Goal: Task Accomplishment & Management: Manage account settings

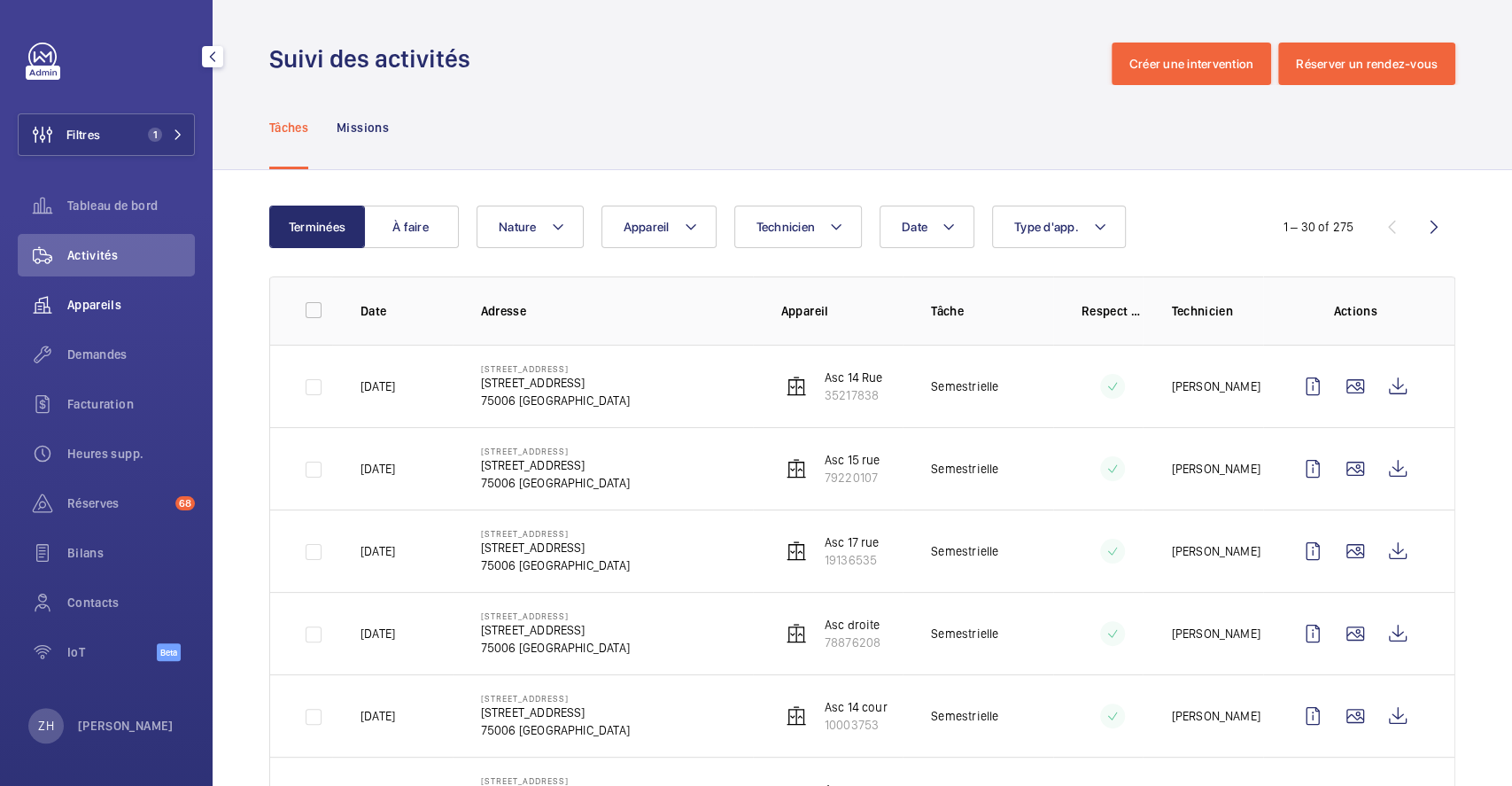
click at [87, 306] on span "Appareils" at bounding box center [130, 305] width 127 height 18
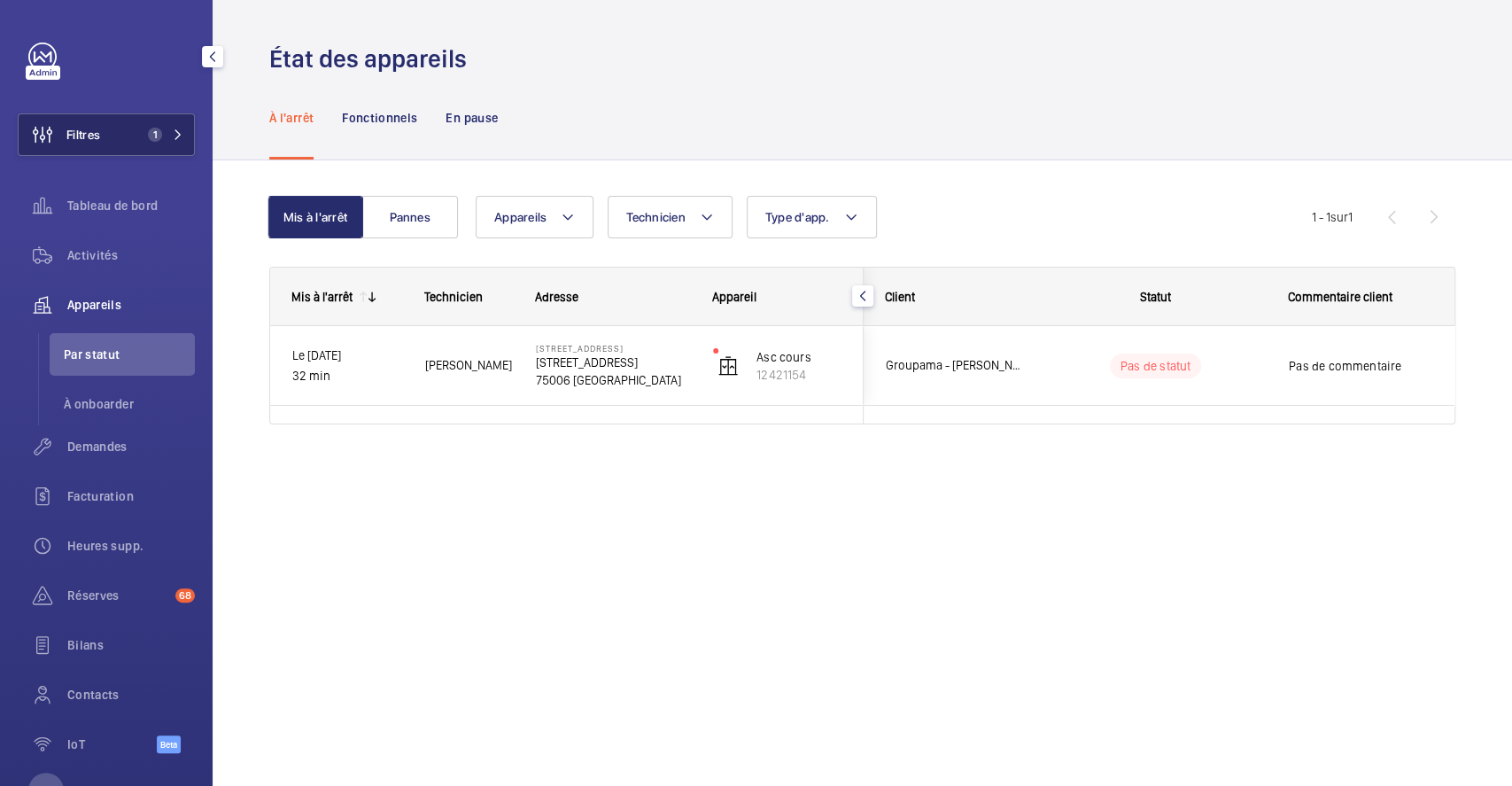
drag, startPoint x: 102, startPoint y: 125, endPoint x: 134, endPoint y: 127, distance: 32.1
click at [102, 126] on button "Filtres 1" at bounding box center [107, 134] width 177 height 42
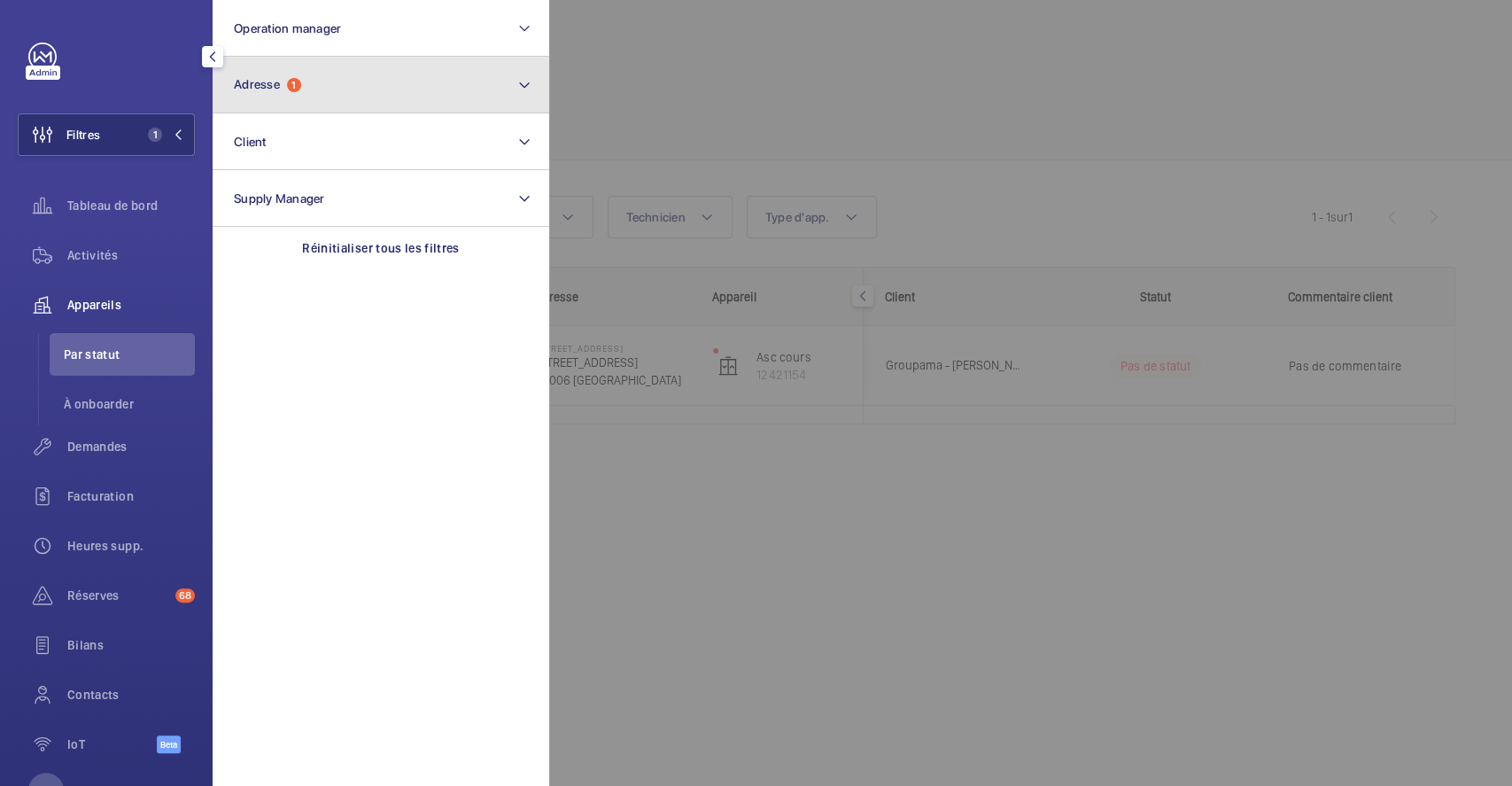
click at [369, 85] on button "Adresse 1" at bounding box center [380, 85] width 337 height 57
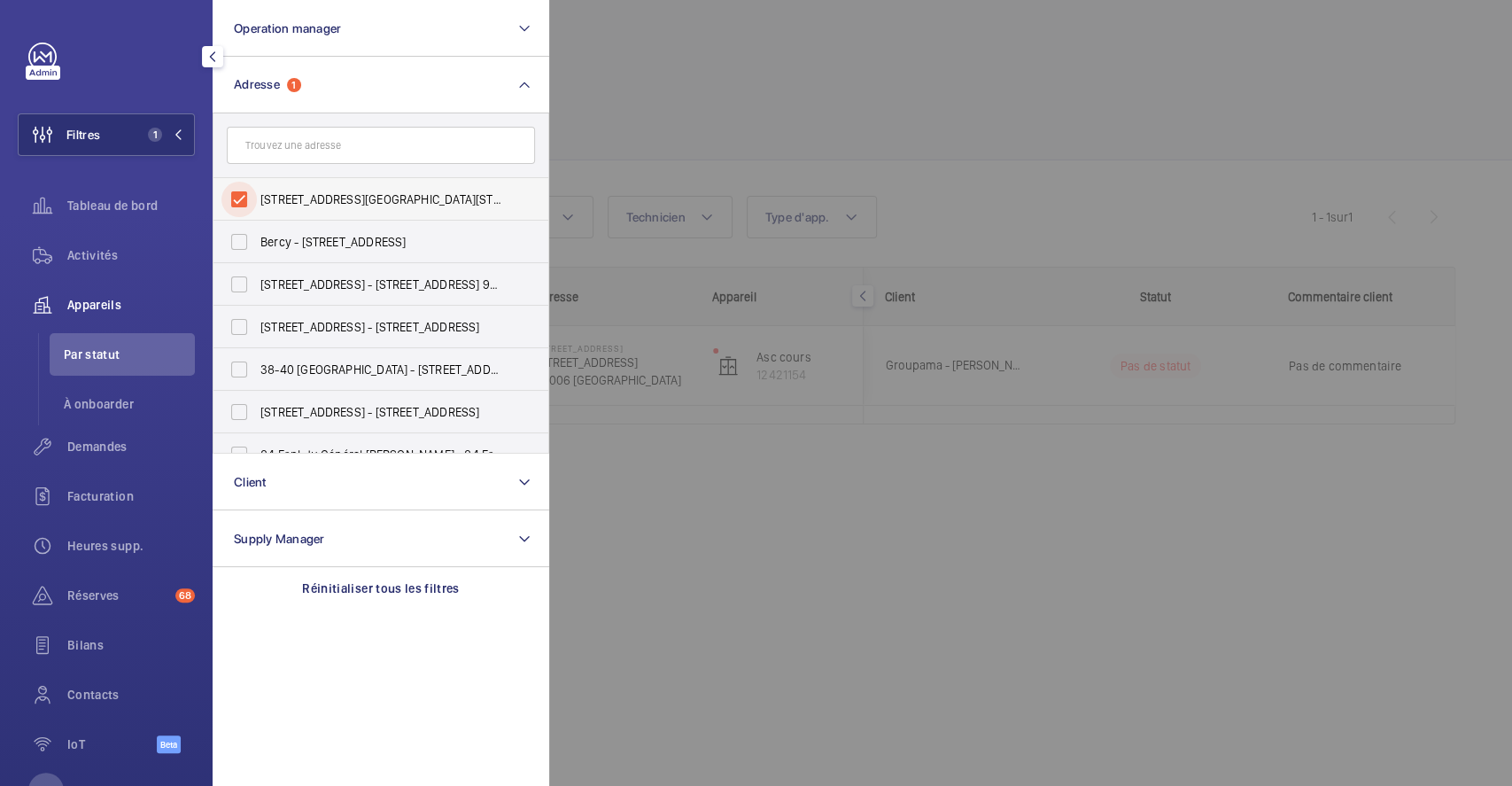
click at [255, 200] on input "12-17 rue Littré - 12 Rue Littré, PARIS 75006" at bounding box center [240, 200] width 36 height 36
checkbox input "false"
click at [678, 117] on div at bounding box center [1304, 393] width 1512 height 786
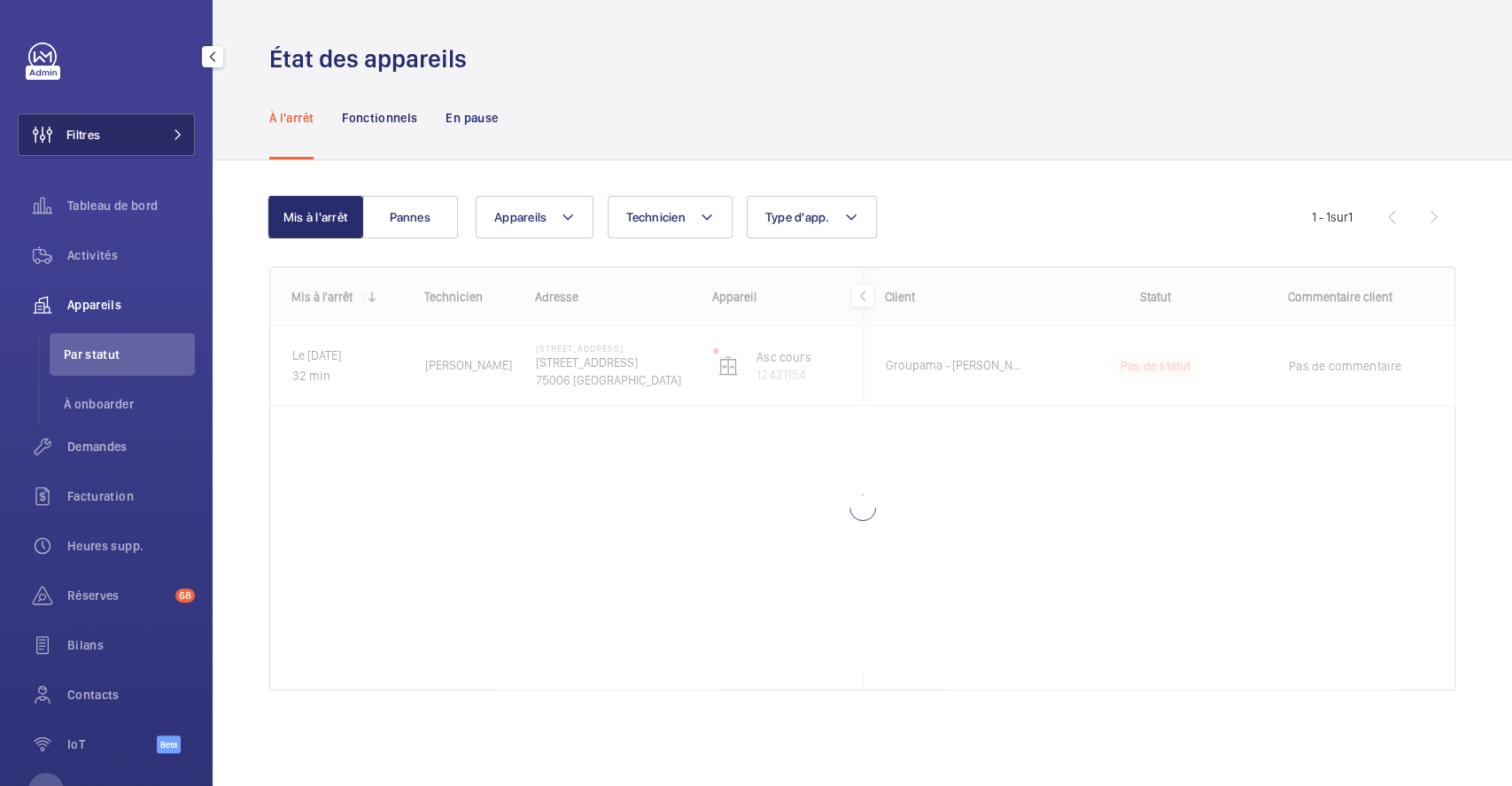
drag, startPoint x: 94, startPoint y: 124, endPoint x: 108, endPoint y: 125, distance: 14.0
click at [95, 124] on span "Filtres" at bounding box center [59, 134] width 81 height 42
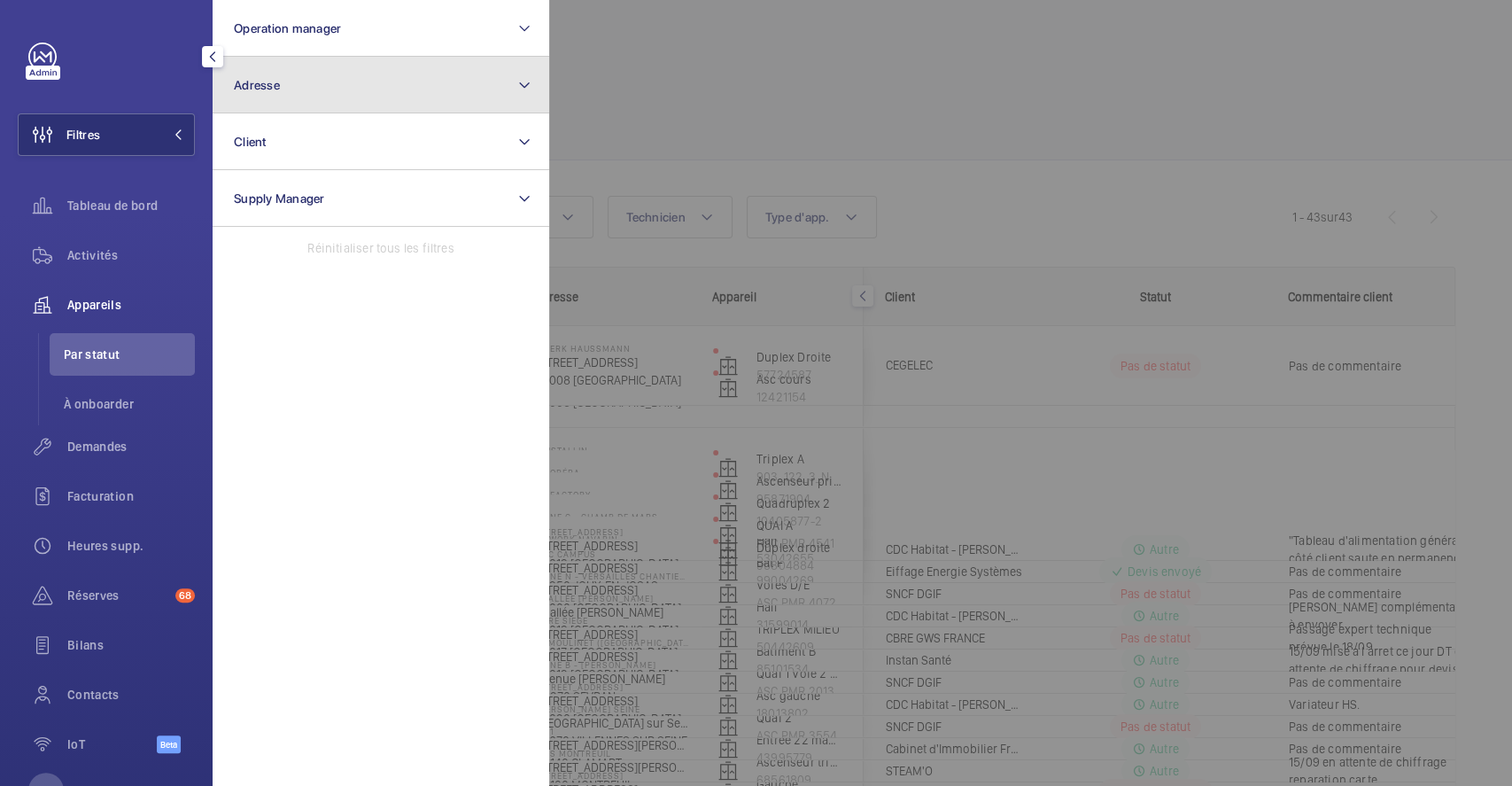
click at [255, 84] on span "Adresse" at bounding box center [257, 85] width 46 height 14
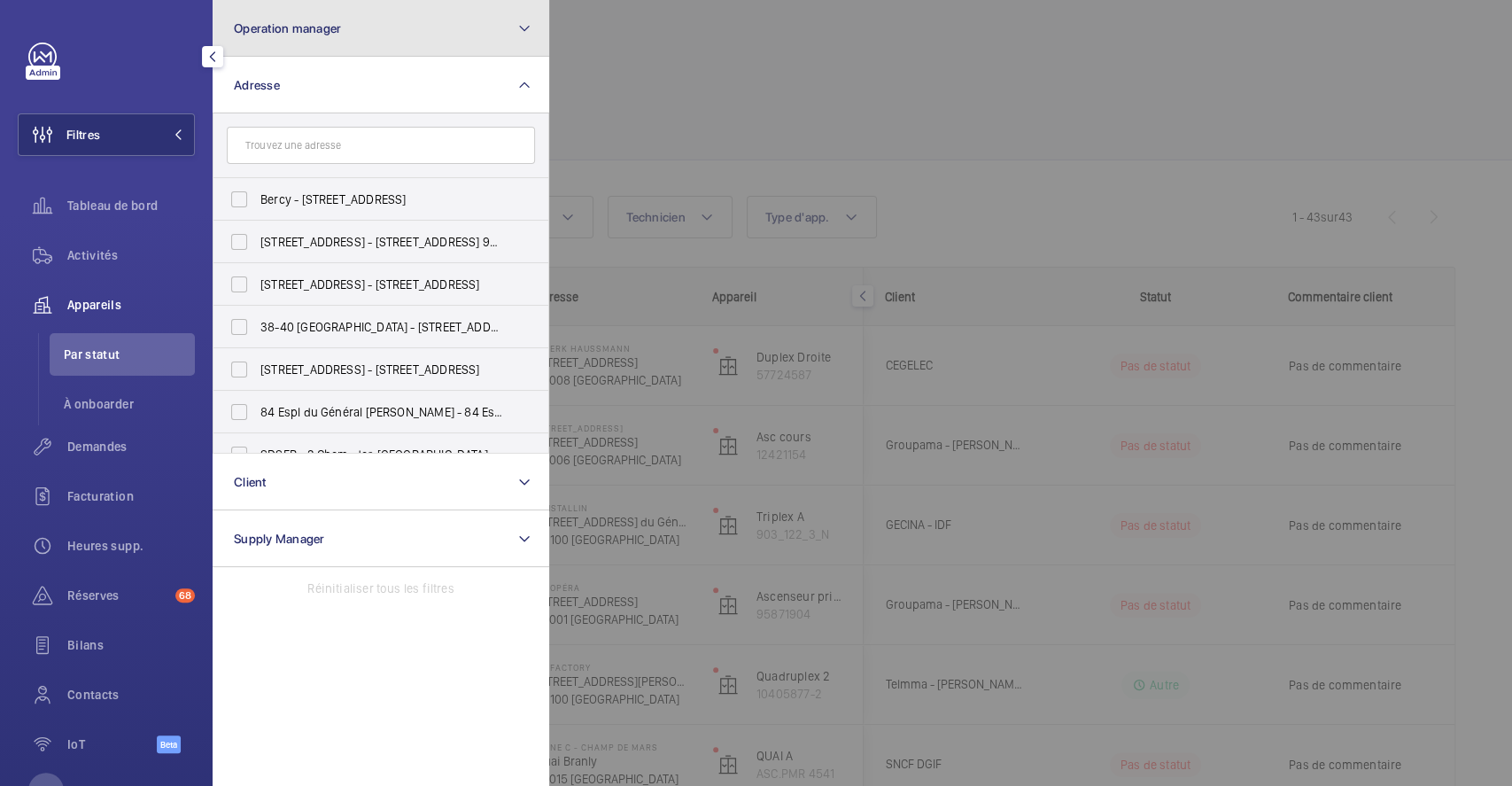
click at [421, 40] on button "Operation manager" at bounding box center [380, 28] width 337 height 57
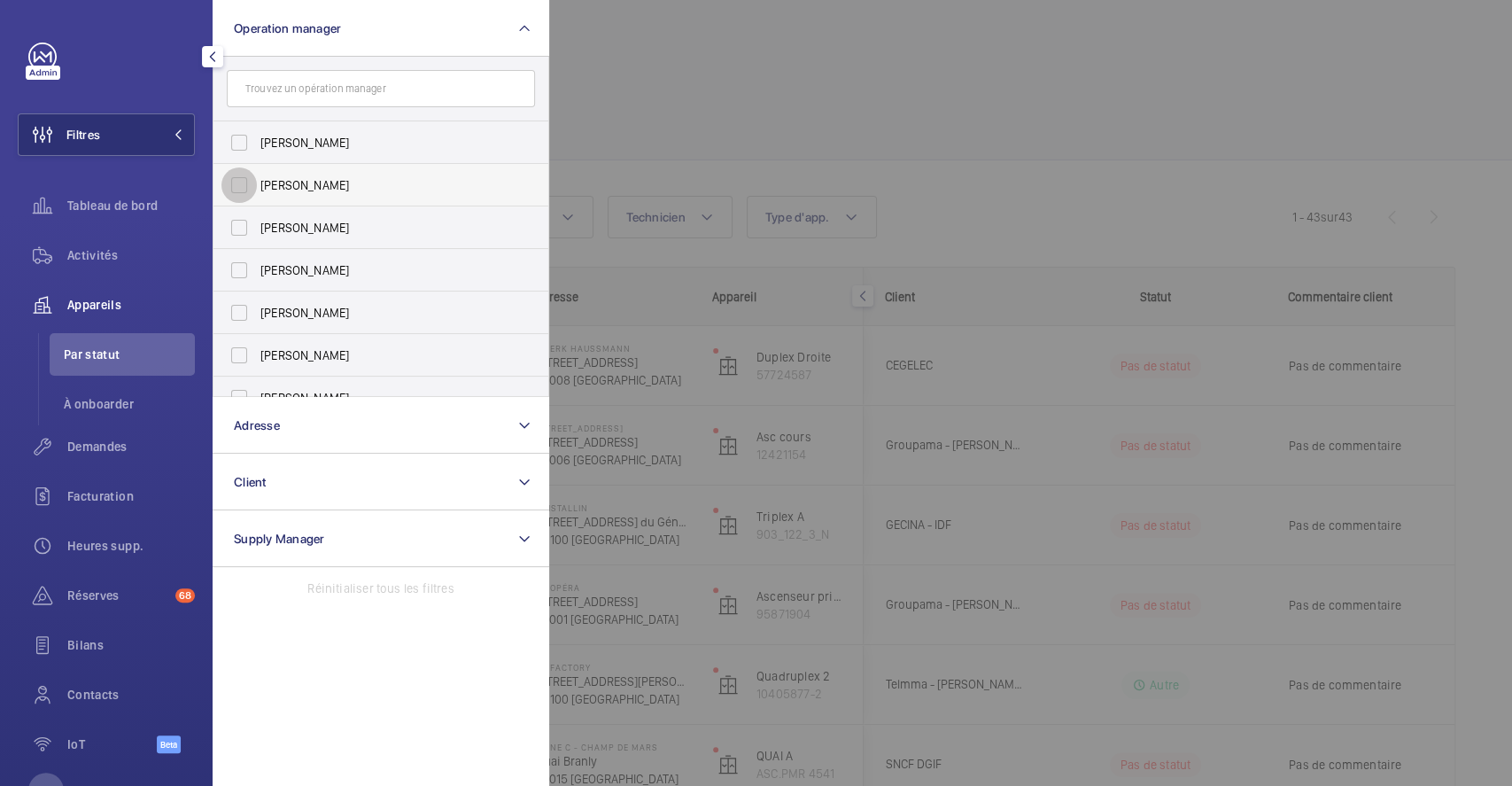
click at [243, 183] on input "Zohra Hamdani" at bounding box center [240, 186] width 36 height 36
checkbox input "true"
click at [635, 86] on div at bounding box center [1304, 393] width 1512 height 786
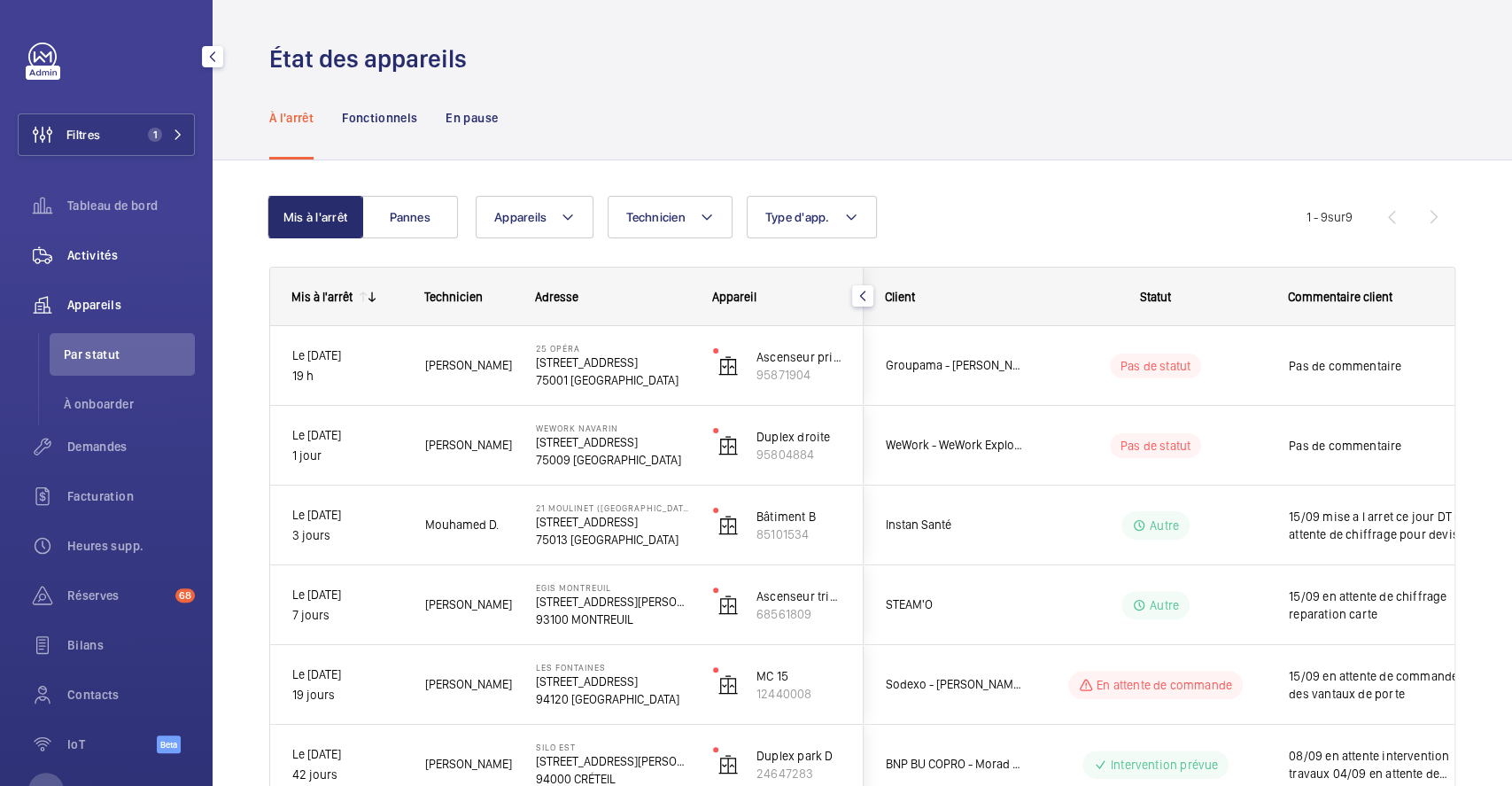
click at [115, 247] on span "Activités" at bounding box center [130, 255] width 127 height 18
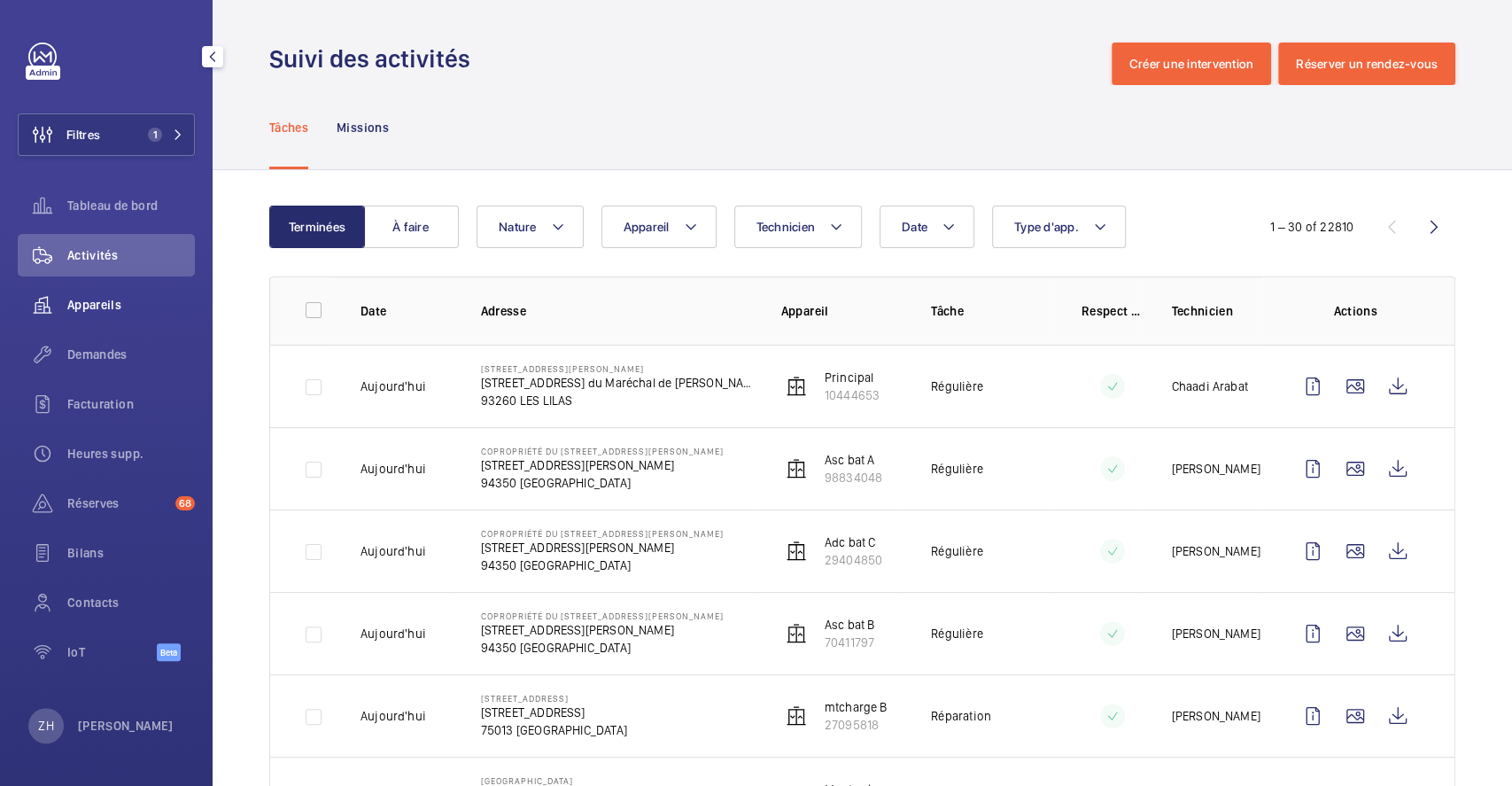
drag, startPoint x: 104, startPoint y: 305, endPoint x: 168, endPoint y: 317, distance: 65.1
click at [104, 304] on span "Appareils" at bounding box center [130, 305] width 127 height 18
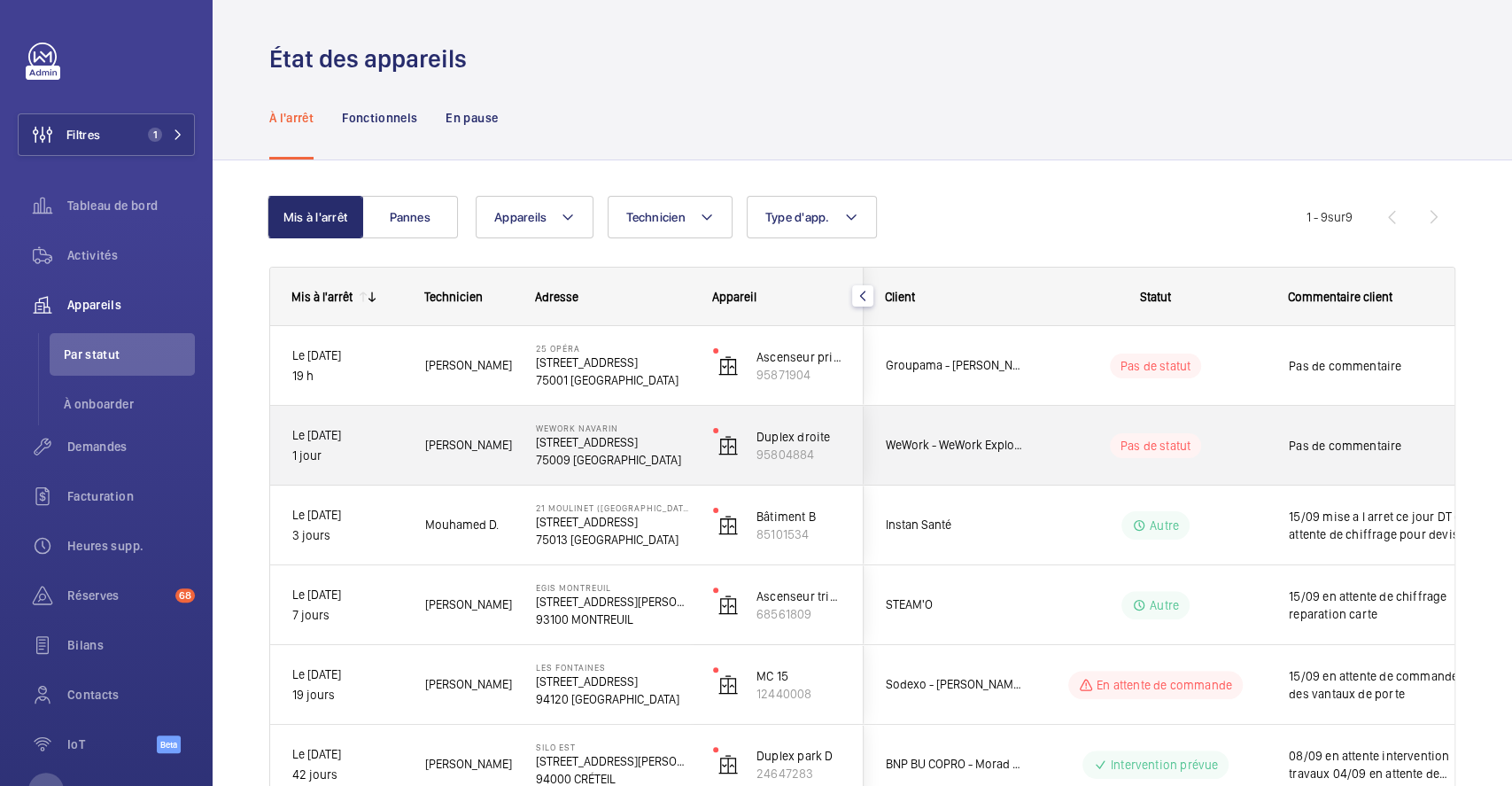
click at [1237, 428] on div "Pas de statut" at bounding box center [1145, 445] width 241 height 60
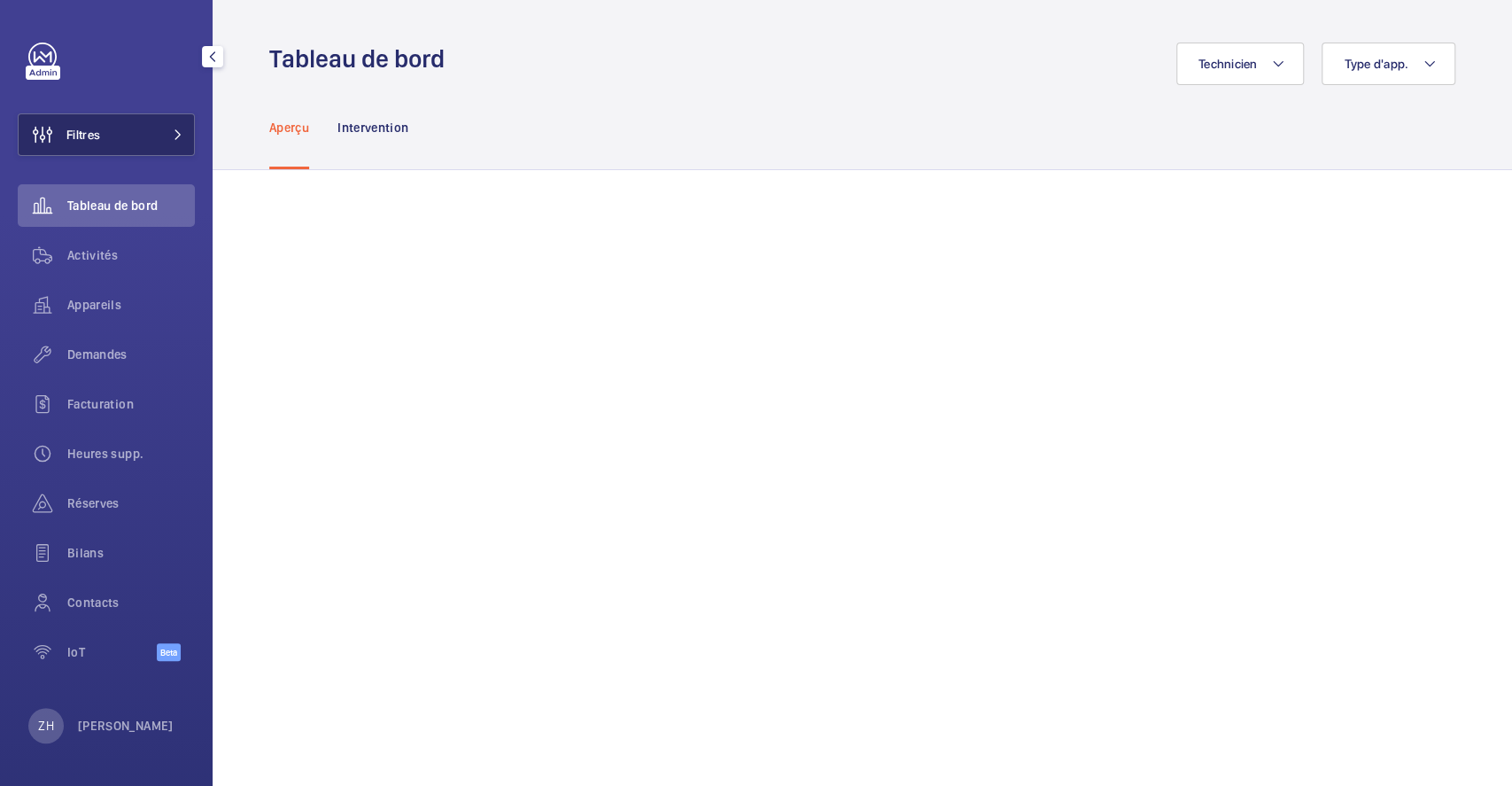
drag, startPoint x: 0, startPoint y: 0, endPoint x: 79, endPoint y: 125, distance: 147.9
click at [79, 125] on span "Filtres" at bounding box center [83, 134] width 34 height 18
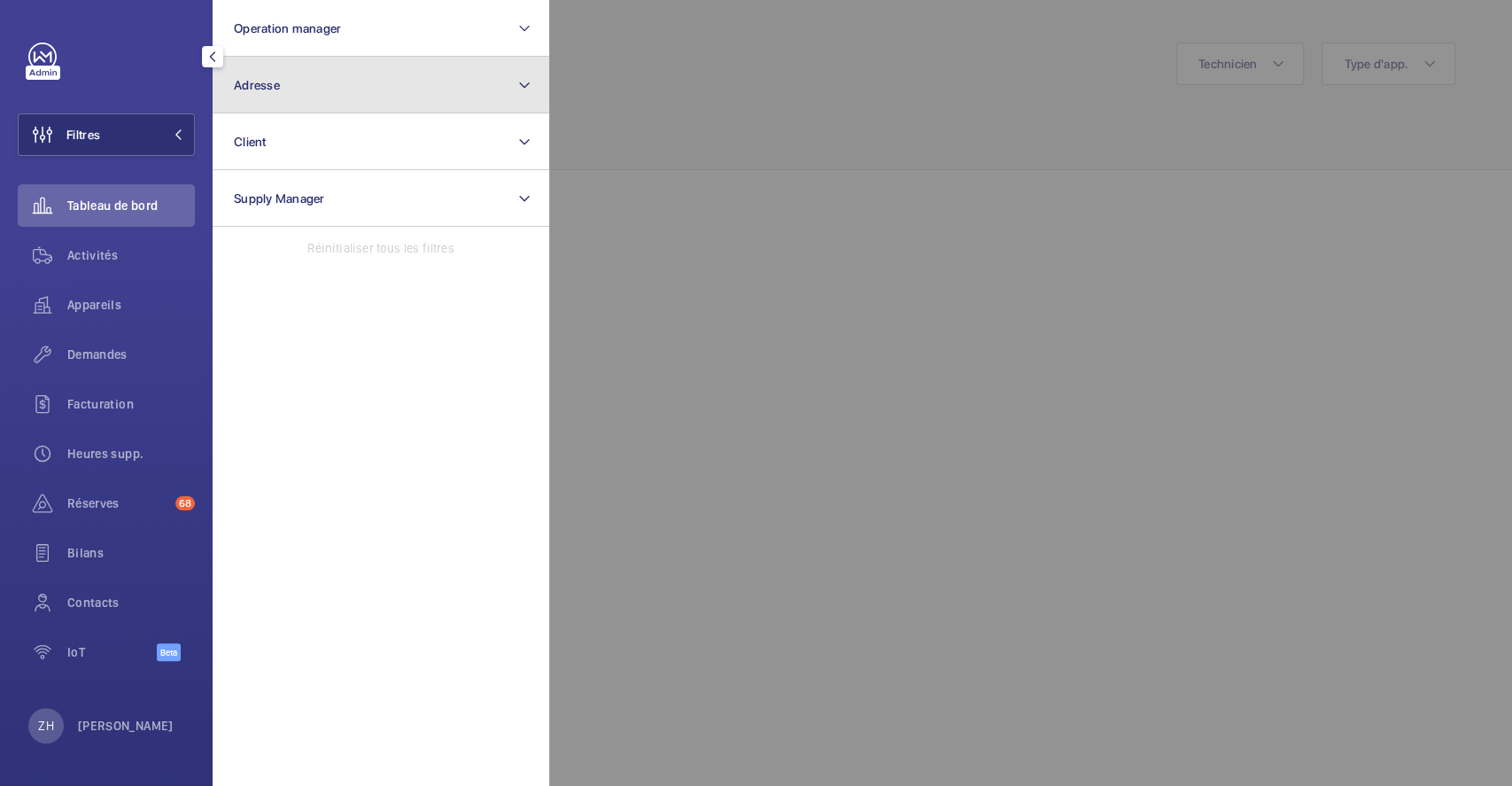
click at [307, 90] on button "Adresse" at bounding box center [380, 85] width 337 height 57
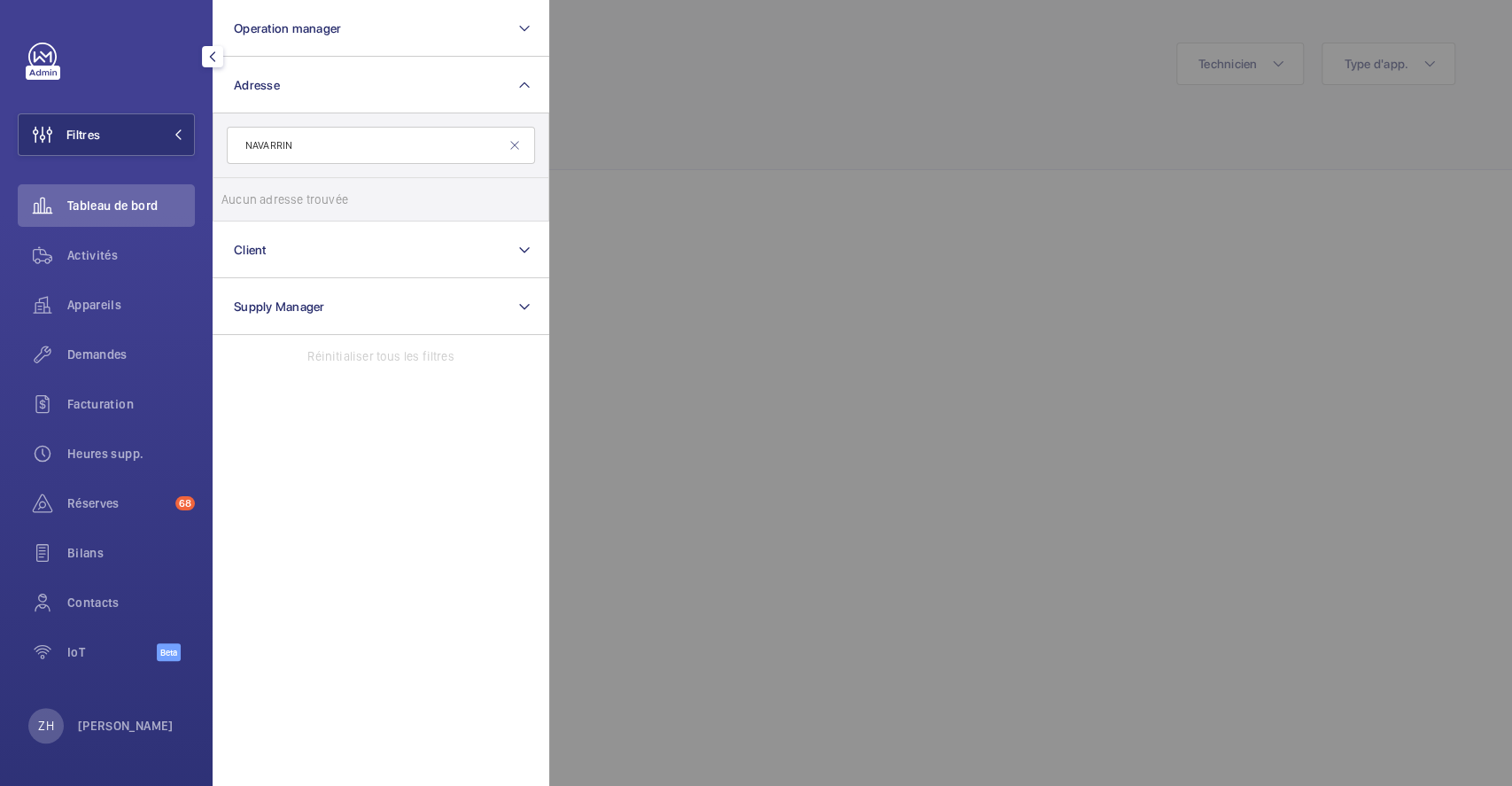
drag, startPoint x: 411, startPoint y: 124, endPoint x: 390, endPoint y: 125, distance: 21.0
click at [392, 125] on form "NAVARRIN" at bounding box center [380, 145] width 335 height 65
drag, startPoint x: 319, startPoint y: 147, endPoint x: 229, endPoint y: 148, distance: 90.0
click at [239, 150] on input "NAVARRIN" at bounding box center [380, 144] width 308 height 37
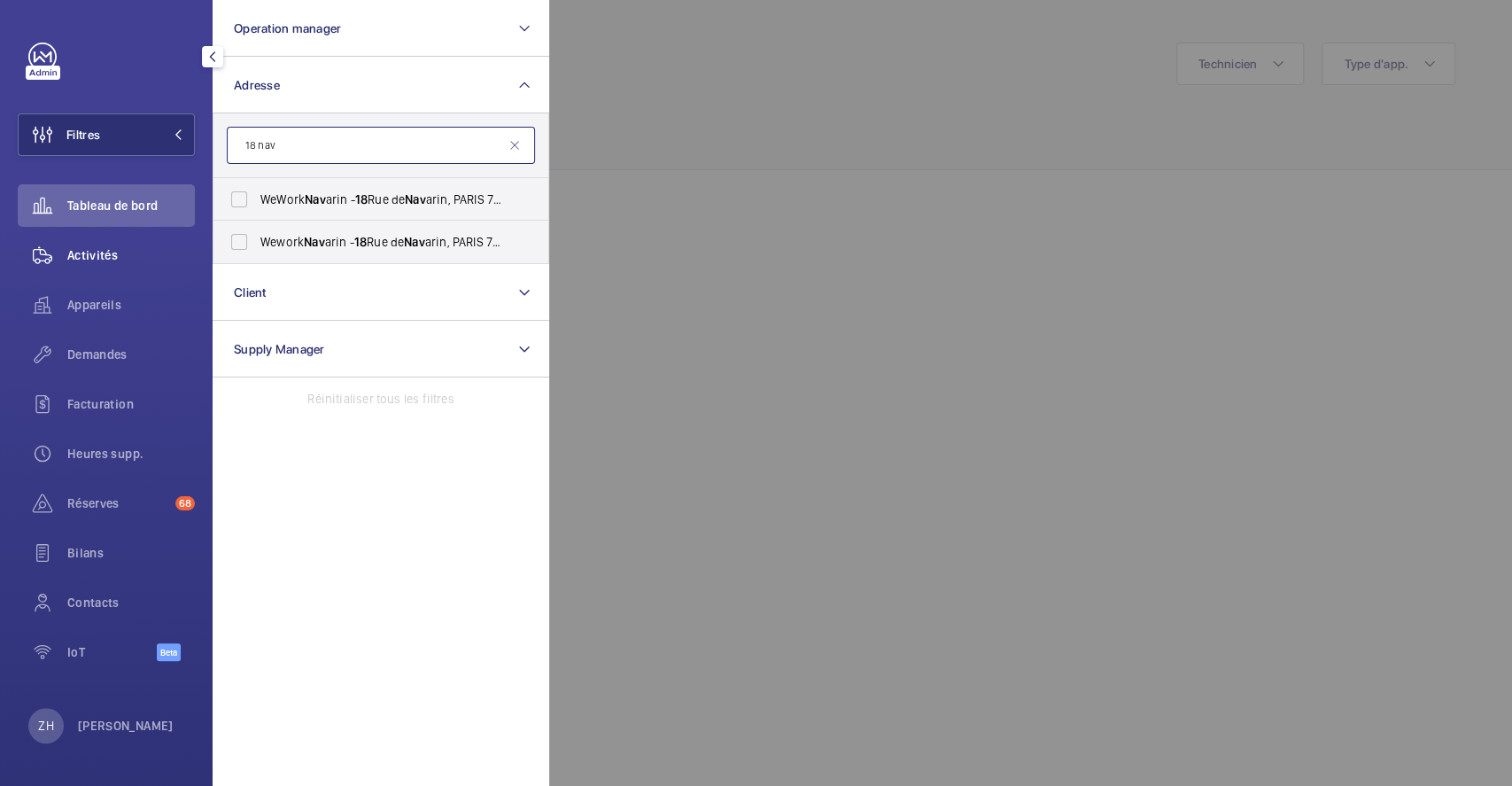
type input "18 nav"
click at [119, 261] on span "Activités" at bounding box center [130, 255] width 127 height 18
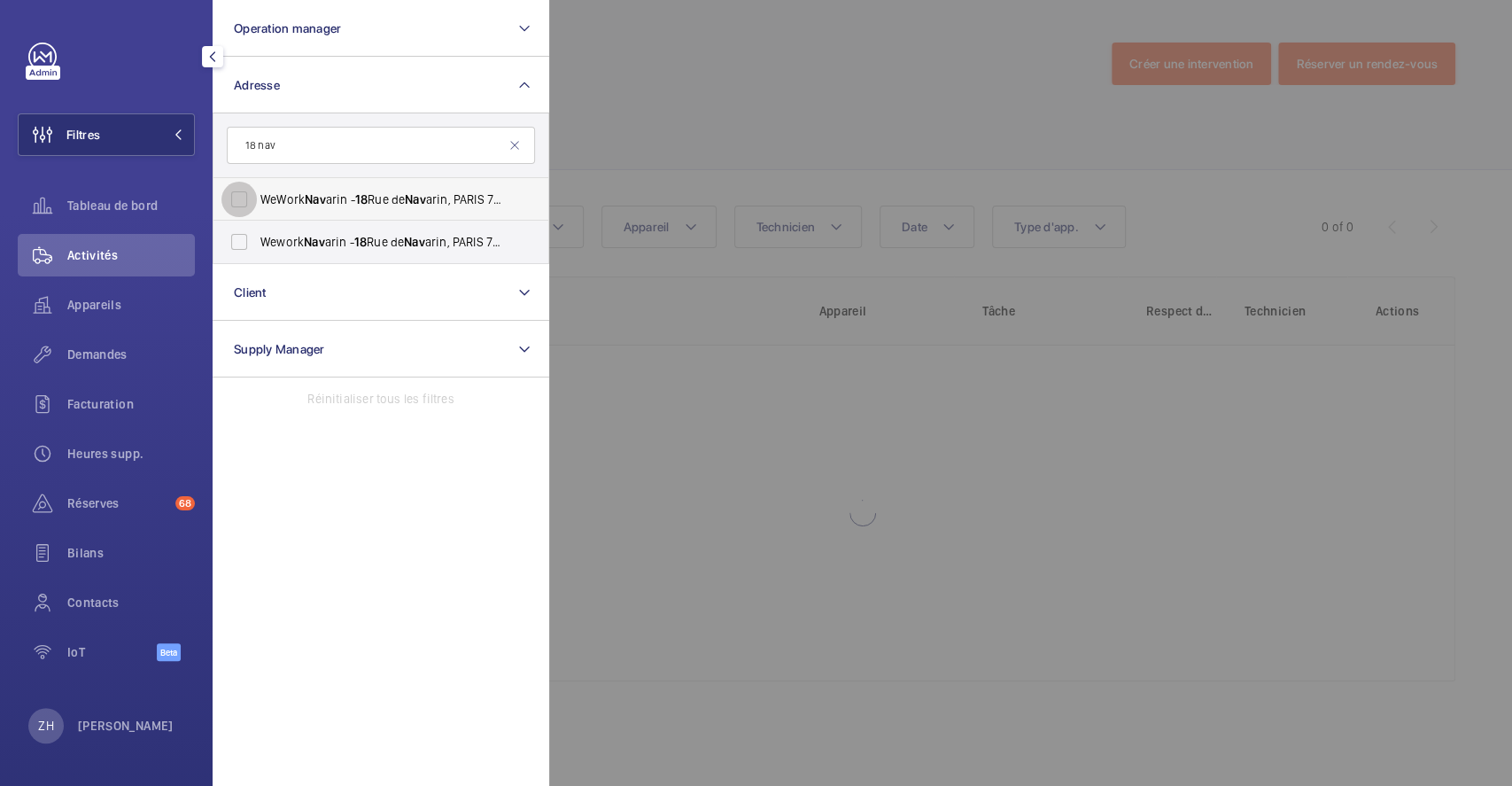
click at [241, 201] on input "WeWork Nav arin - 18 Rue de Nav arin, PARIS 75009" at bounding box center [240, 200] width 36 height 36
click at [242, 196] on input "WeWork Nav arin - 18 Rue de Nav arin, PARIS 75009" at bounding box center [240, 200] width 36 height 36
checkbox input "false"
click at [241, 236] on input "Wework Nav arin - 18 Rue de Nav arin, PARIS 75009" at bounding box center [240, 242] width 36 height 36
checkbox input "true"
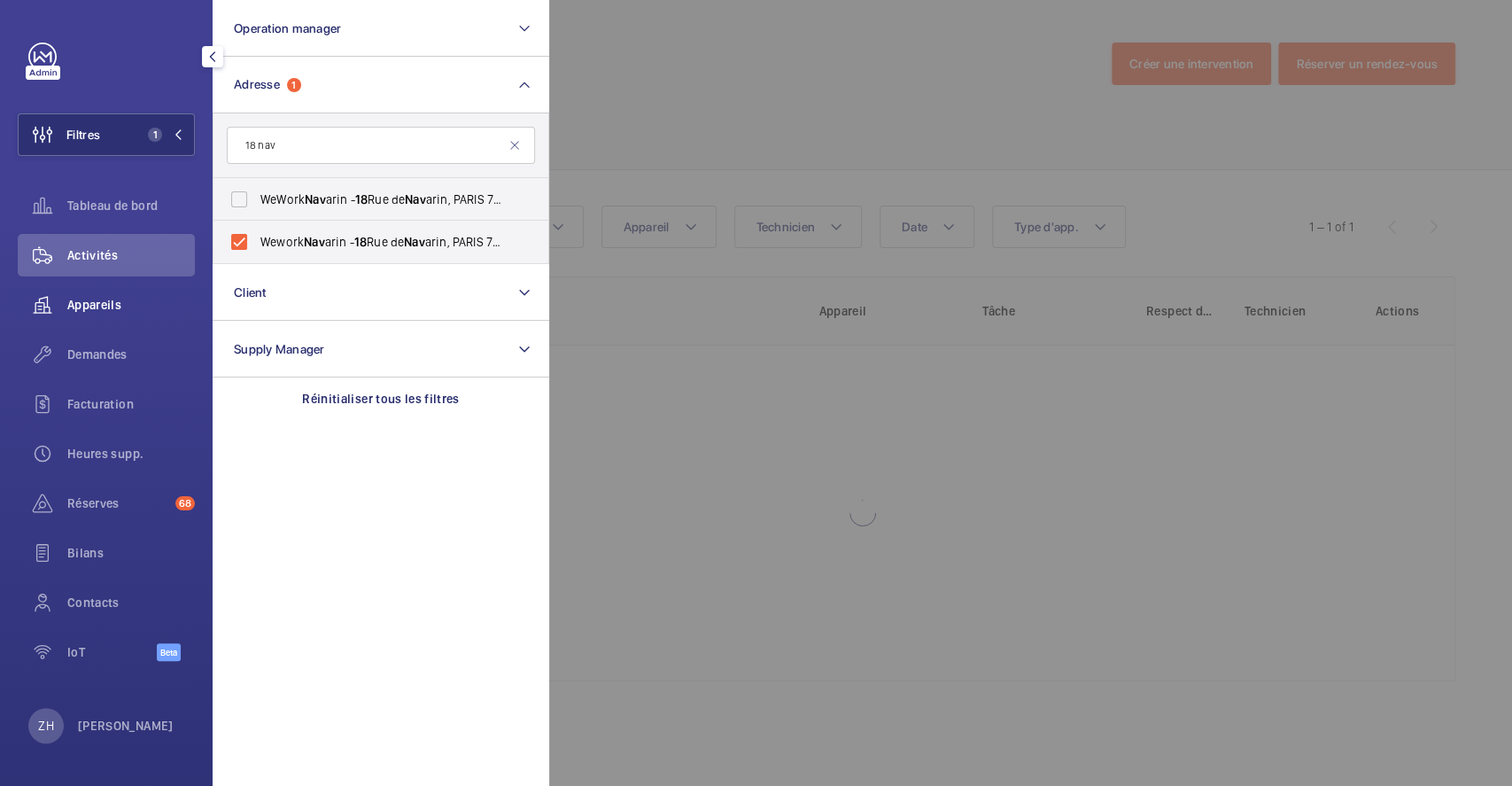
click at [104, 309] on span "Appareils" at bounding box center [130, 305] width 127 height 18
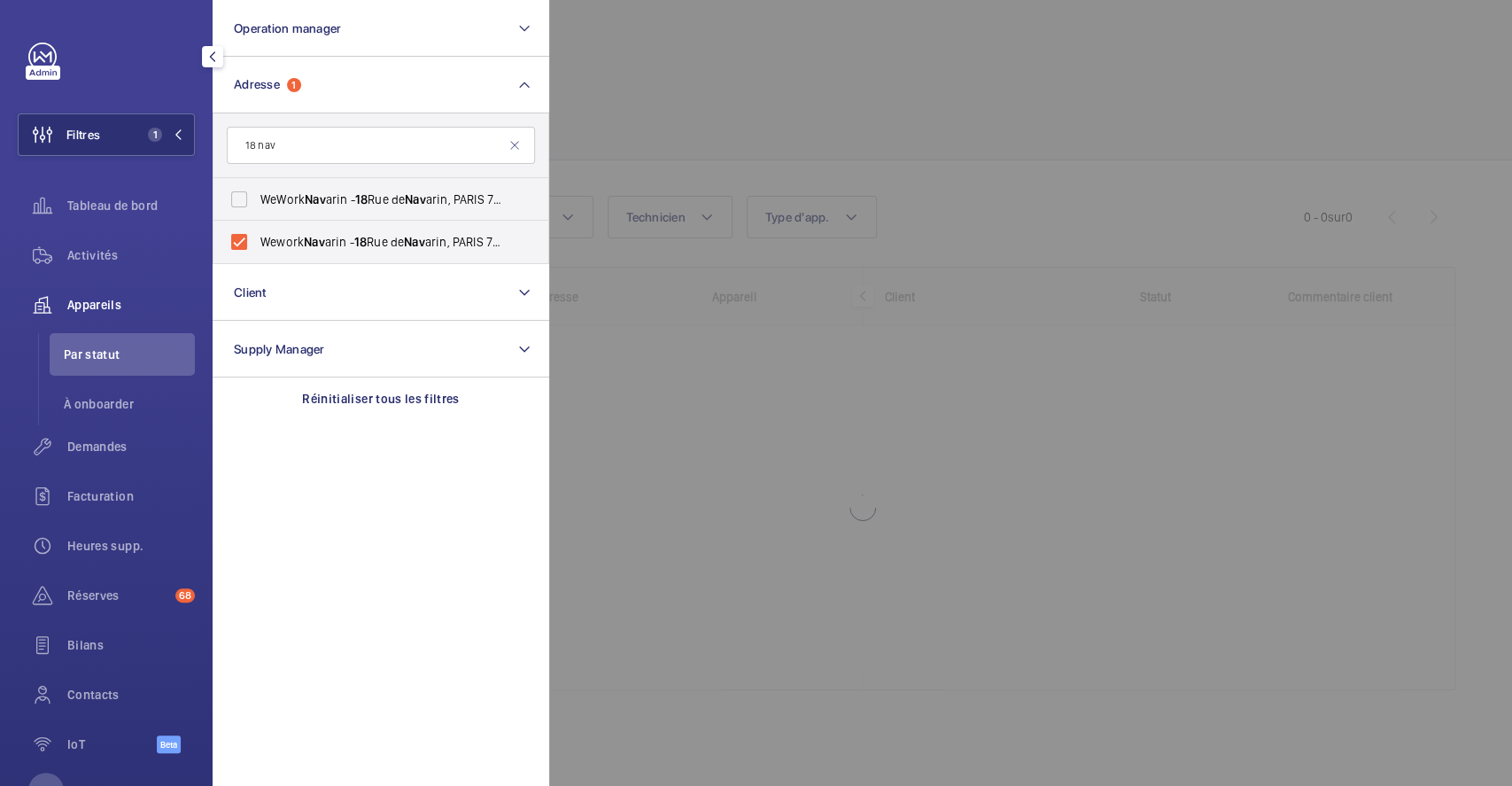
click at [808, 145] on div at bounding box center [1304, 393] width 1512 height 786
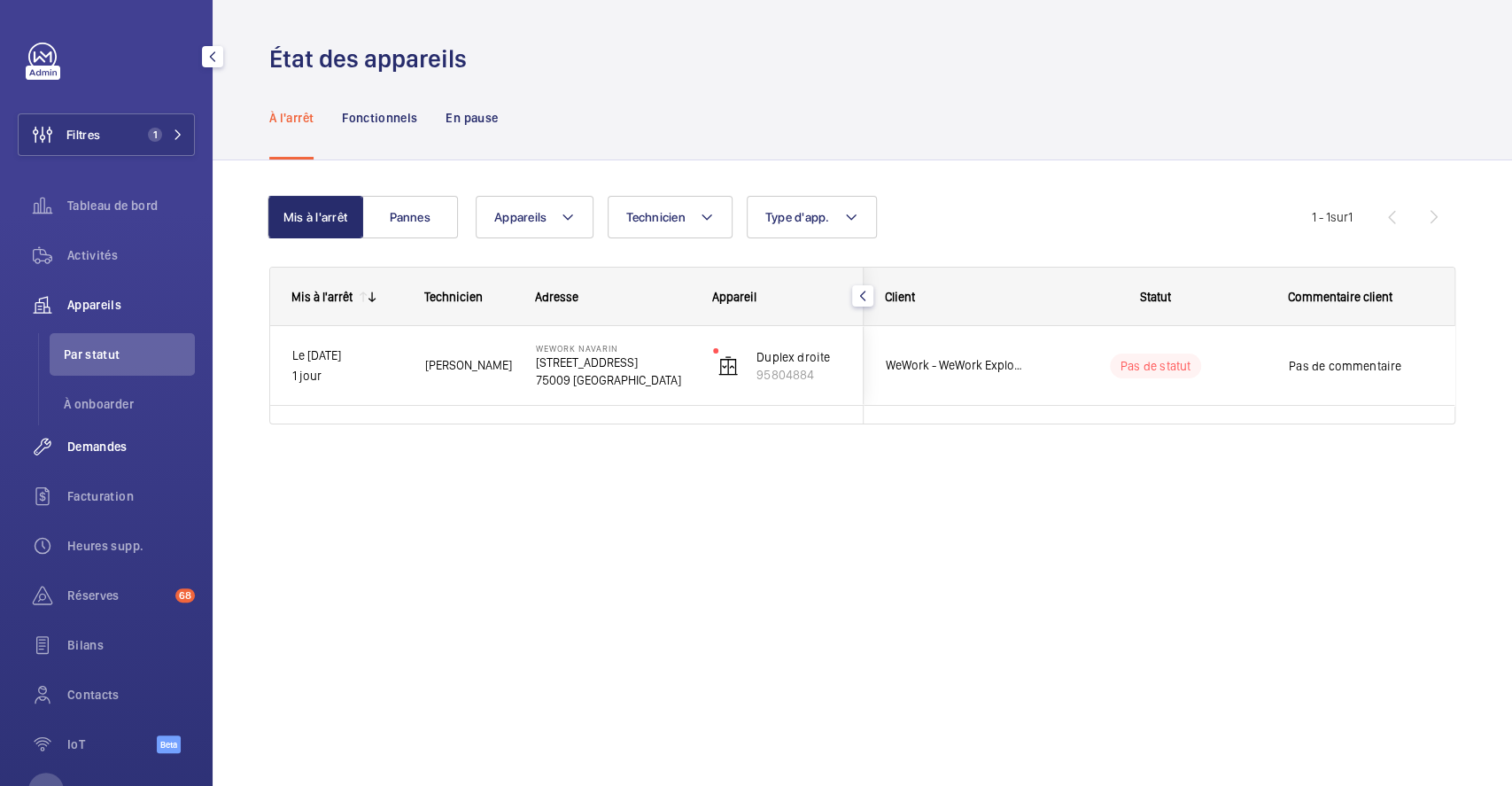
click at [107, 436] on div "Demandes" at bounding box center [107, 446] width 177 height 42
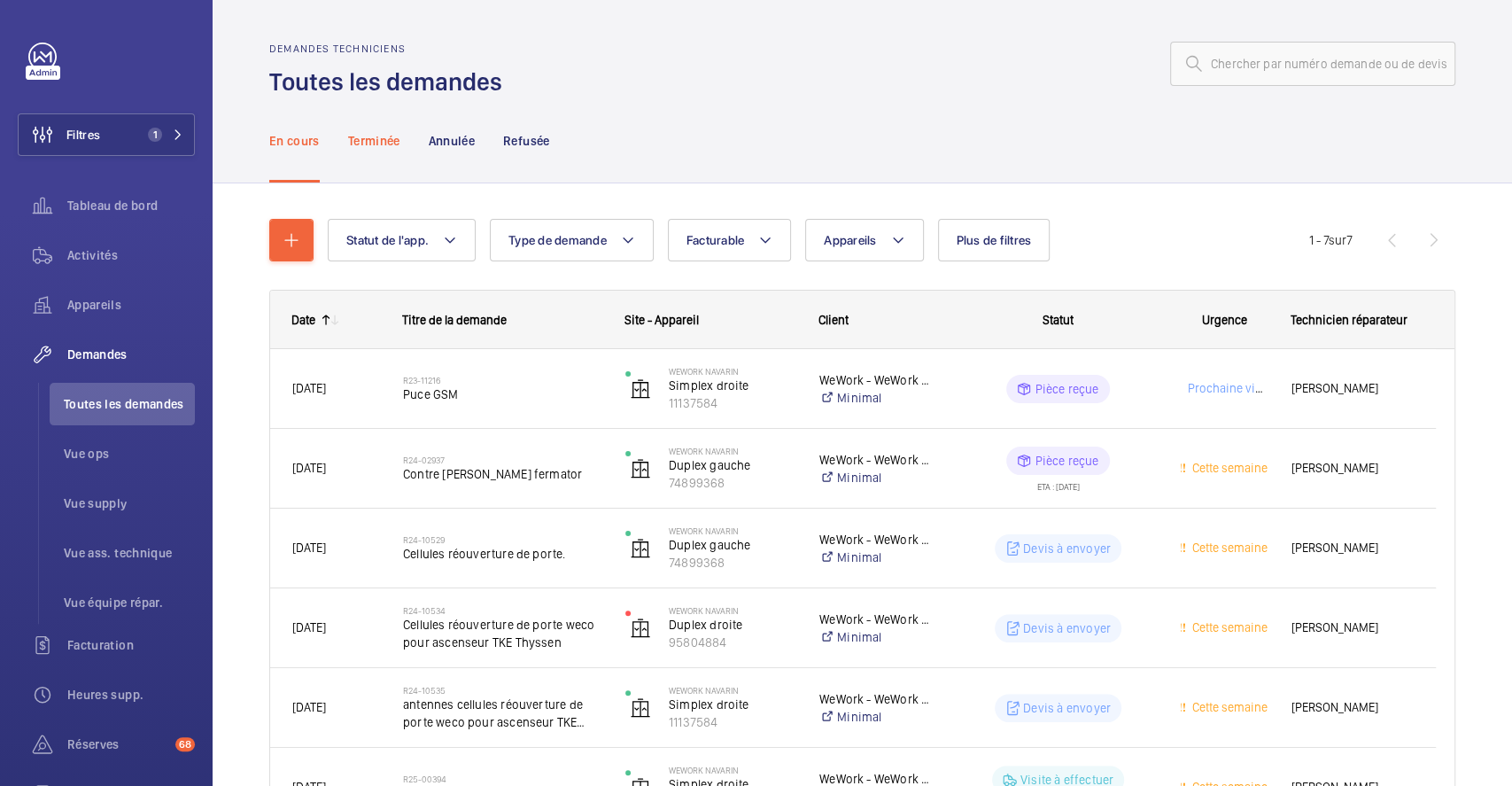
click at [386, 132] on p "Terminée" at bounding box center [374, 141] width 52 height 18
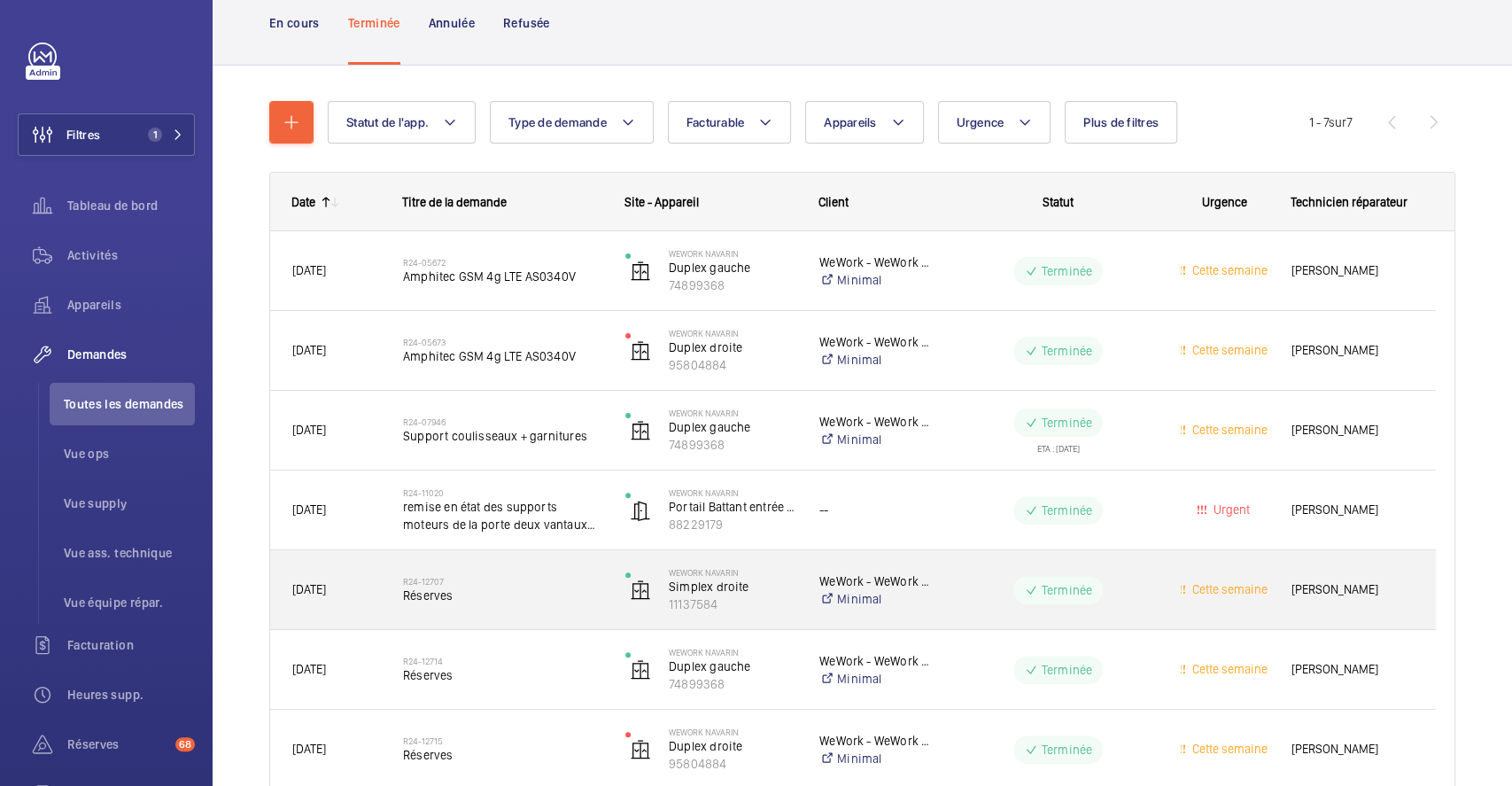
scroll to position [207, 0]
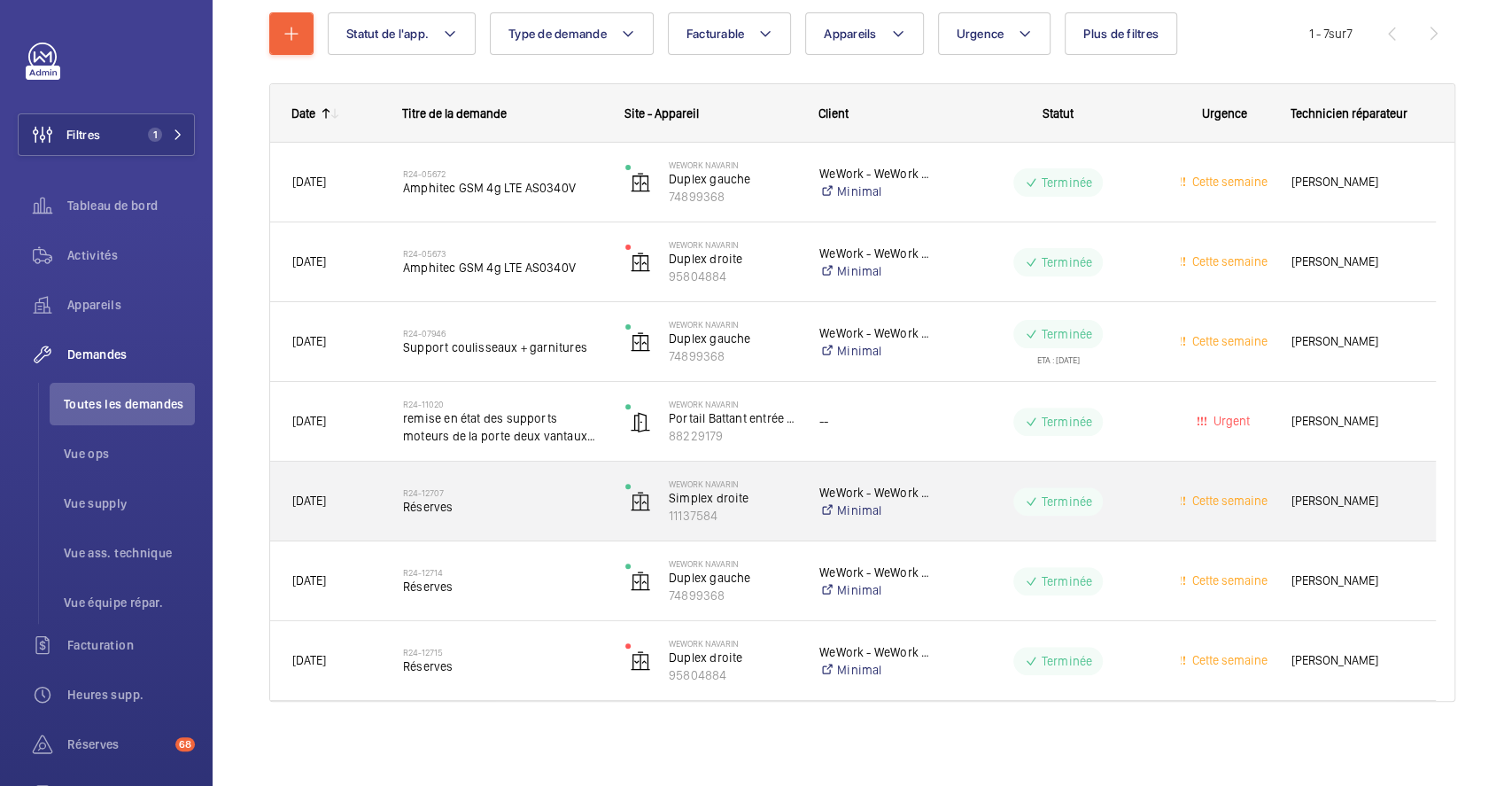
click at [553, 498] on span "Réserves" at bounding box center [502, 507] width 199 height 18
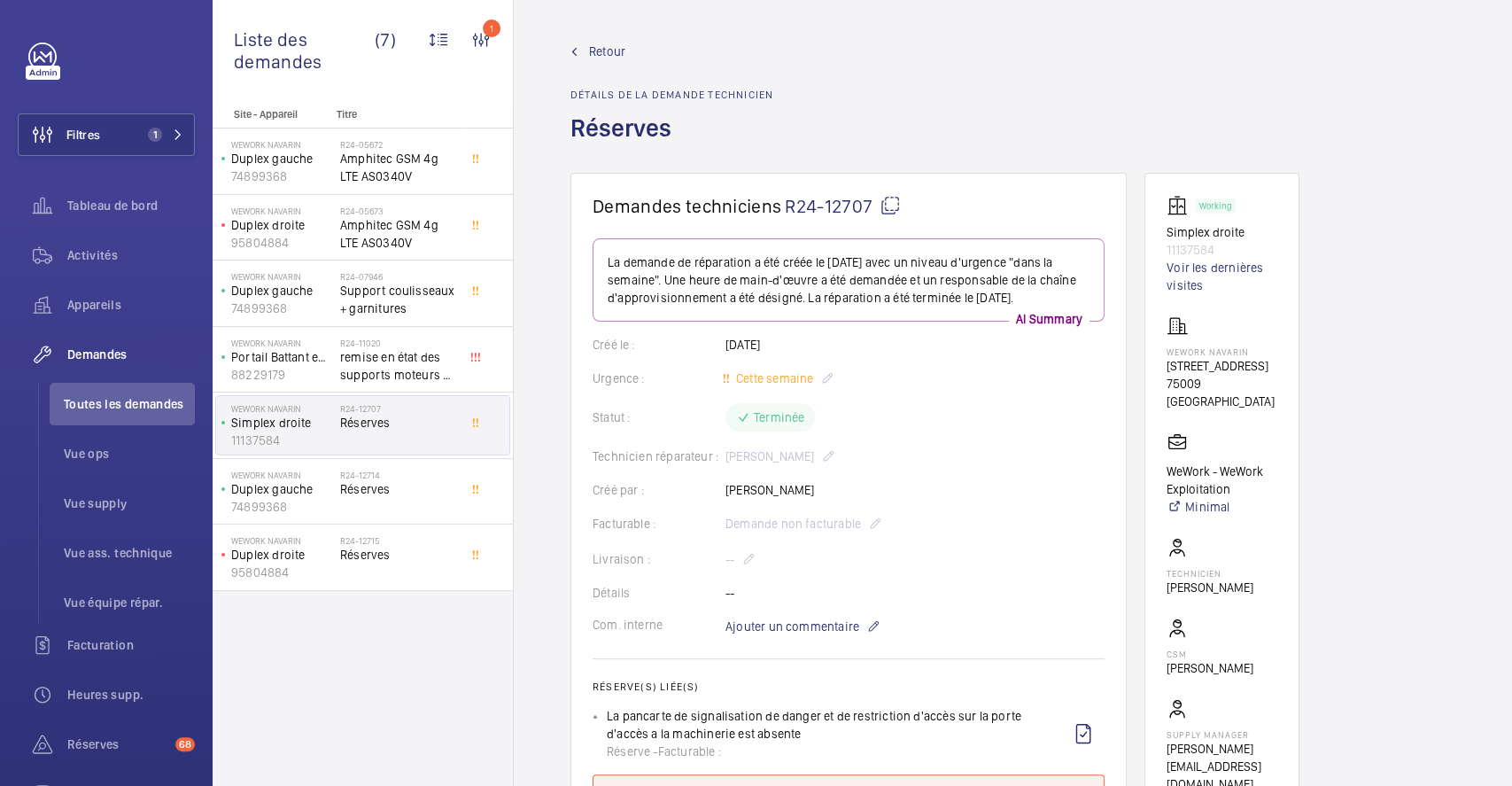
click at [611, 42] on span "Retour" at bounding box center [607, 51] width 37 height 18
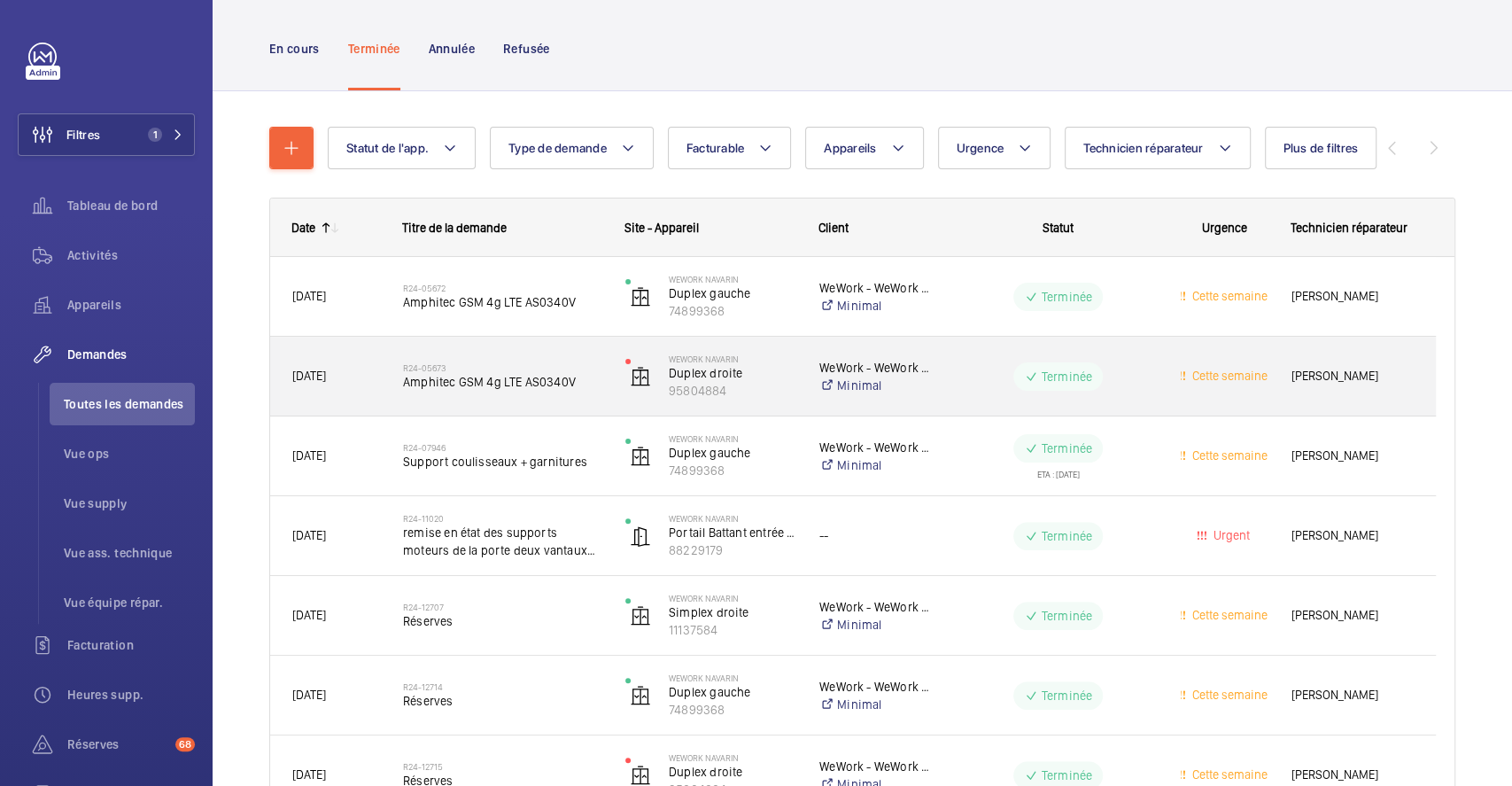
scroll to position [207, 0]
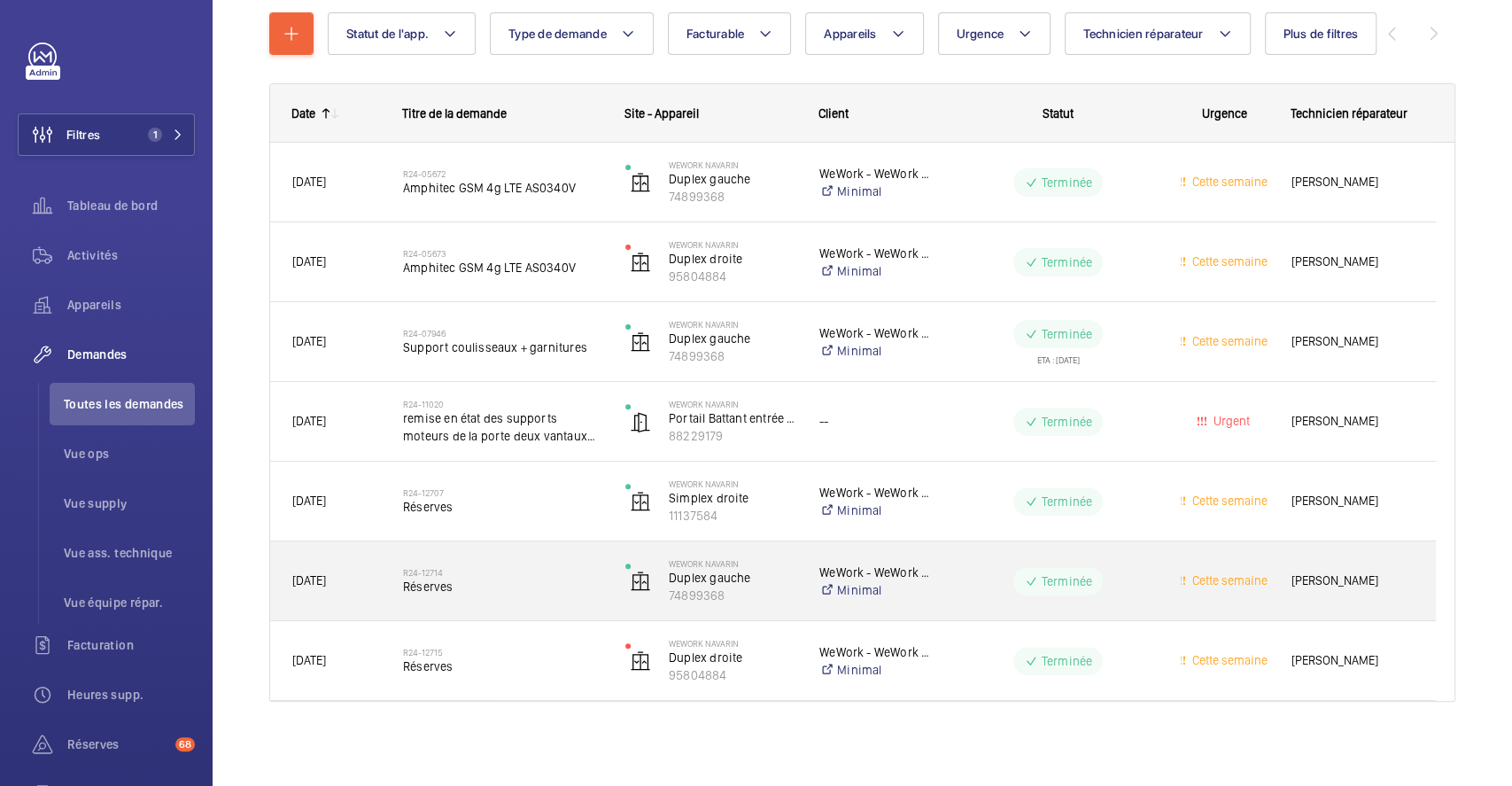
click at [512, 586] on span "Réserves" at bounding box center [502, 586] width 199 height 18
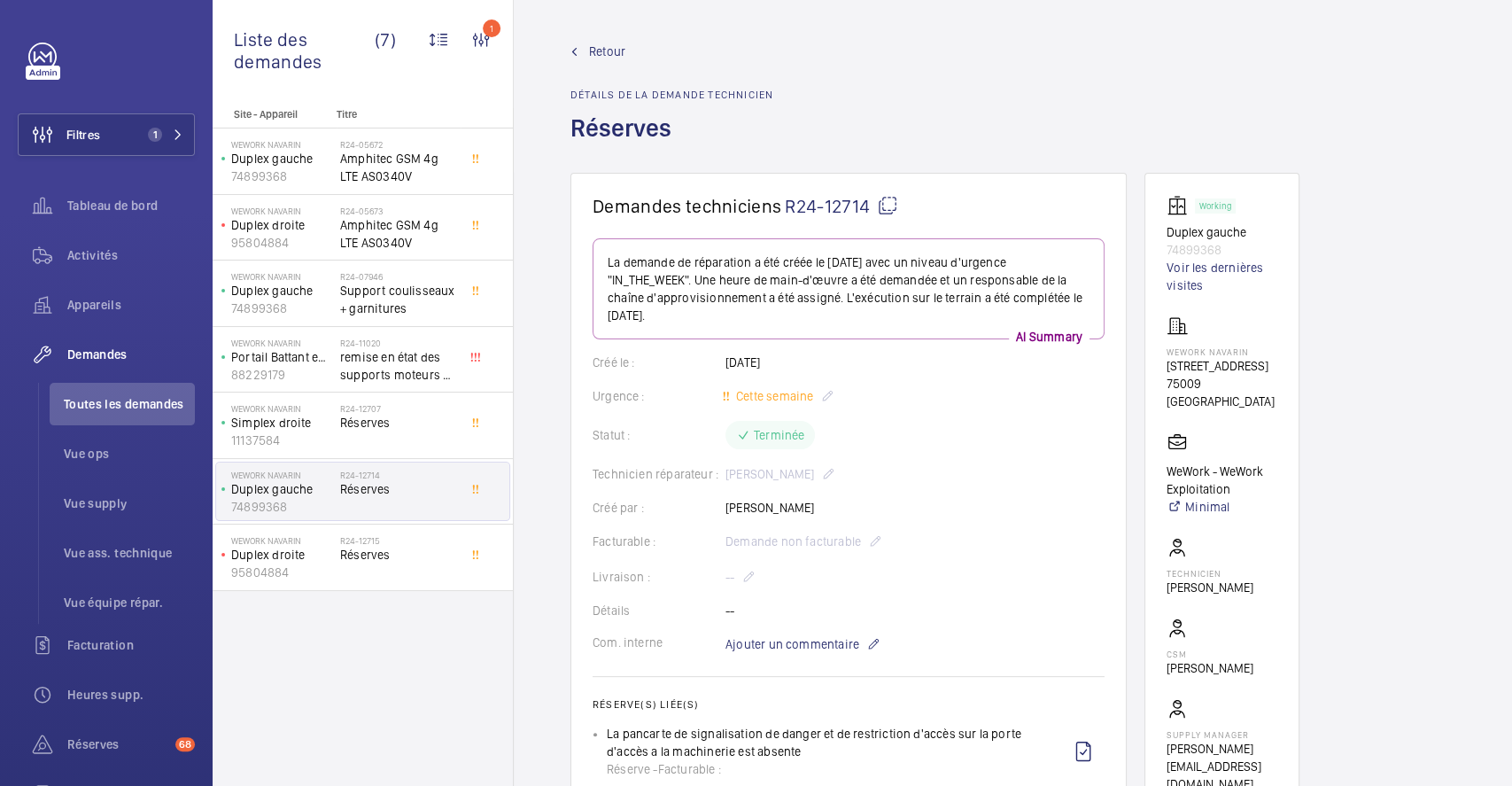
click at [606, 53] on span "Retour" at bounding box center [607, 51] width 37 height 18
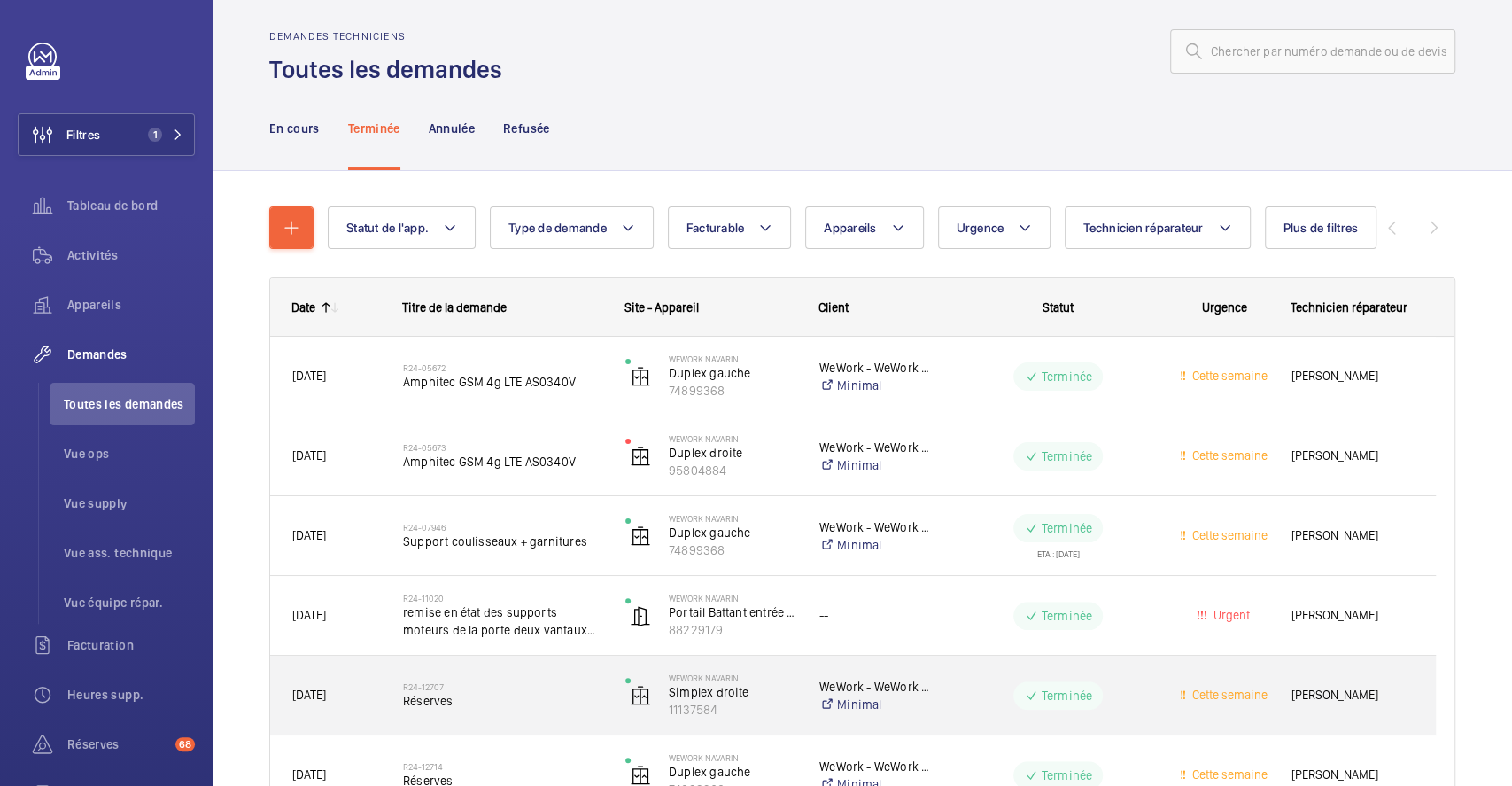
scroll to position [207, 0]
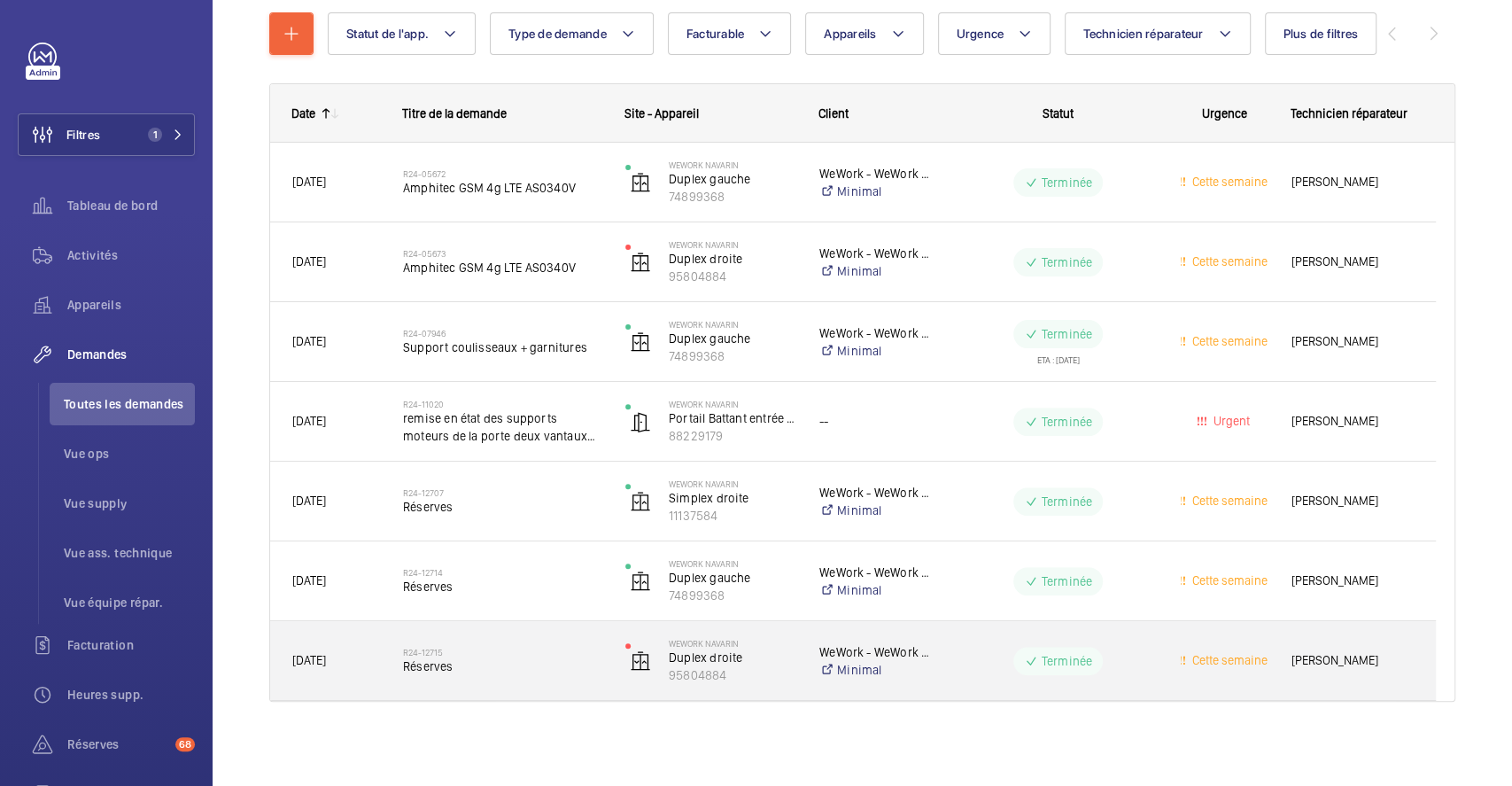
click at [534, 658] on span "Réserves" at bounding box center [502, 666] width 199 height 18
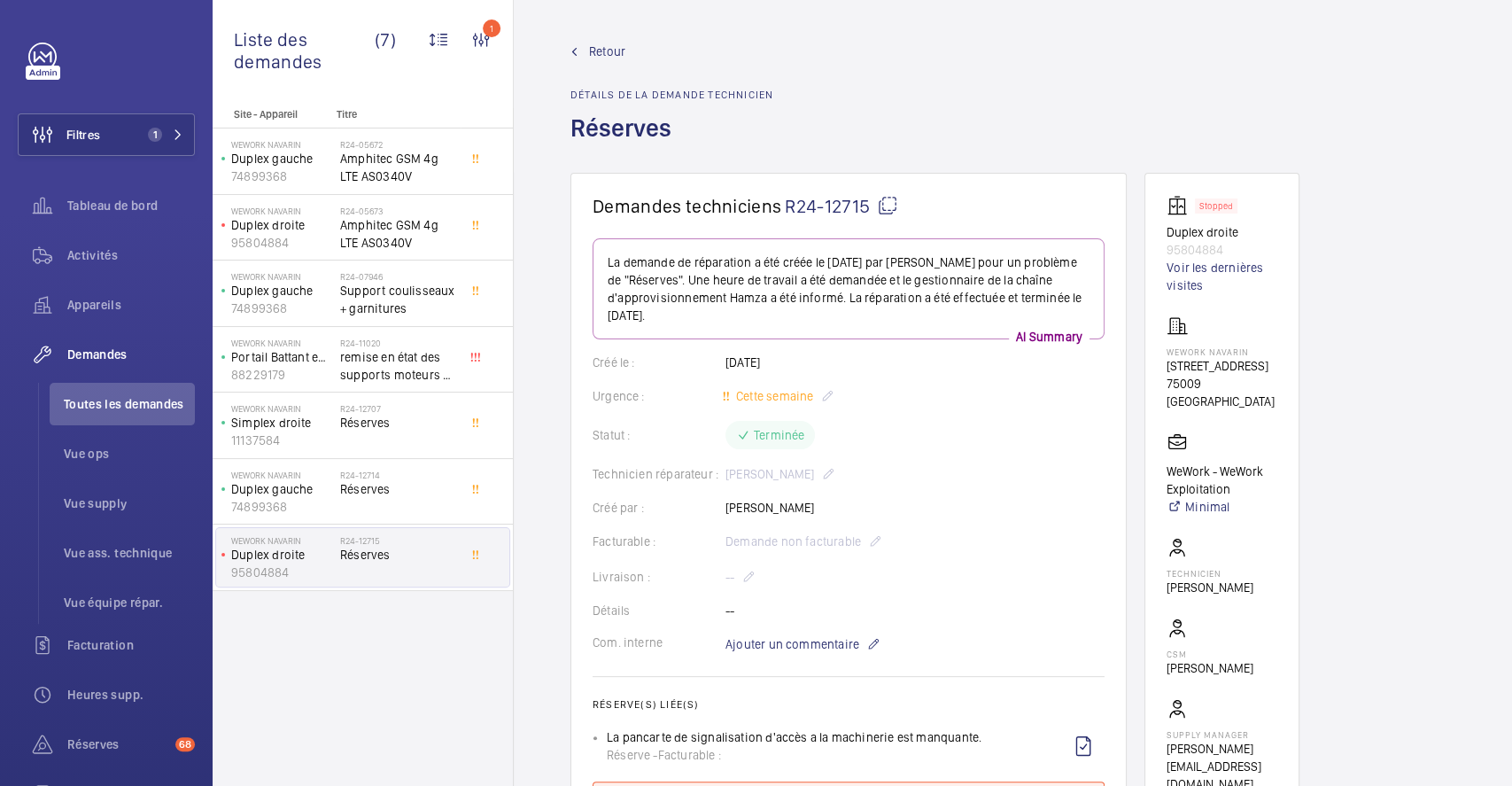
click at [609, 48] on span "Retour" at bounding box center [607, 51] width 37 height 18
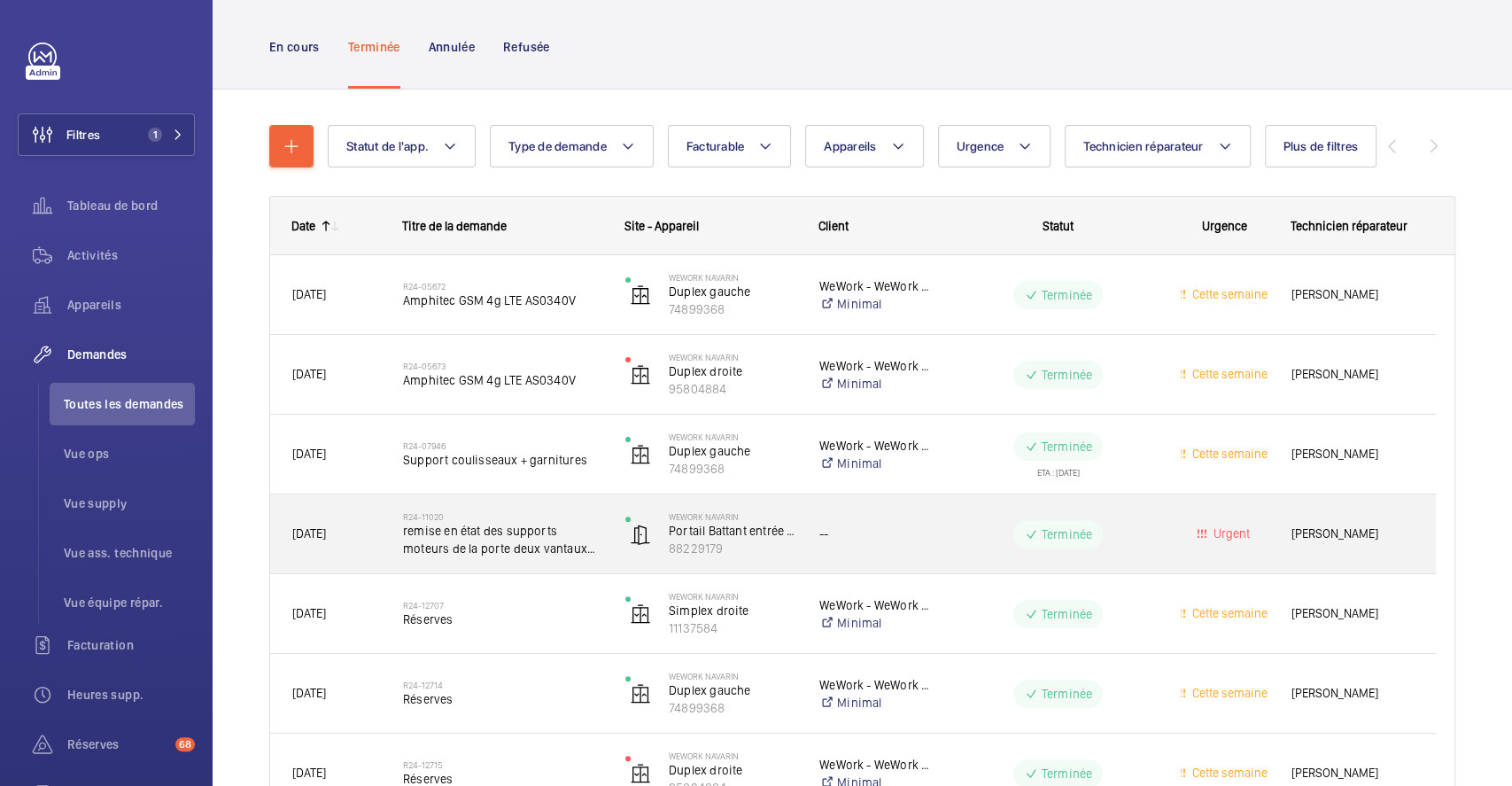
scroll to position [207, 0]
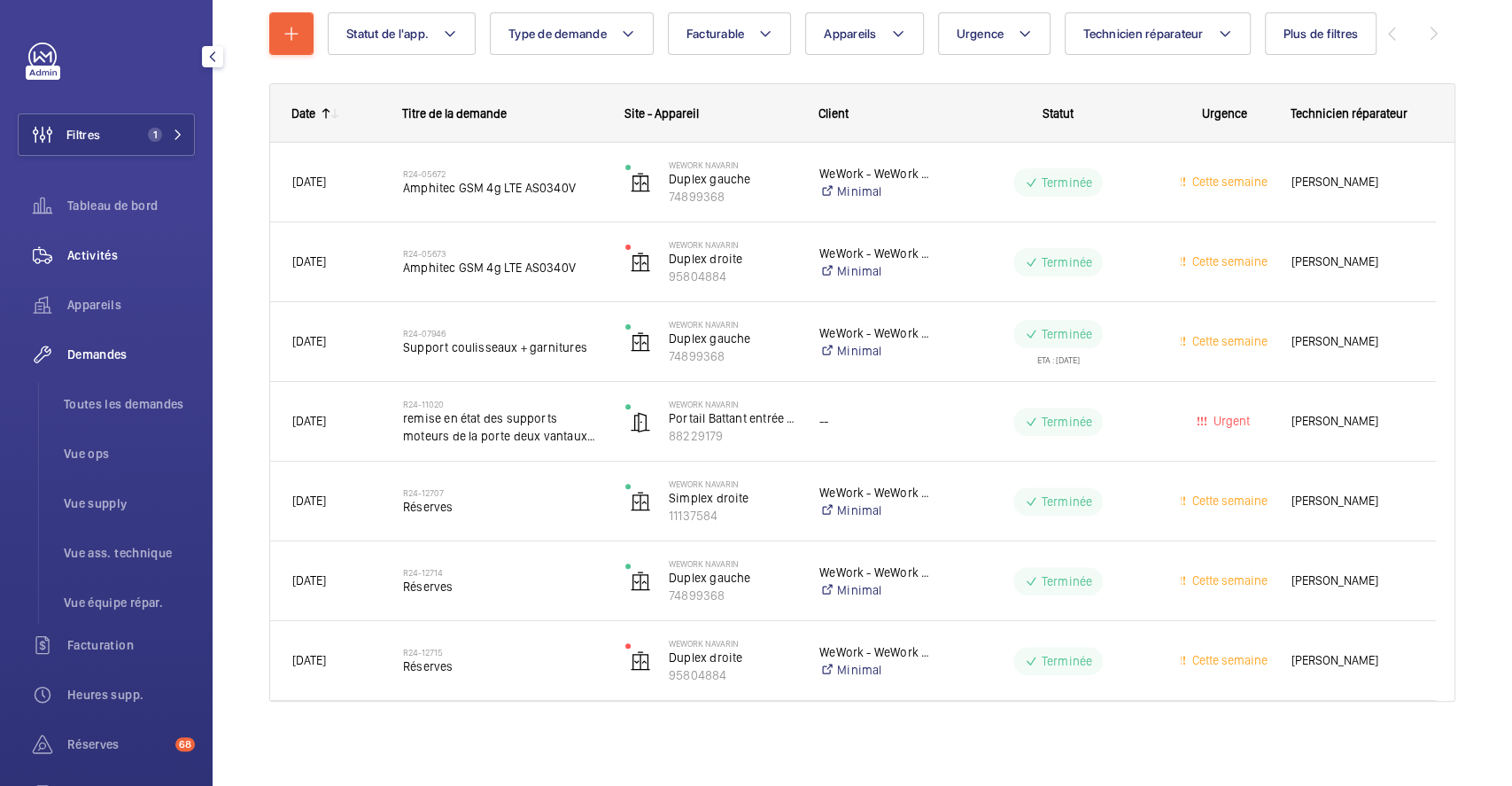
click at [113, 250] on span "Activités" at bounding box center [130, 255] width 127 height 18
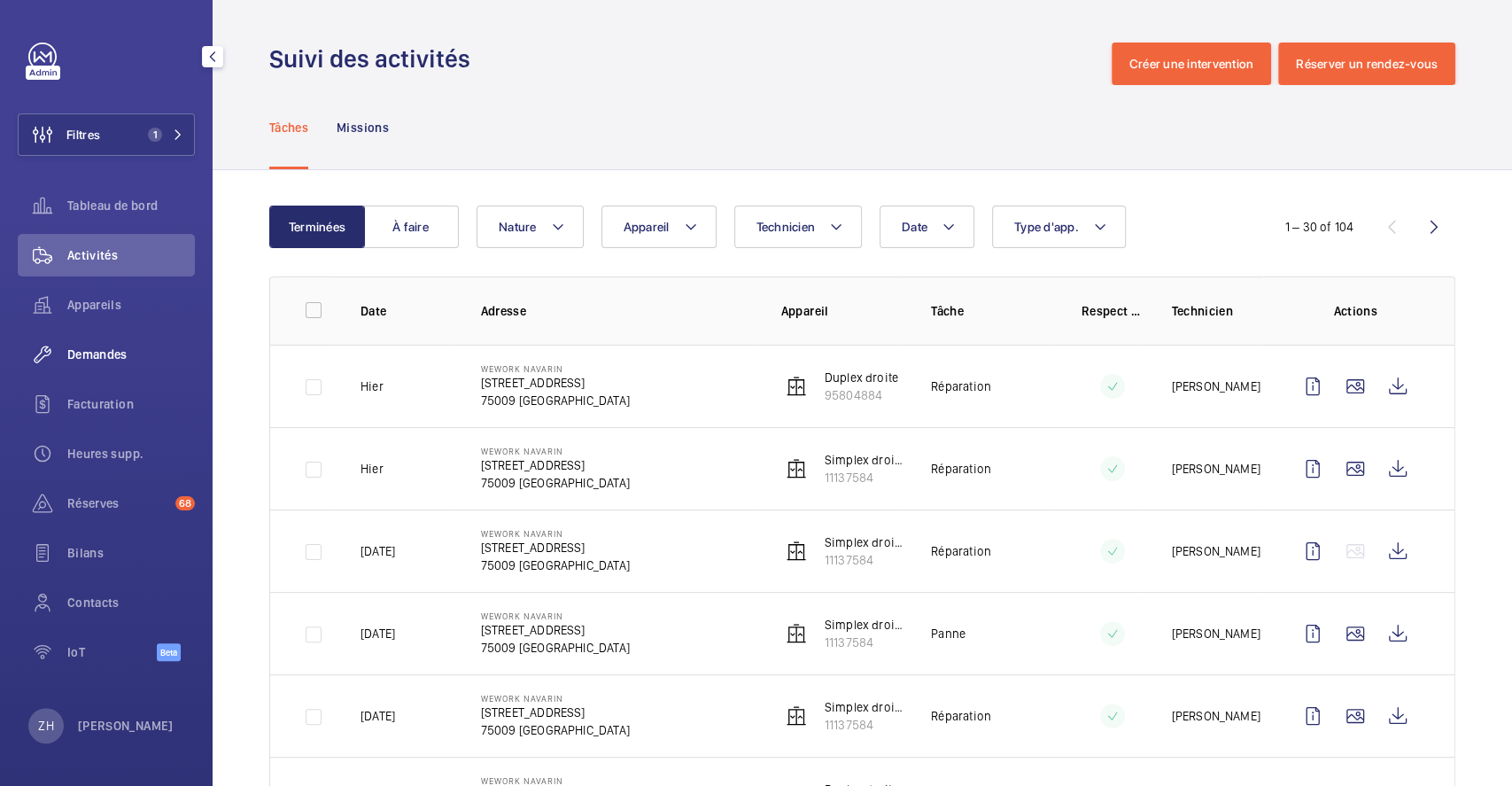
click at [117, 343] on div "Demandes" at bounding box center [107, 354] width 177 height 42
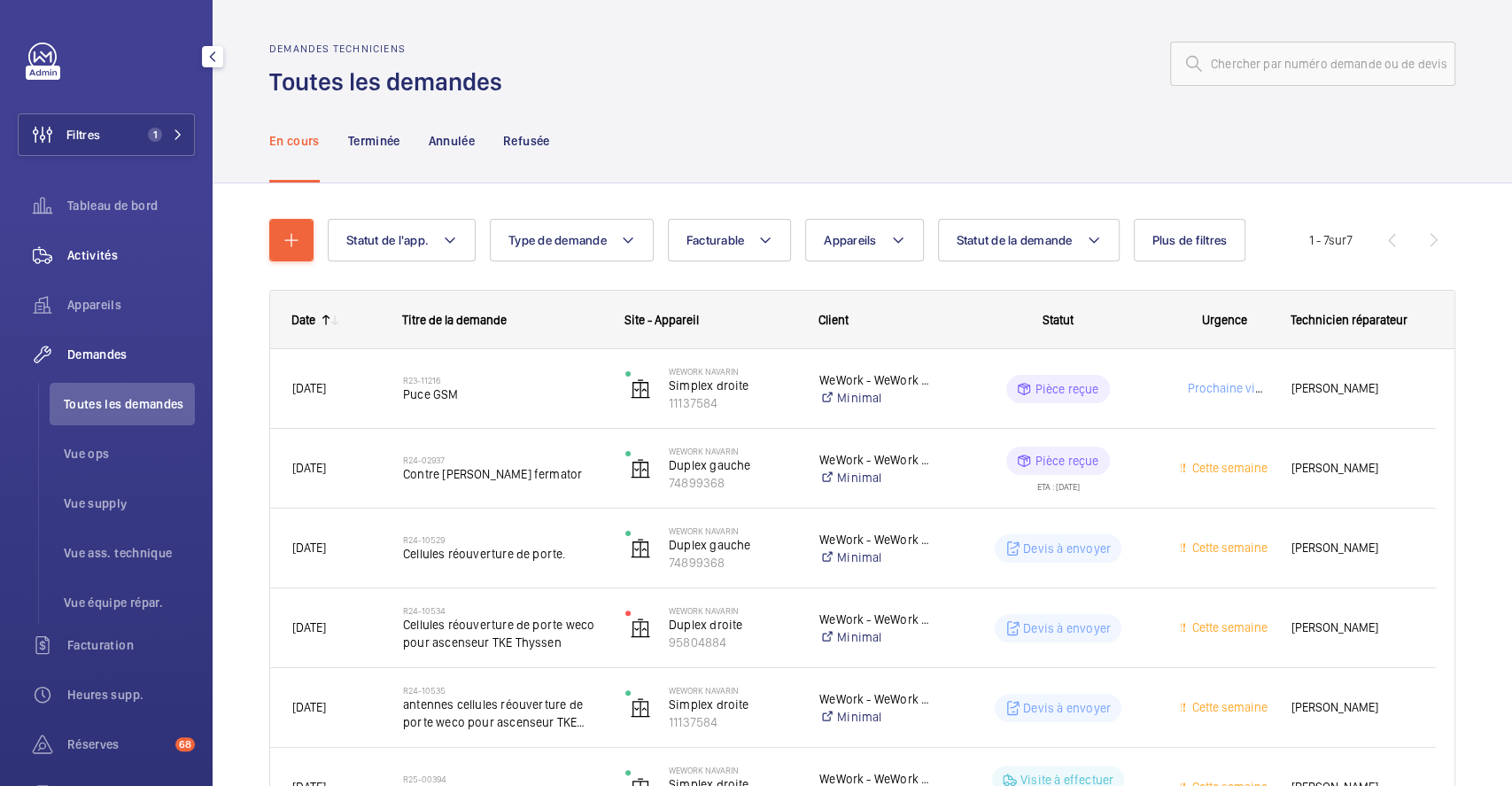
click at [92, 258] on span "Activités" at bounding box center [130, 255] width 127 height 18
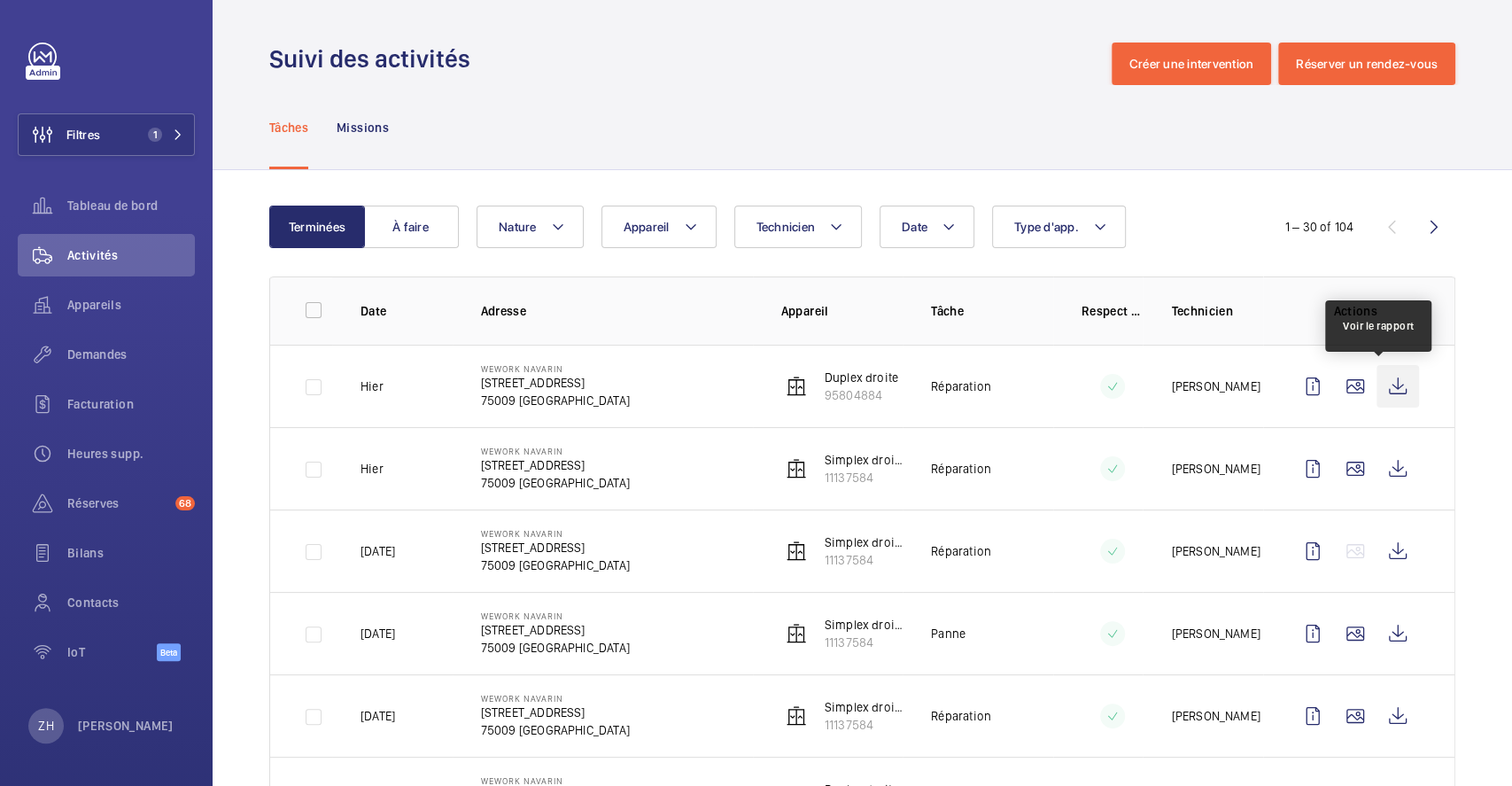
click at [1395, 388] on wm-front-icon-button at bounding box center [1398, 386] width 42 height 42
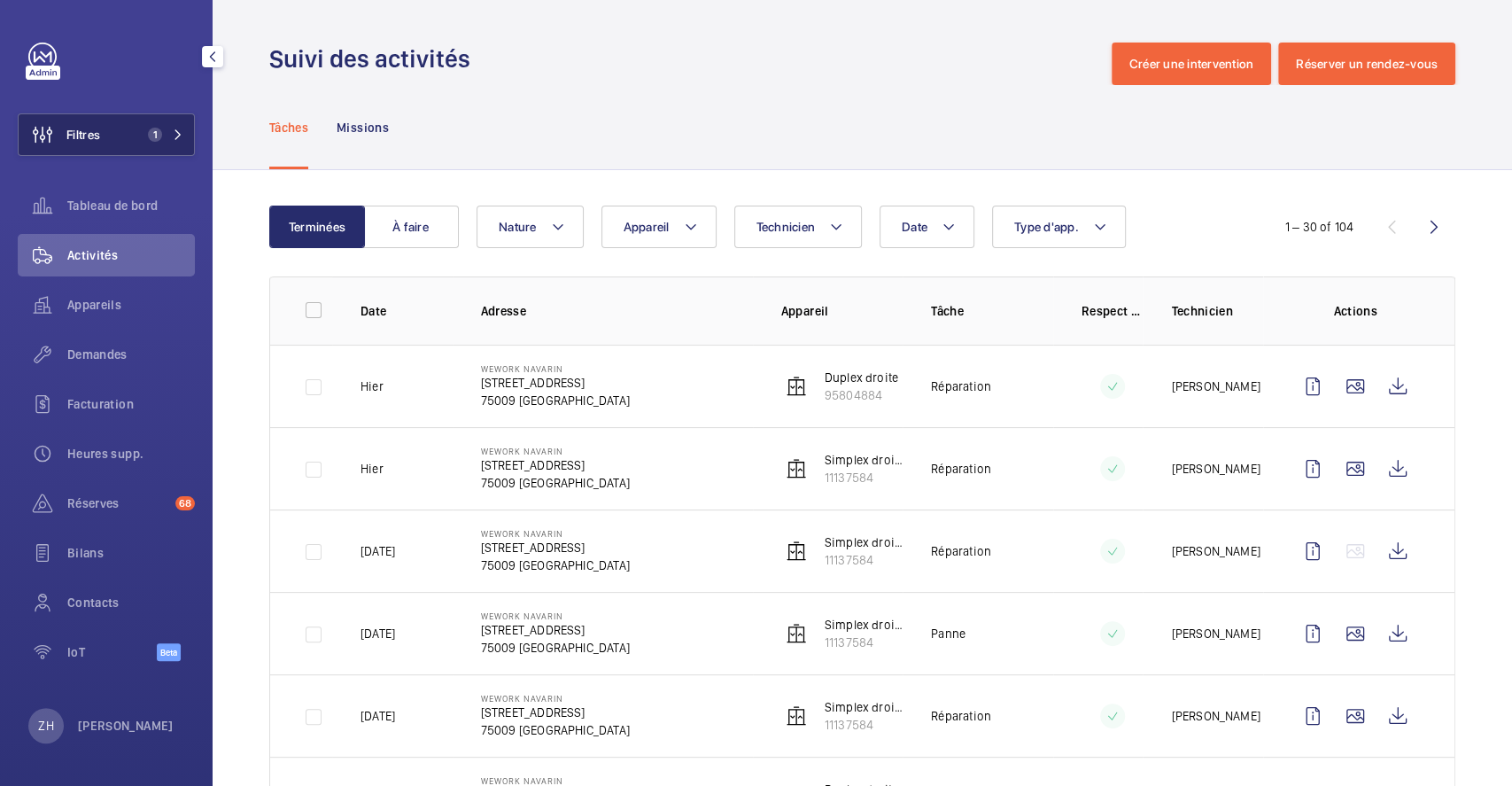
click at [121, 128] on button "Filtres 1" at bounding box center [107, 134] width 177 height 42
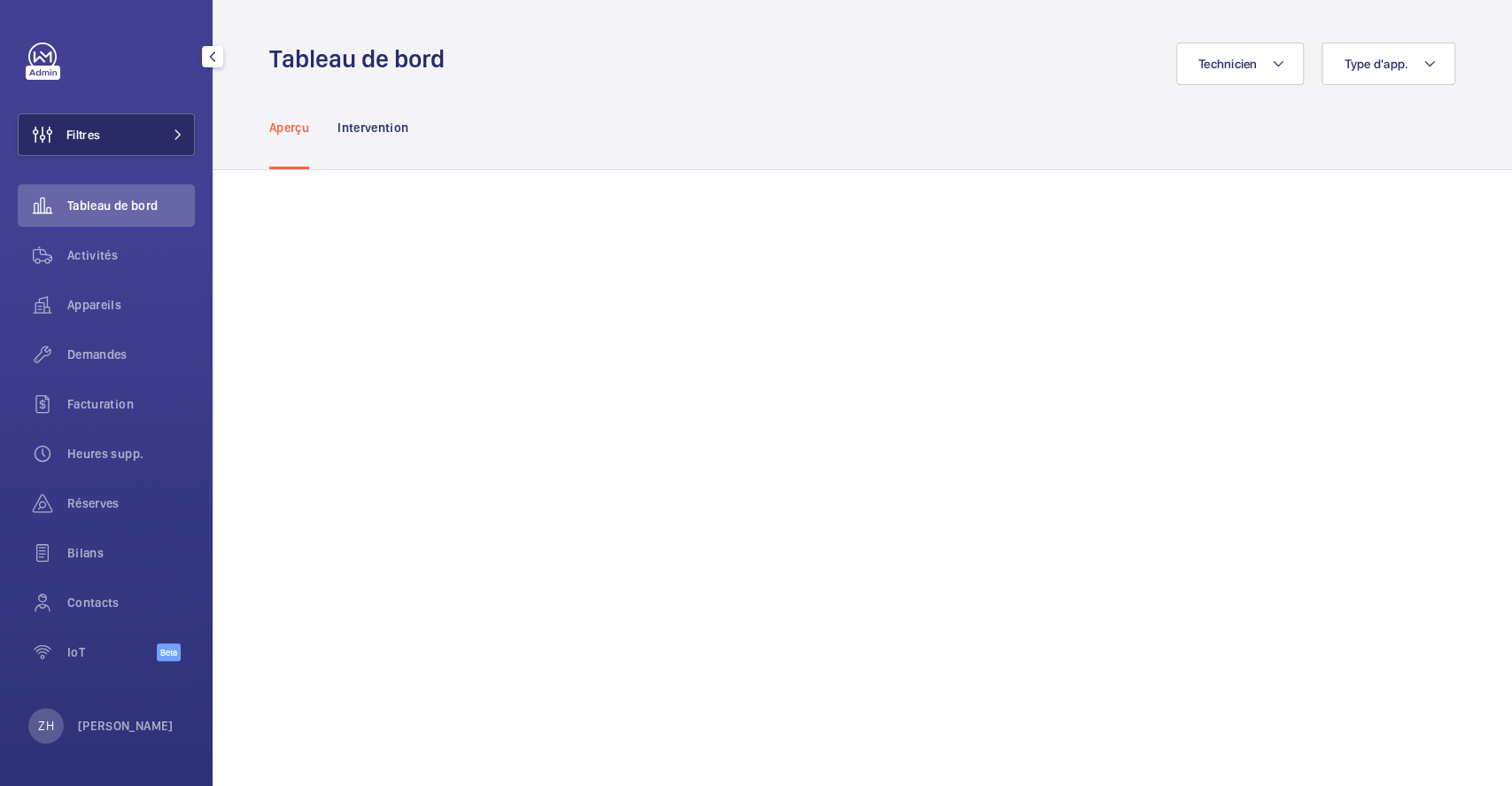
click at [149, 123] on button "Filtres" at bounding box center [107, 134] width 177 height 42
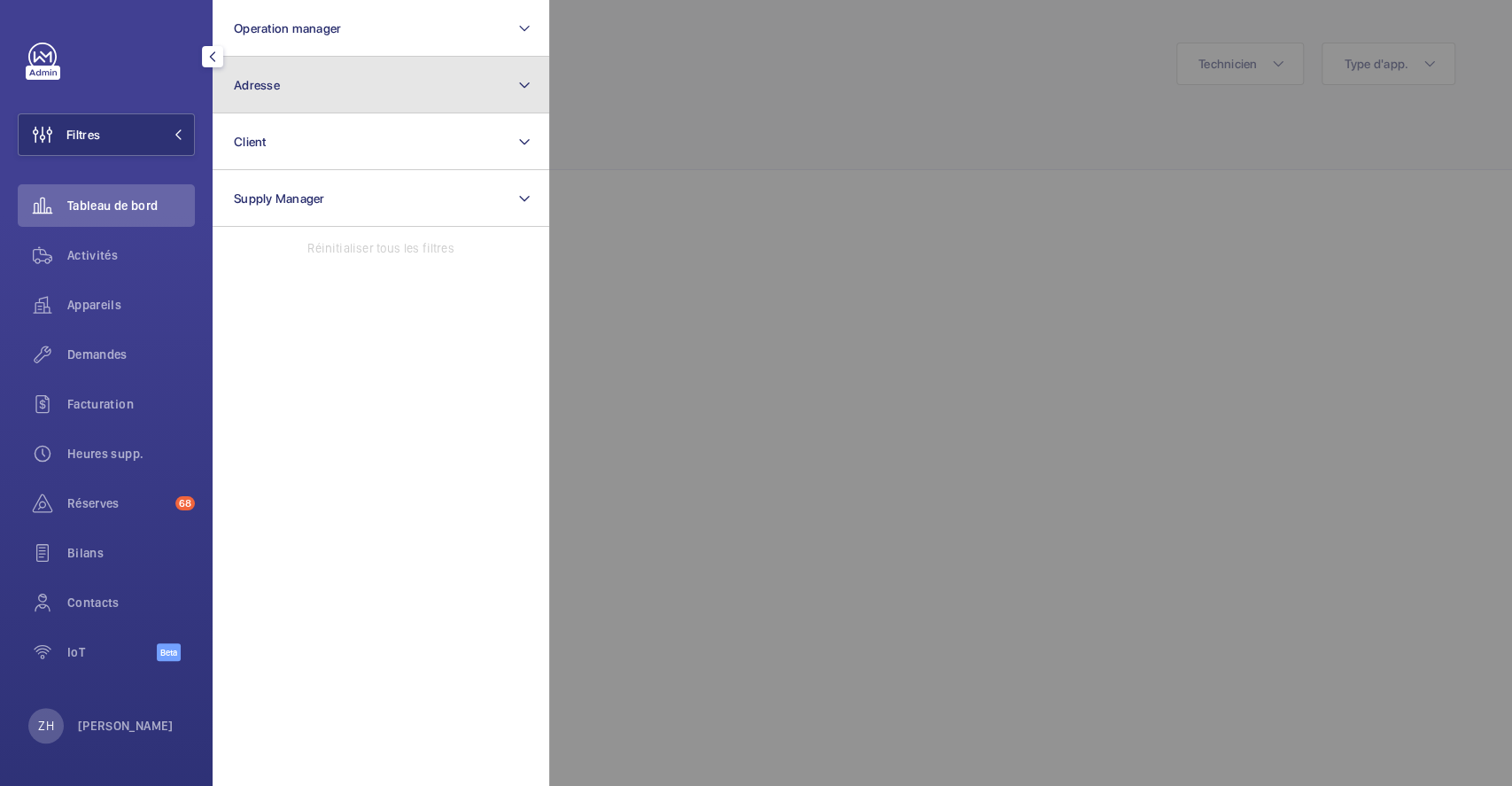
click at [429, 88] on button "Adresse" at bounding box center [380, 85] width 337 height 57
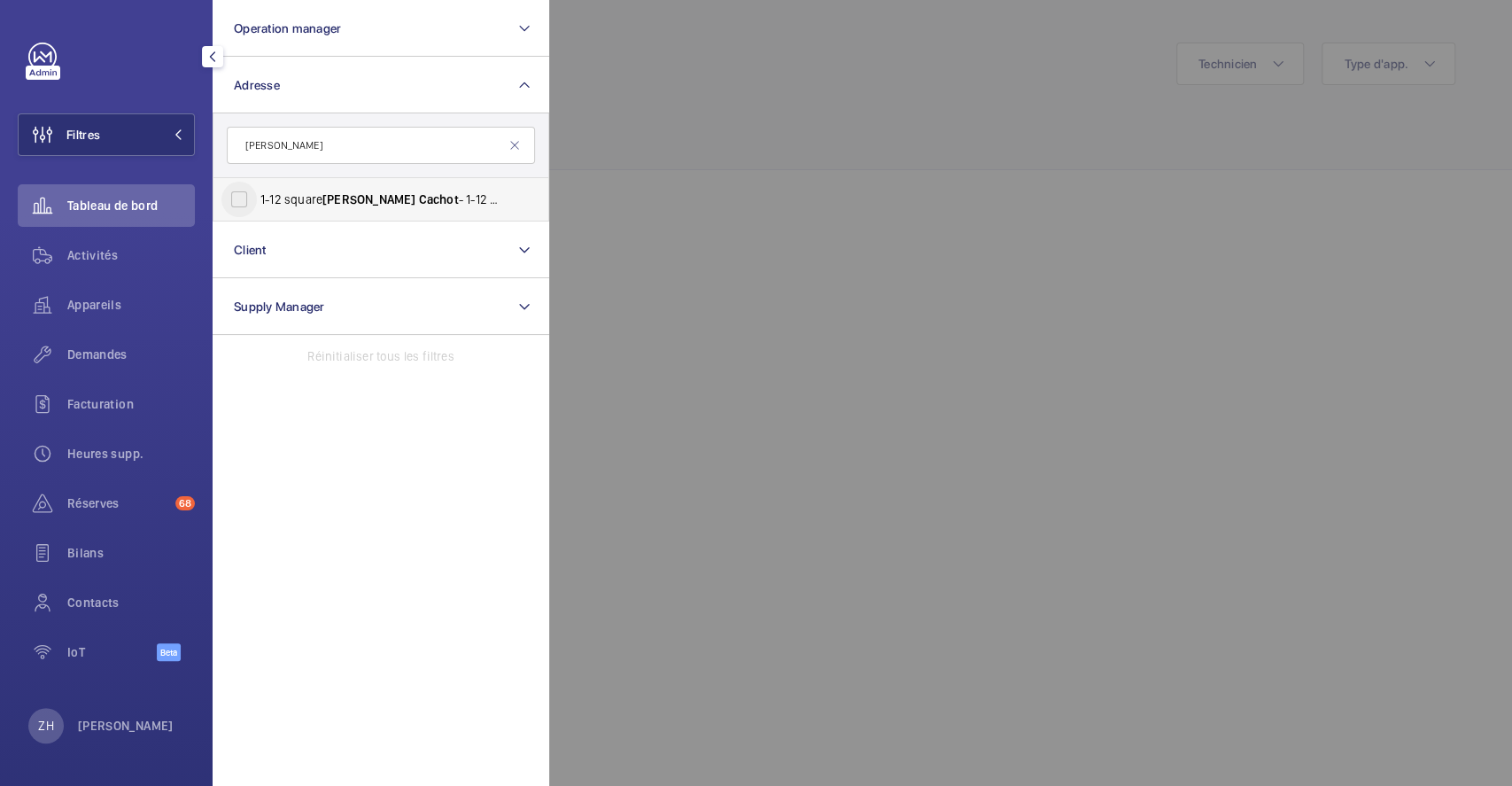
type input "albin cachot"
click at [232, 197] on input "1-12 square Albin Cachot - 1-12 square Albin Cachot , 75013 PARIS, PARIS 75013" at bounding box center [240, 200] width 36 height 36
checkbox input "true"
click at [818, 139] on div at bounding box center [1304, 393] width 1512 height 786
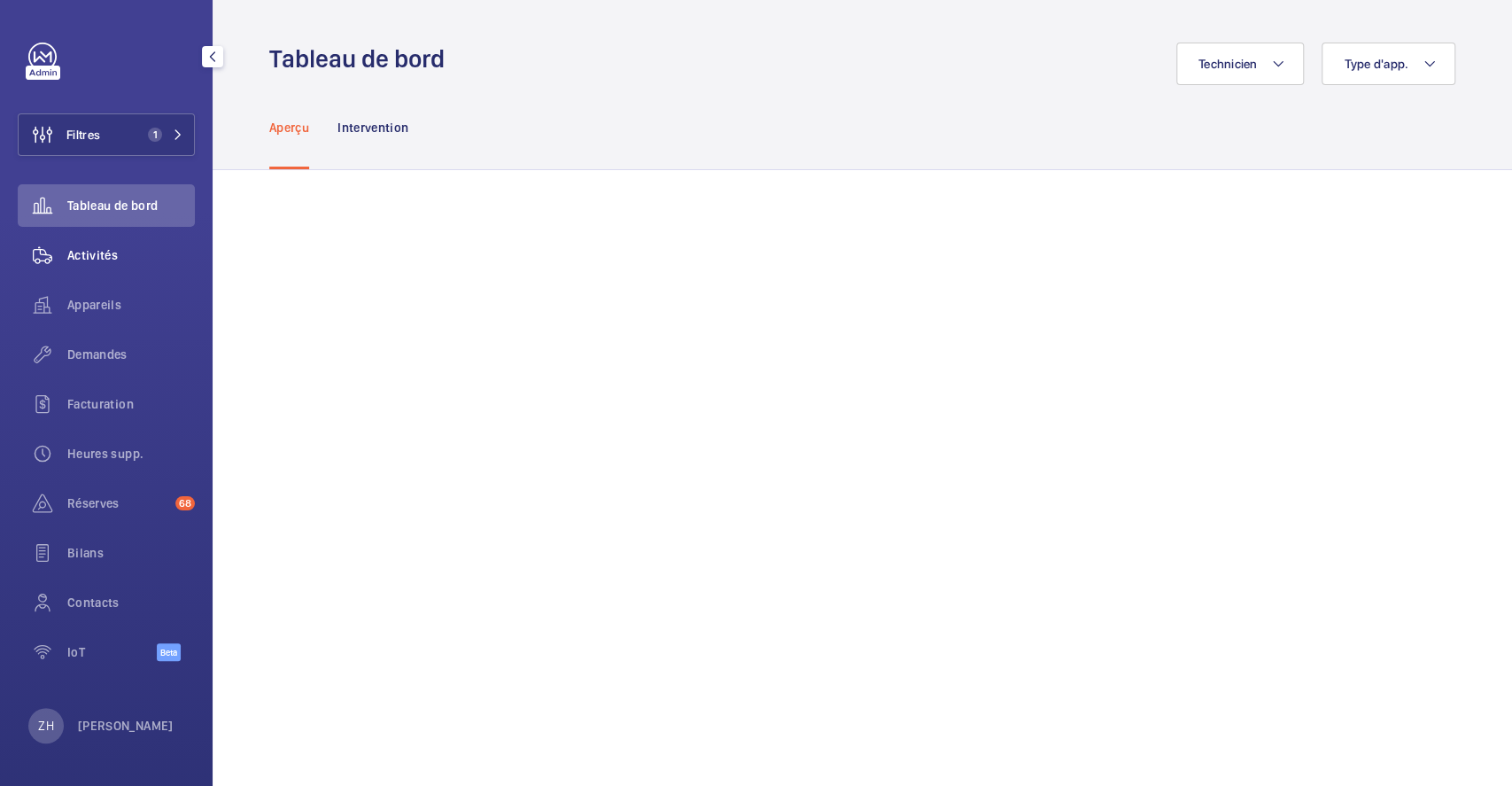
click at [83, 250] on span "Activités" at bounding box center [130, 255] width 127 height 18
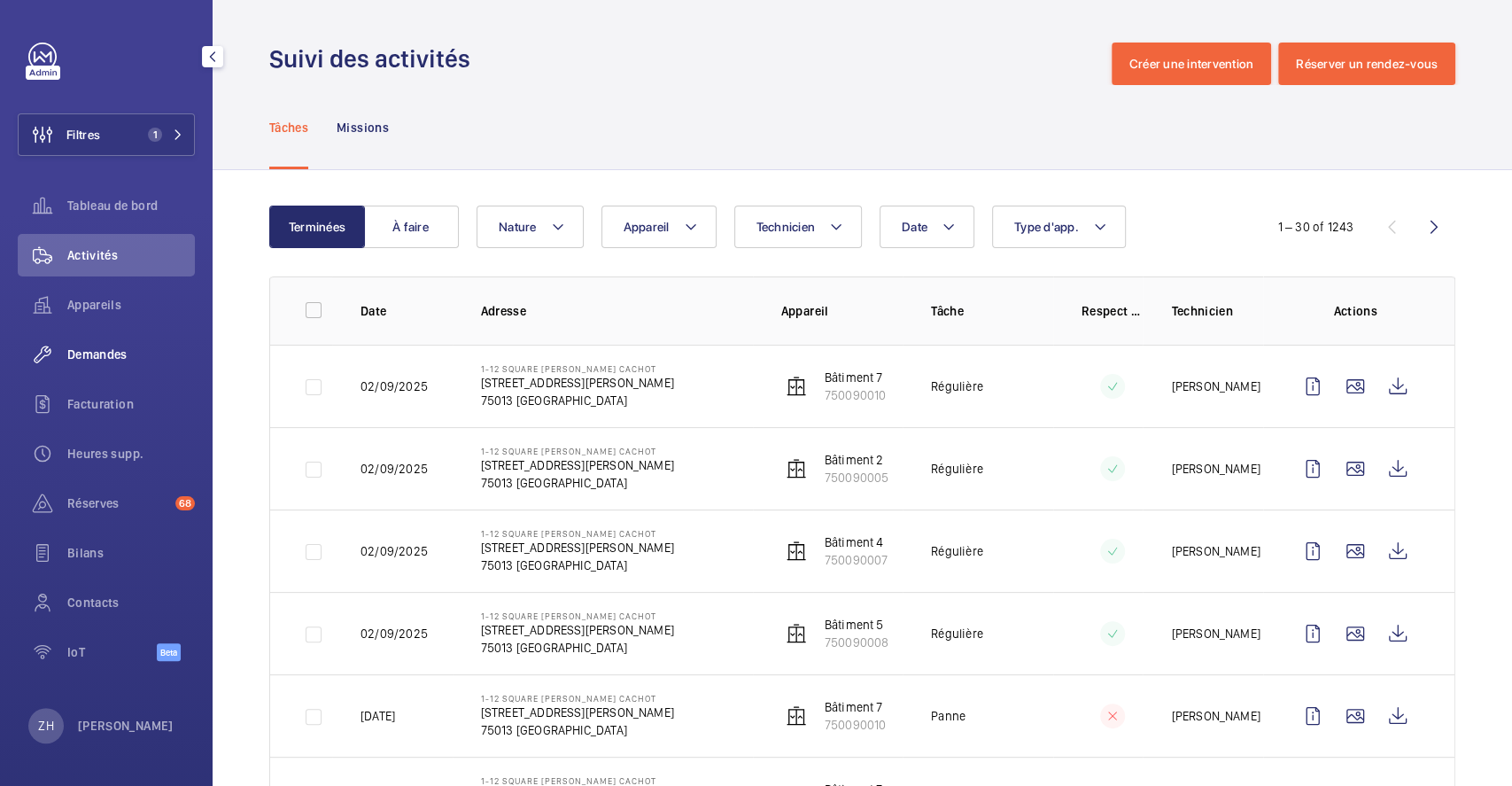
click at [98, 354] on span "Demandes" at bounding box center [130, 354] width 127 height 18
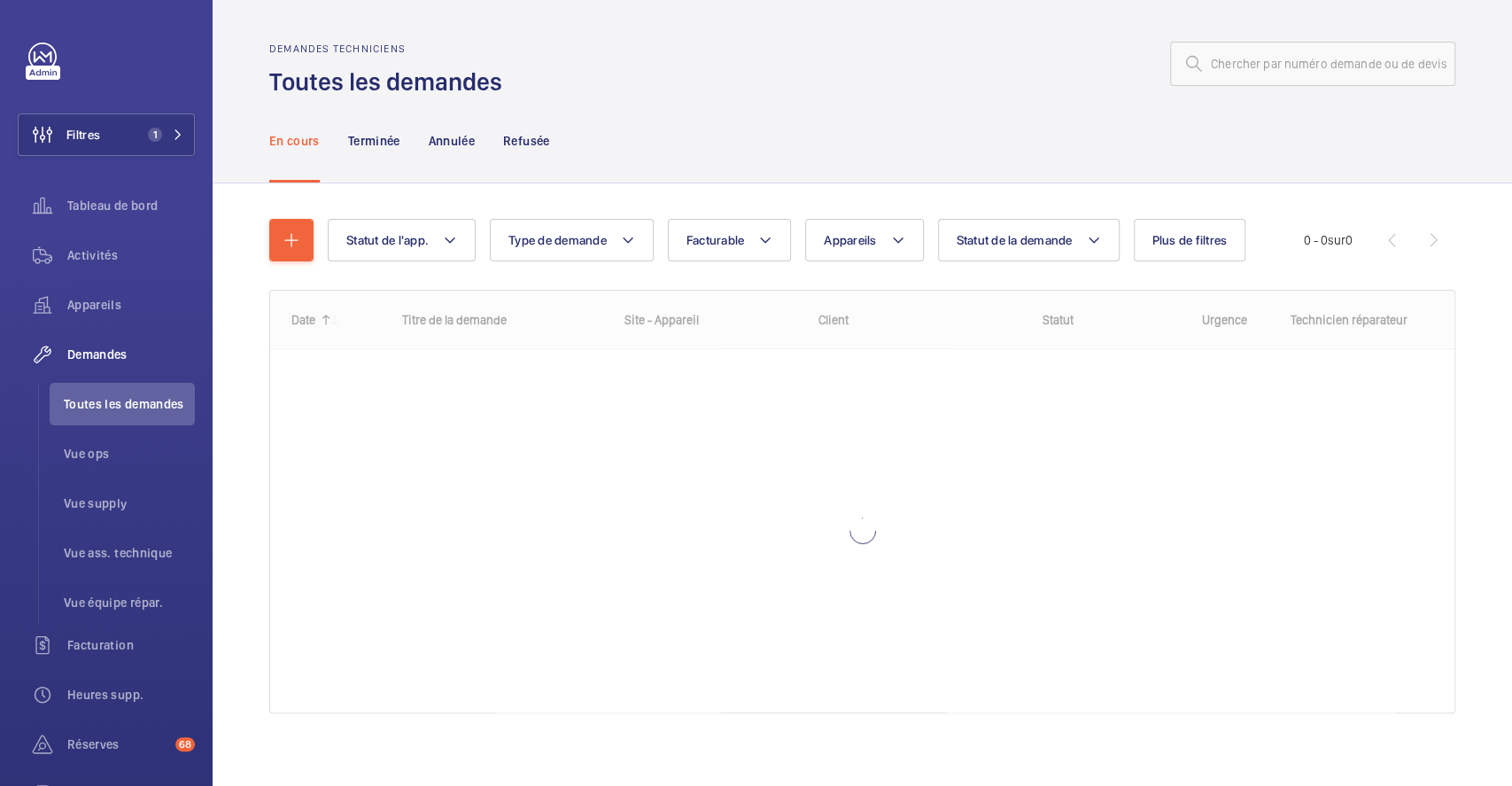
scroll to position [12, 0]
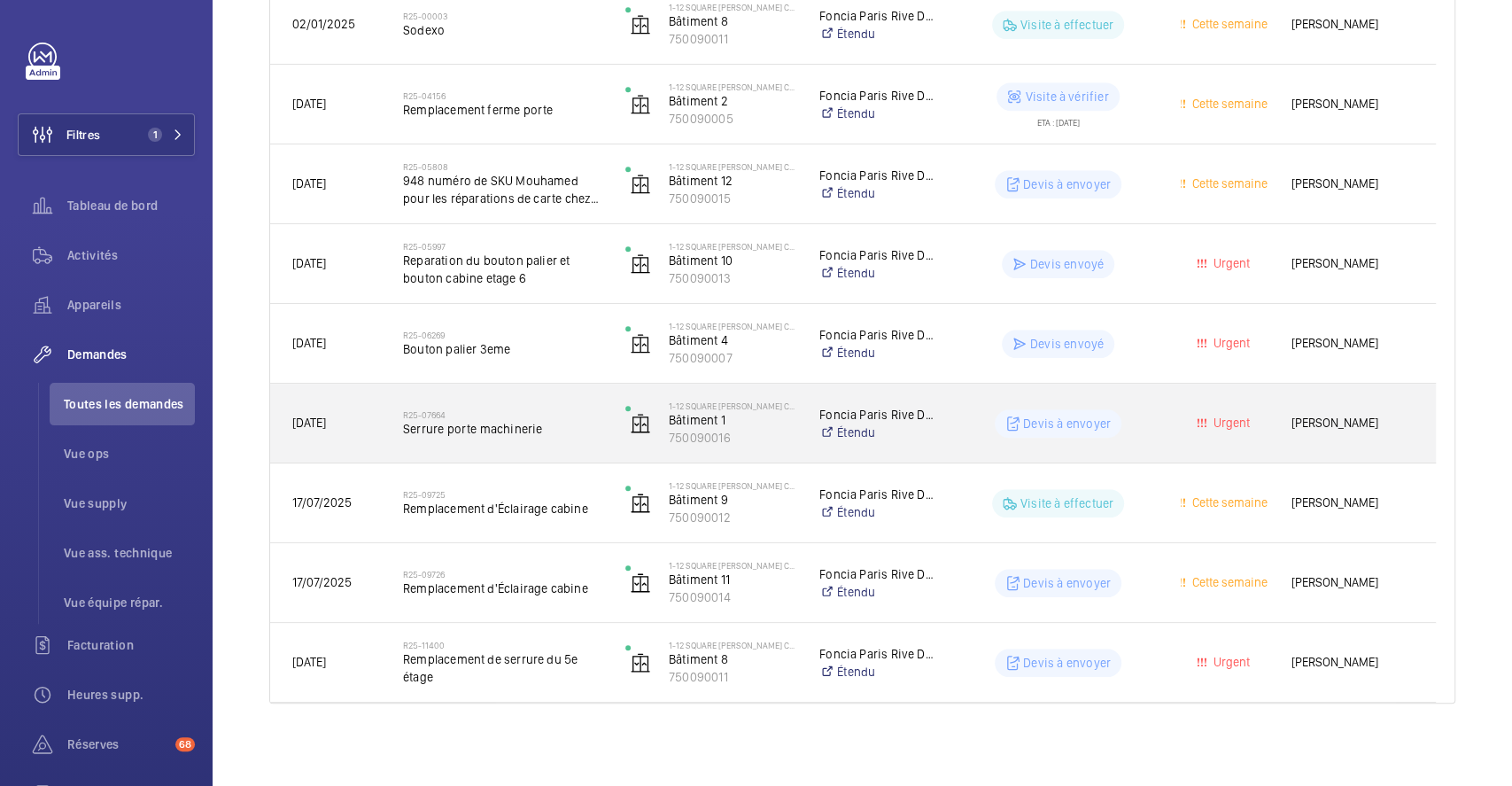
scroll to position [605, 0]
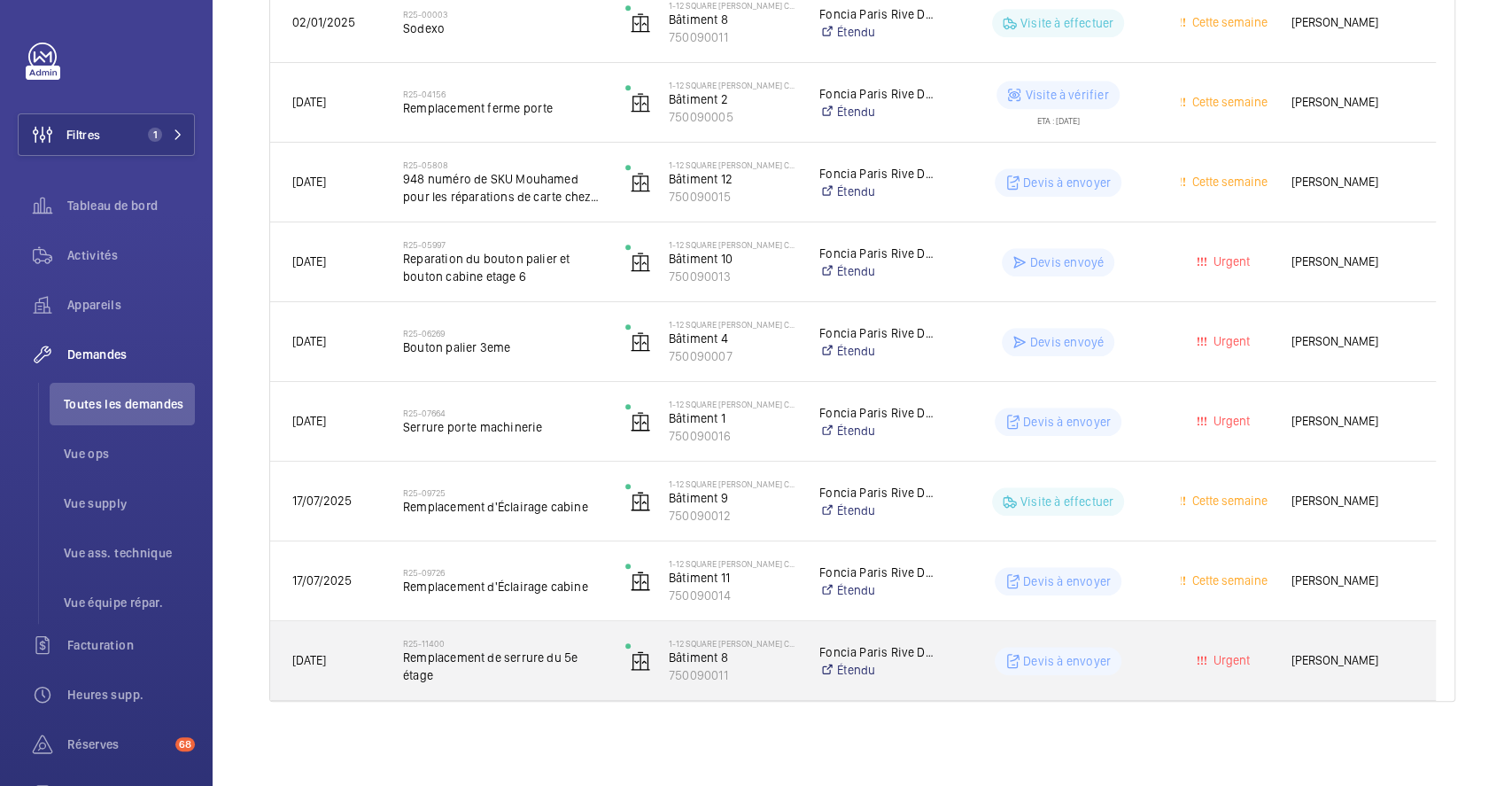
click at [544, 625] on div "R25-11400 Remplacement de serrure du 5e étage" at bounding box center [492, 661] width 221 height 80
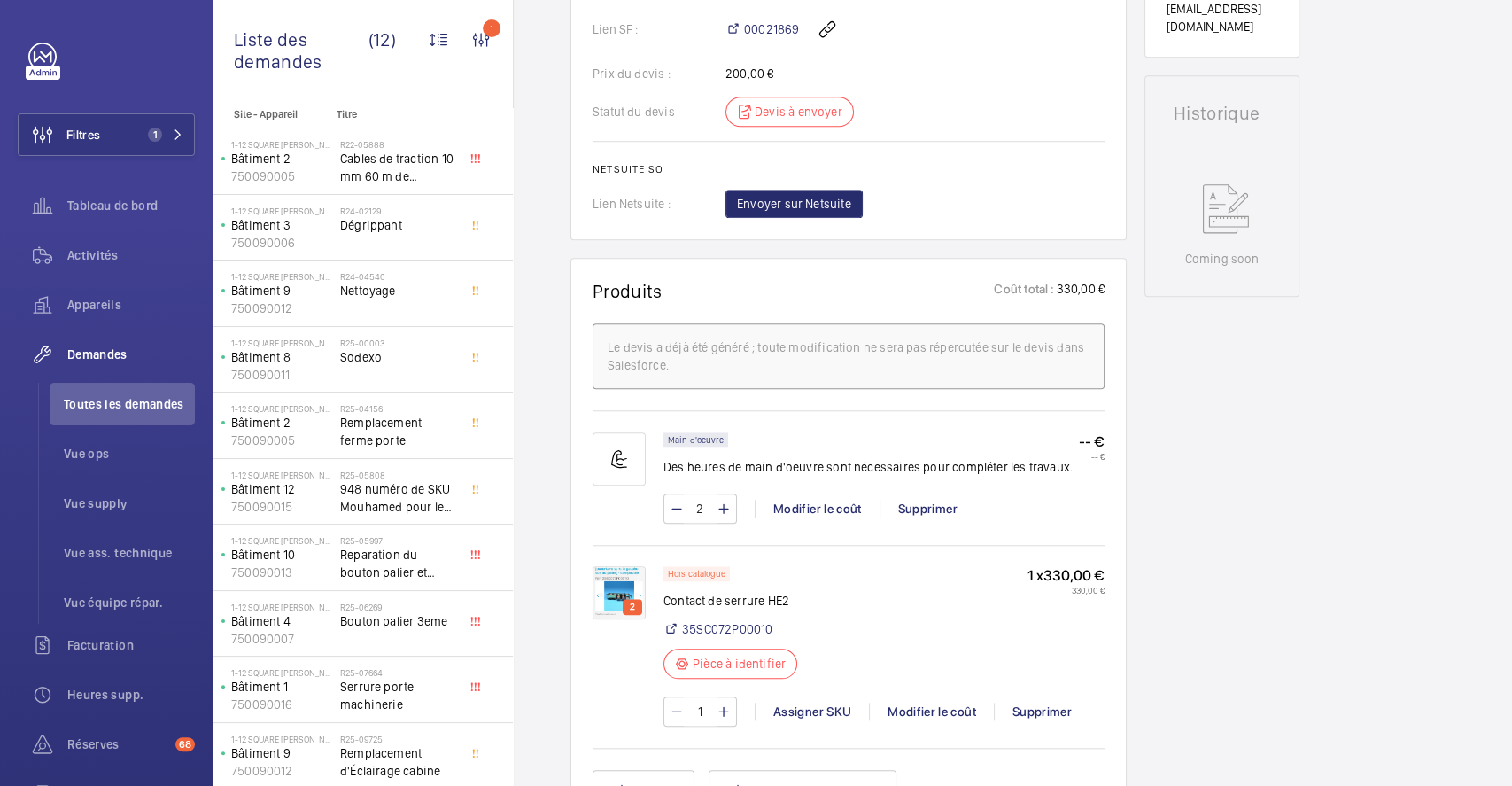
scroll to position [879, 0]
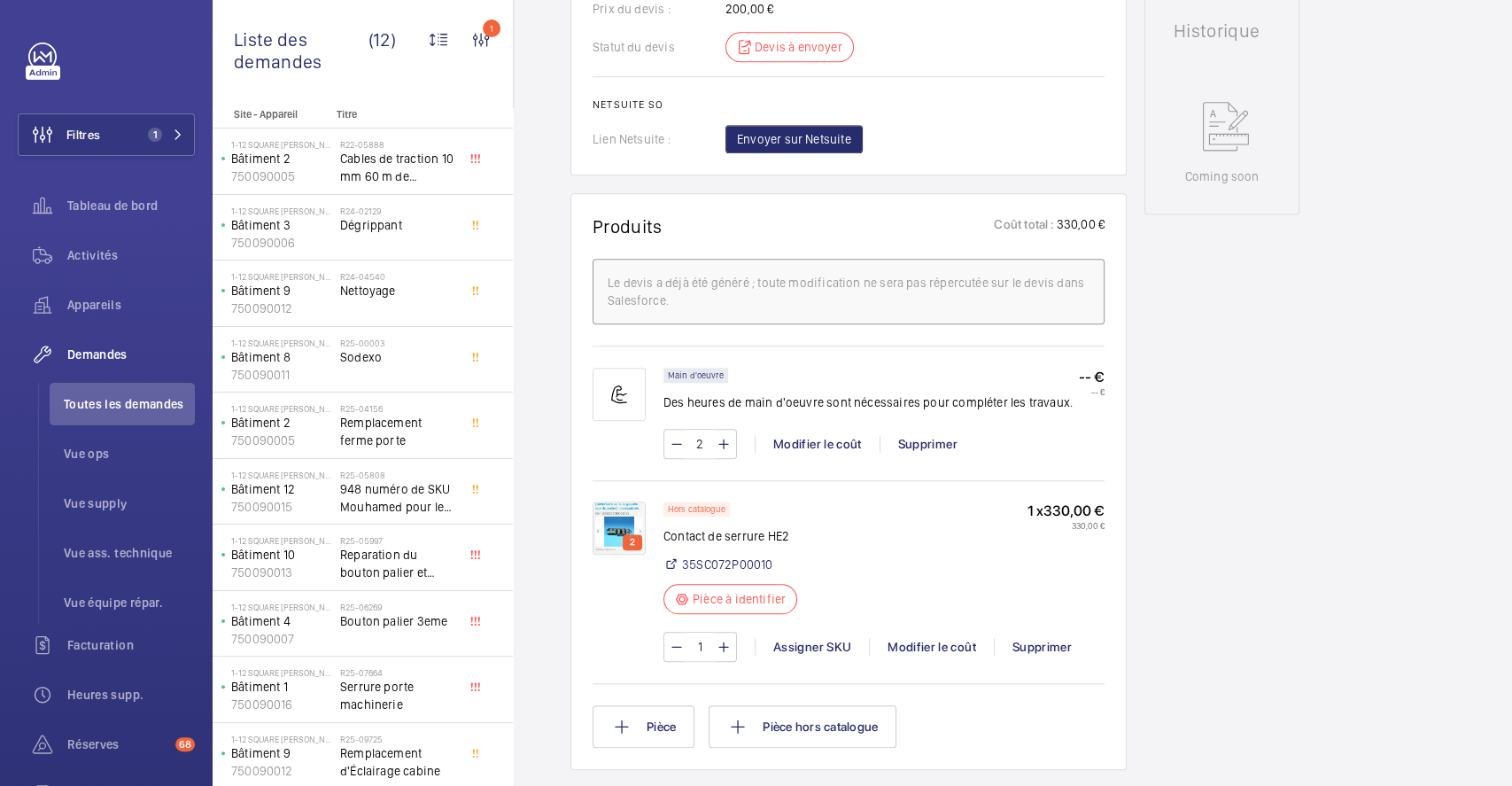
click at [633, 539] on img at bounding box center [619, 528] width 53 height 53
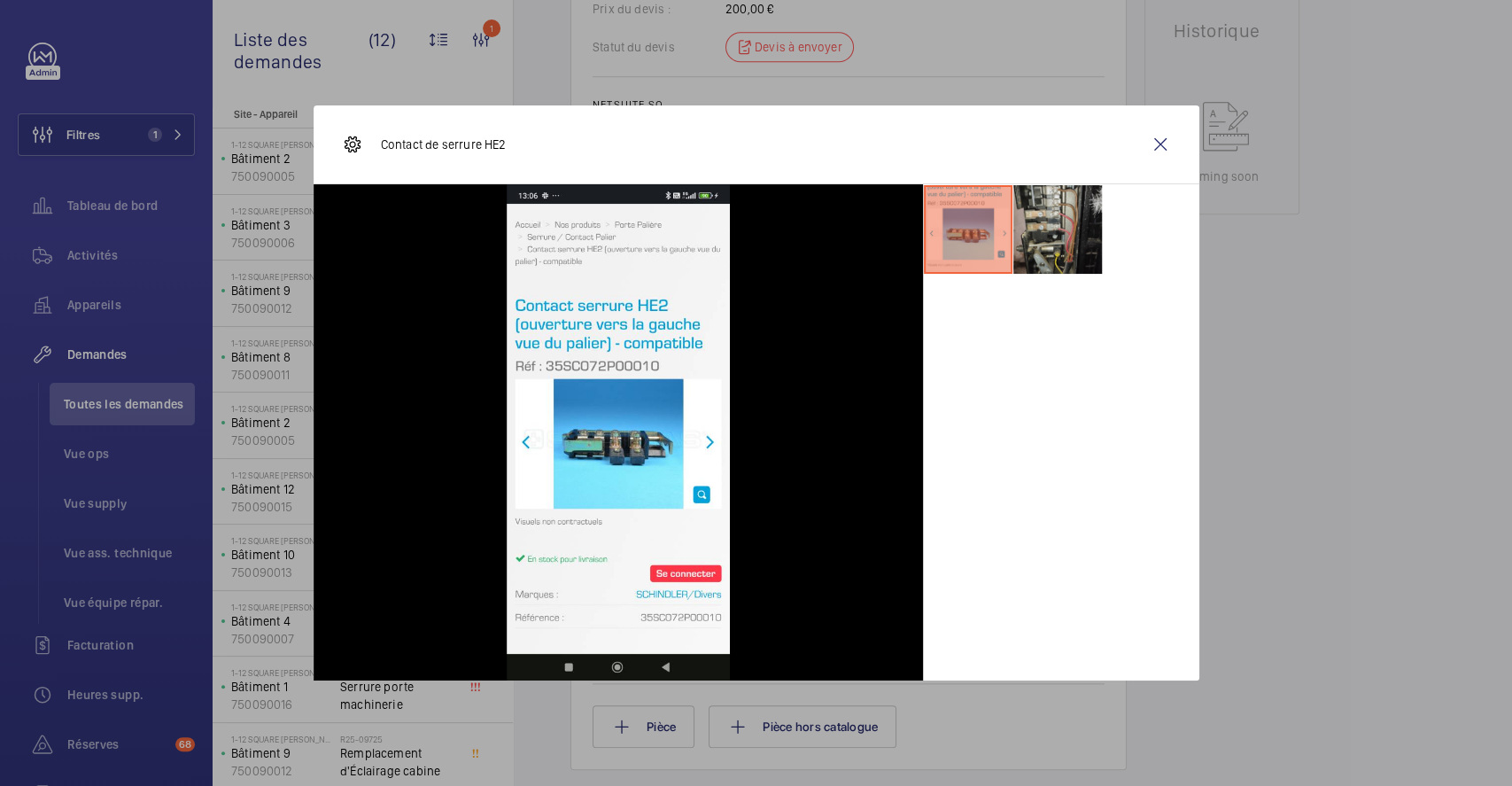
click at [1066, 249] on li at bounding box center [1057, 229] width 89 height 89
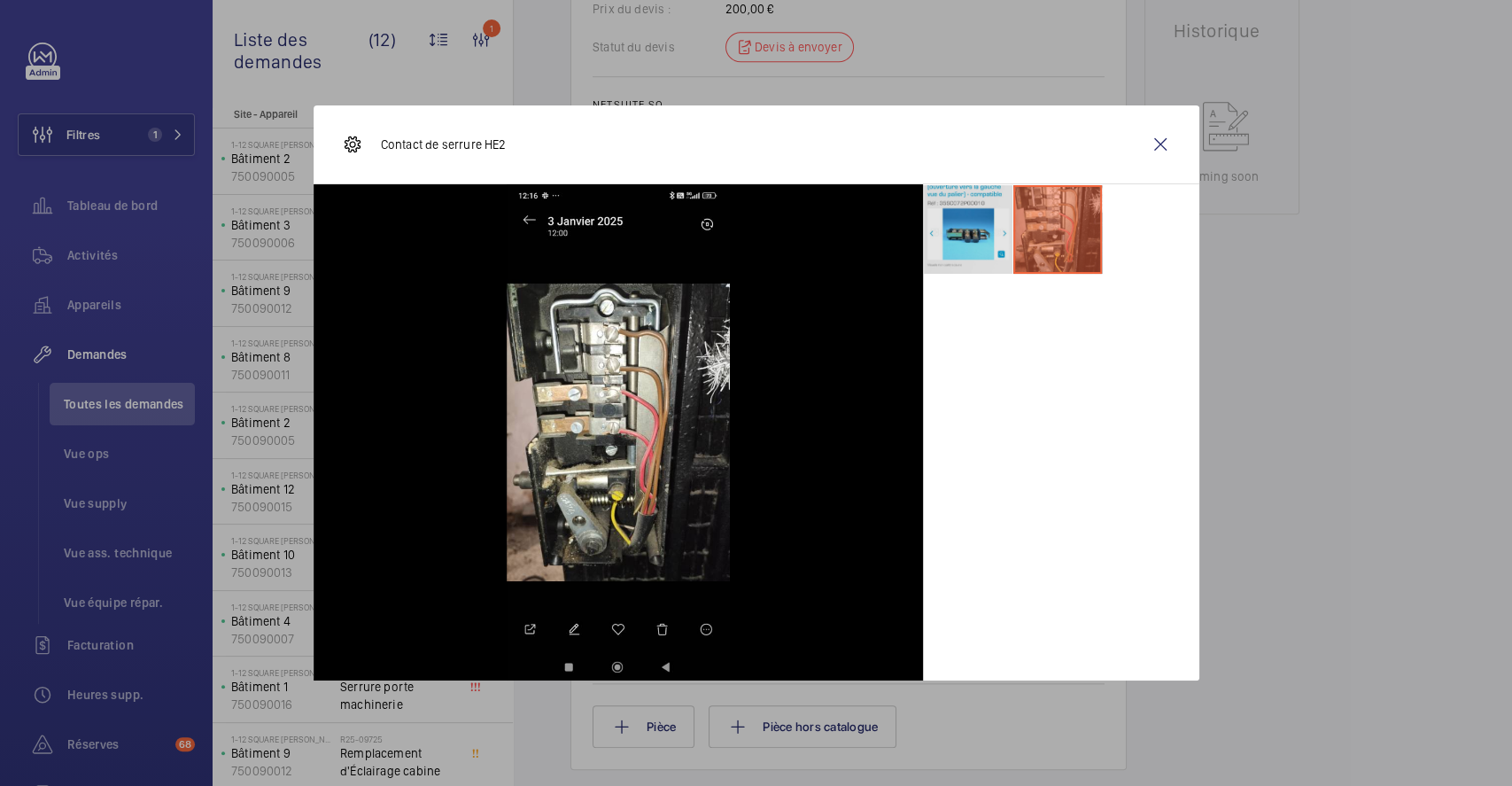
click at [986, 246] on li at bounding box center [969, 229] width 89 height 89
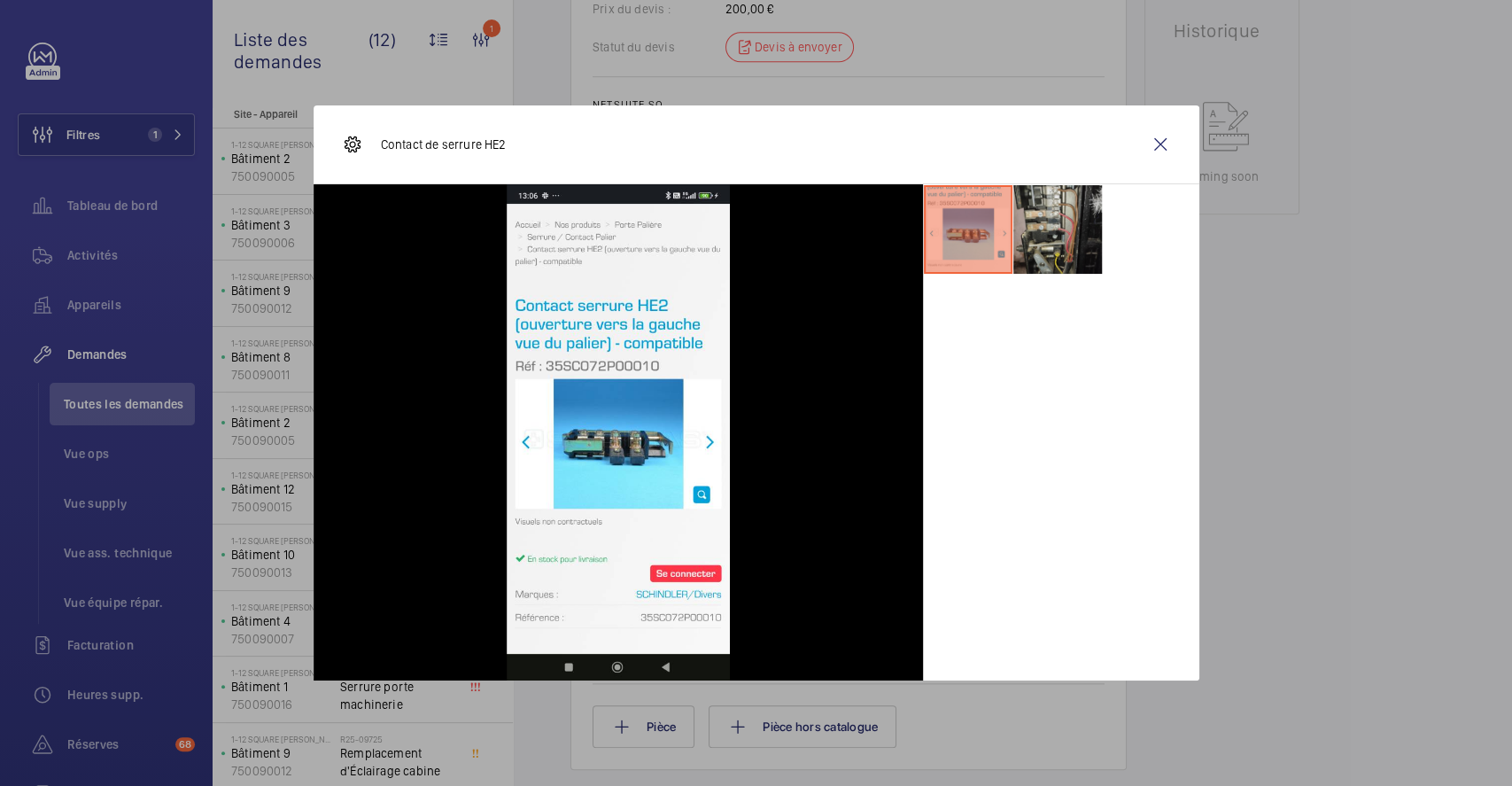
click at [1058, 240] on li at bounding box center [1057, 229] width 89 height 89
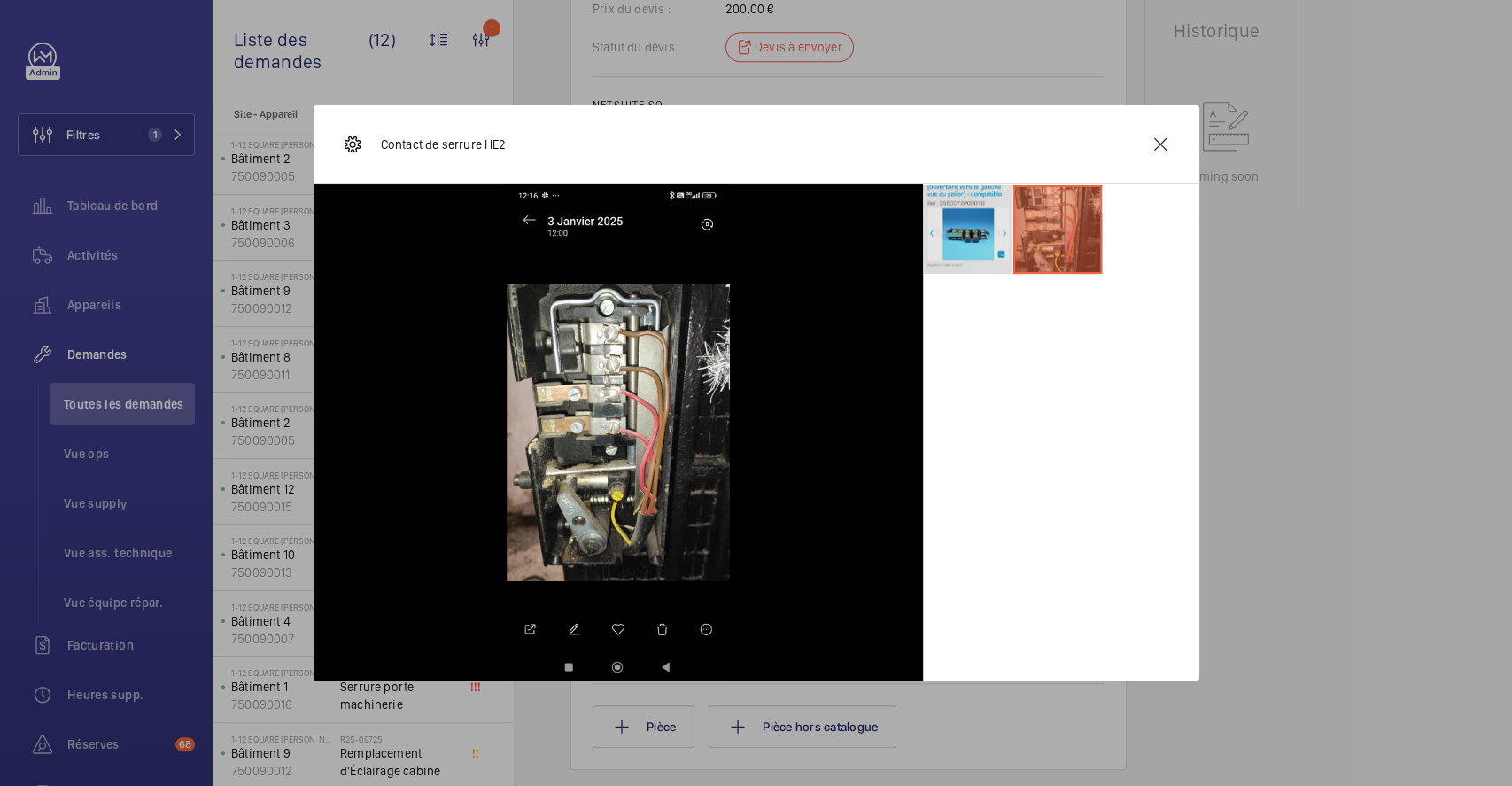
click at [987, 236] on li at bounding box center [969, 229] width 89 height 89
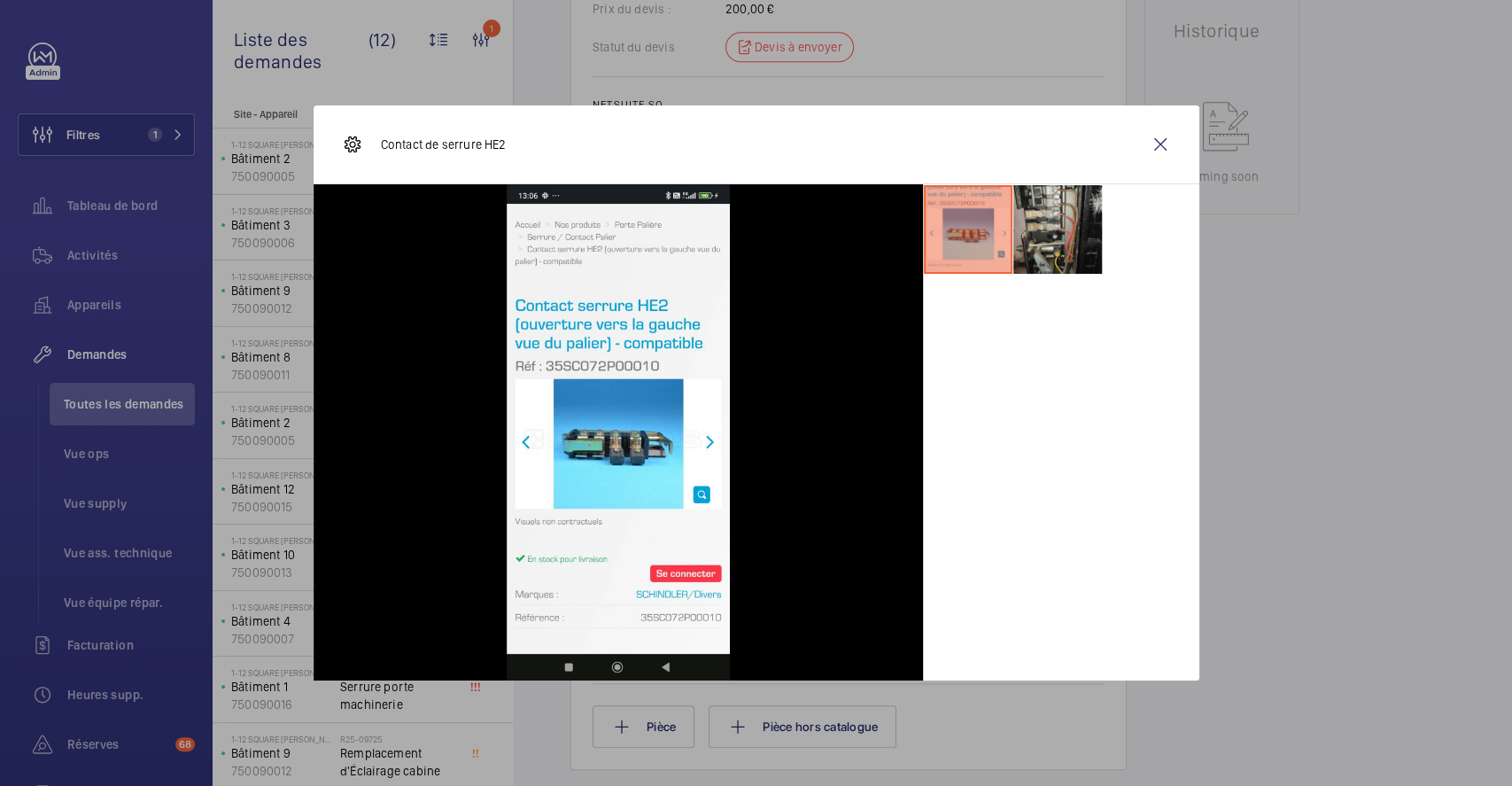
drag, startPoint x: 1040, startPoint y: 228, endPoint x: 1090, endPoint y: 210, distance: 53.1
click at [1042, 228] on li at bounding box center [1057, 229] width 89 height 89
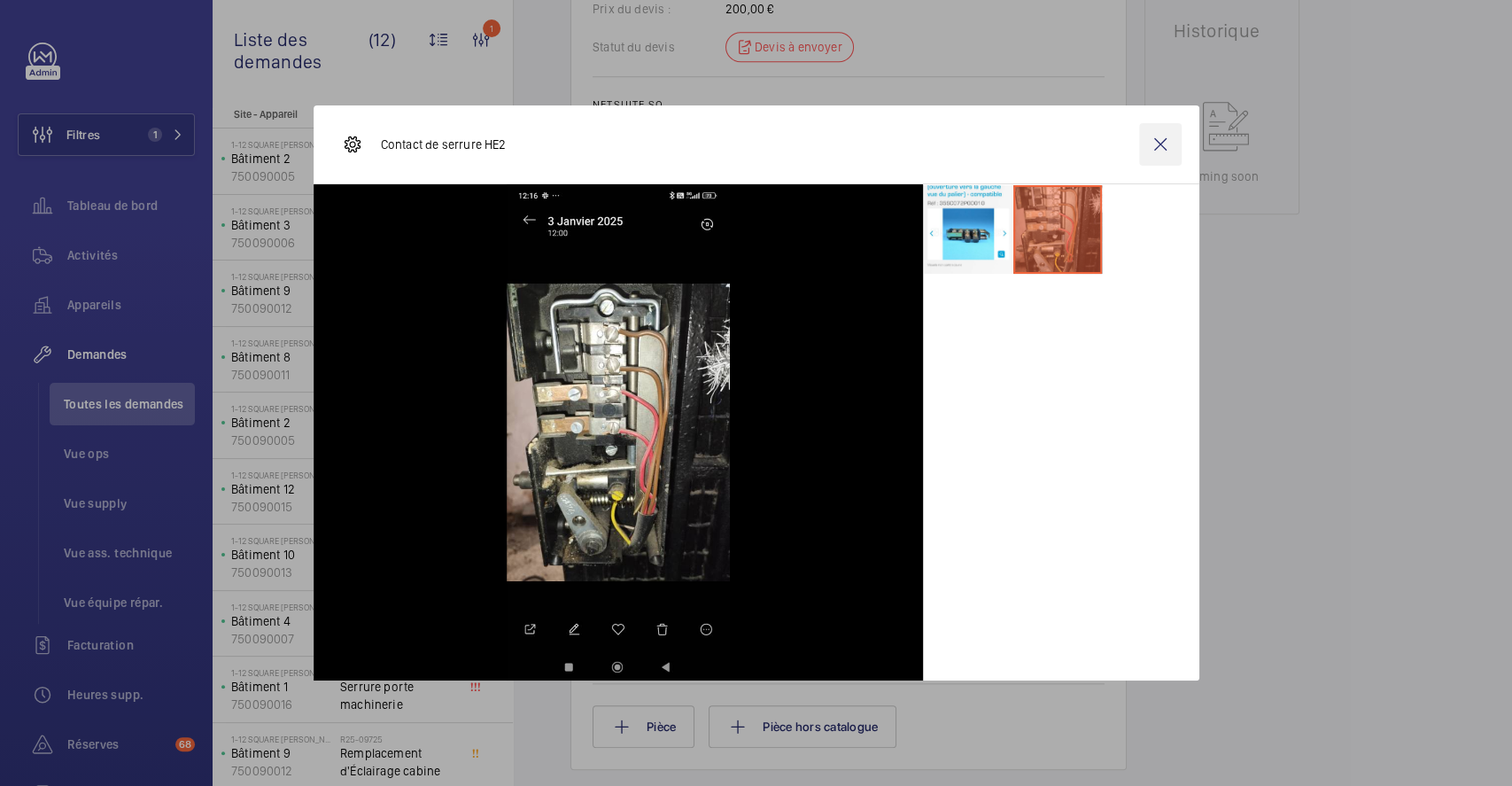
click at [1163, 140] on wm-front-icon-button at bounding box center [1160, 144] width 42 height 42
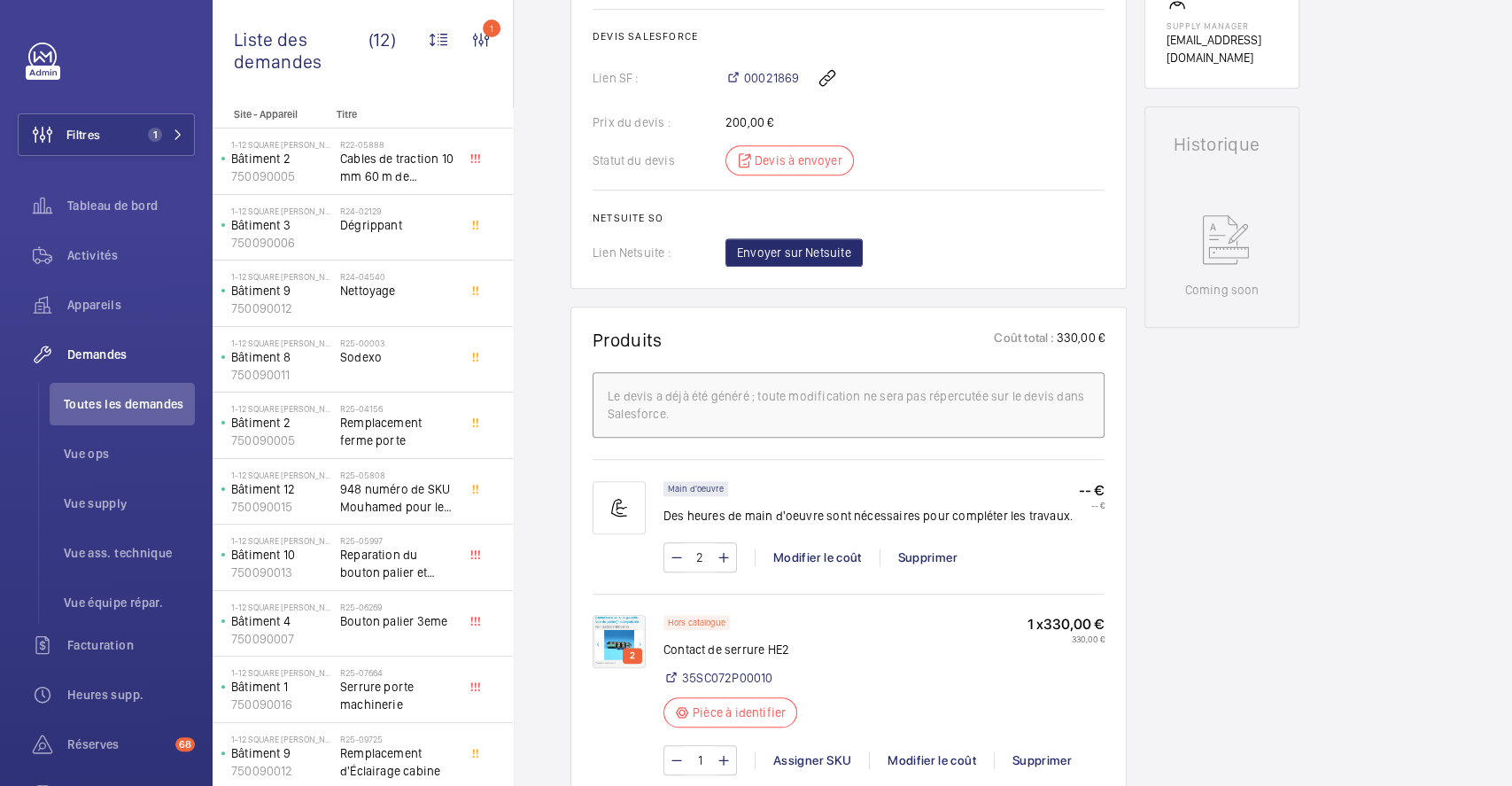
scroll to position [648, 0]
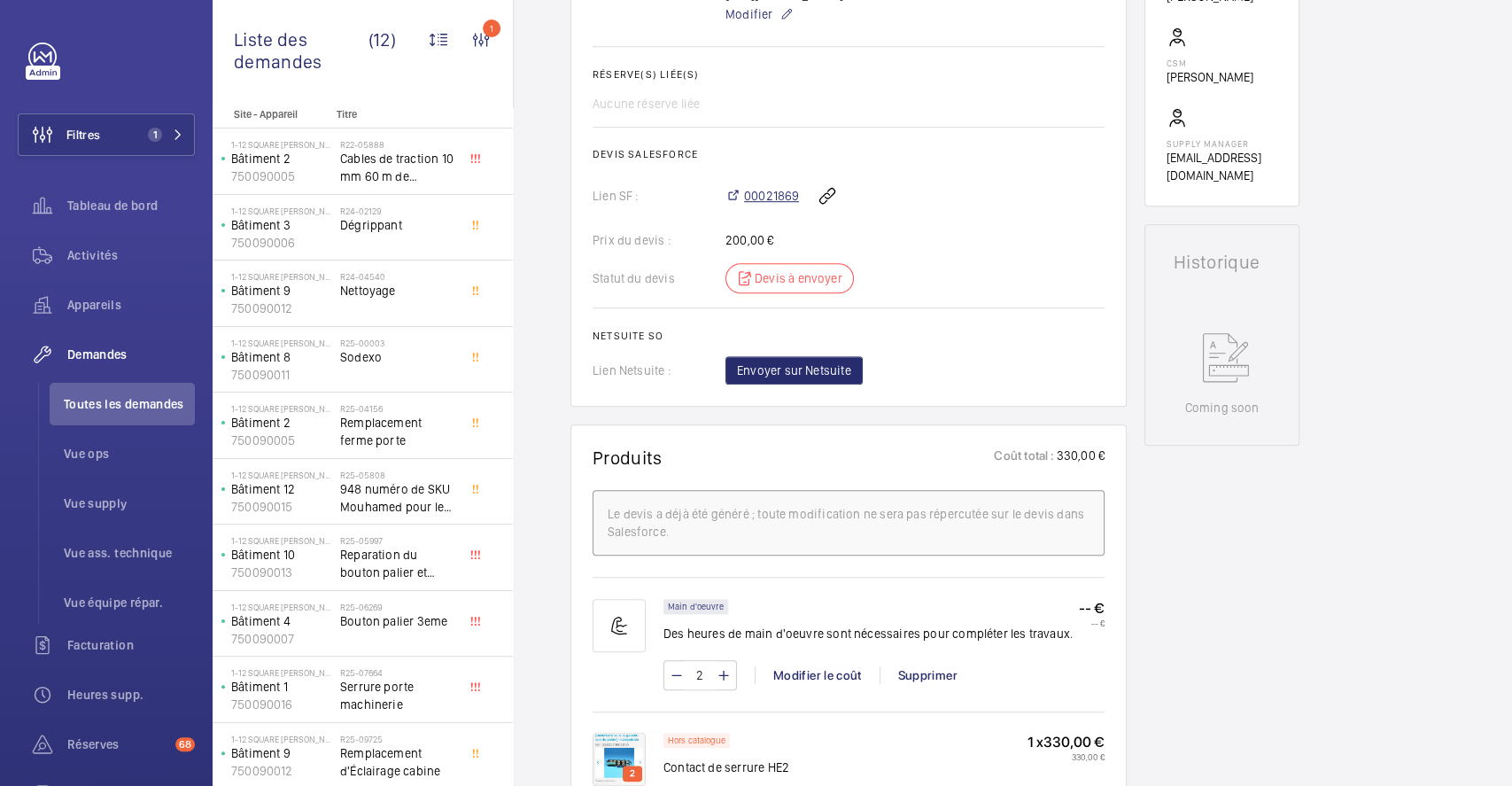
click at [751, 204] on span "00021869" at bounding box center [772, 195] width 55 height 18
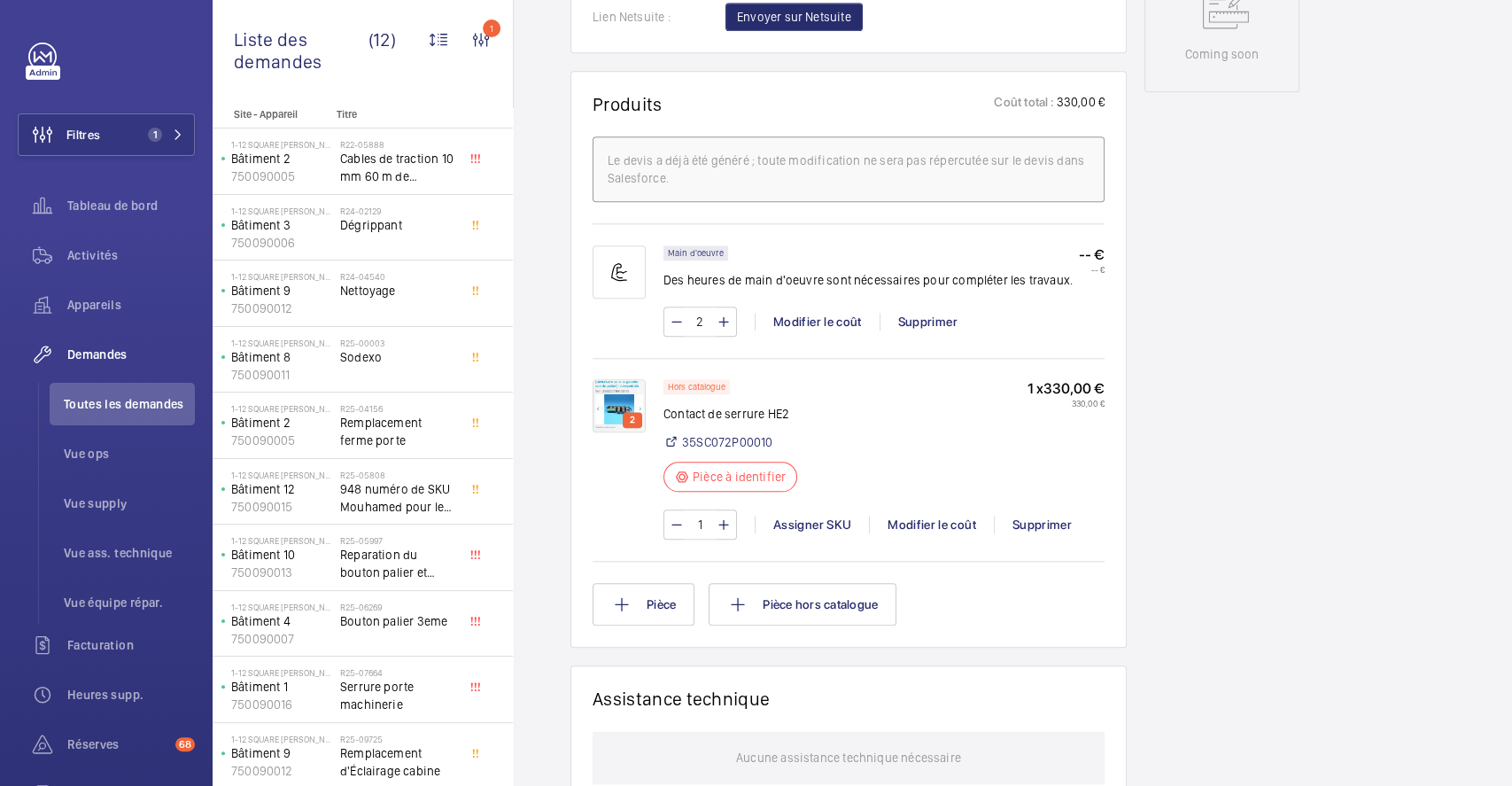
scroll to position [1002, 0]
click at [623, 415] on img at bounding box center [619, 405] width 53 height 53
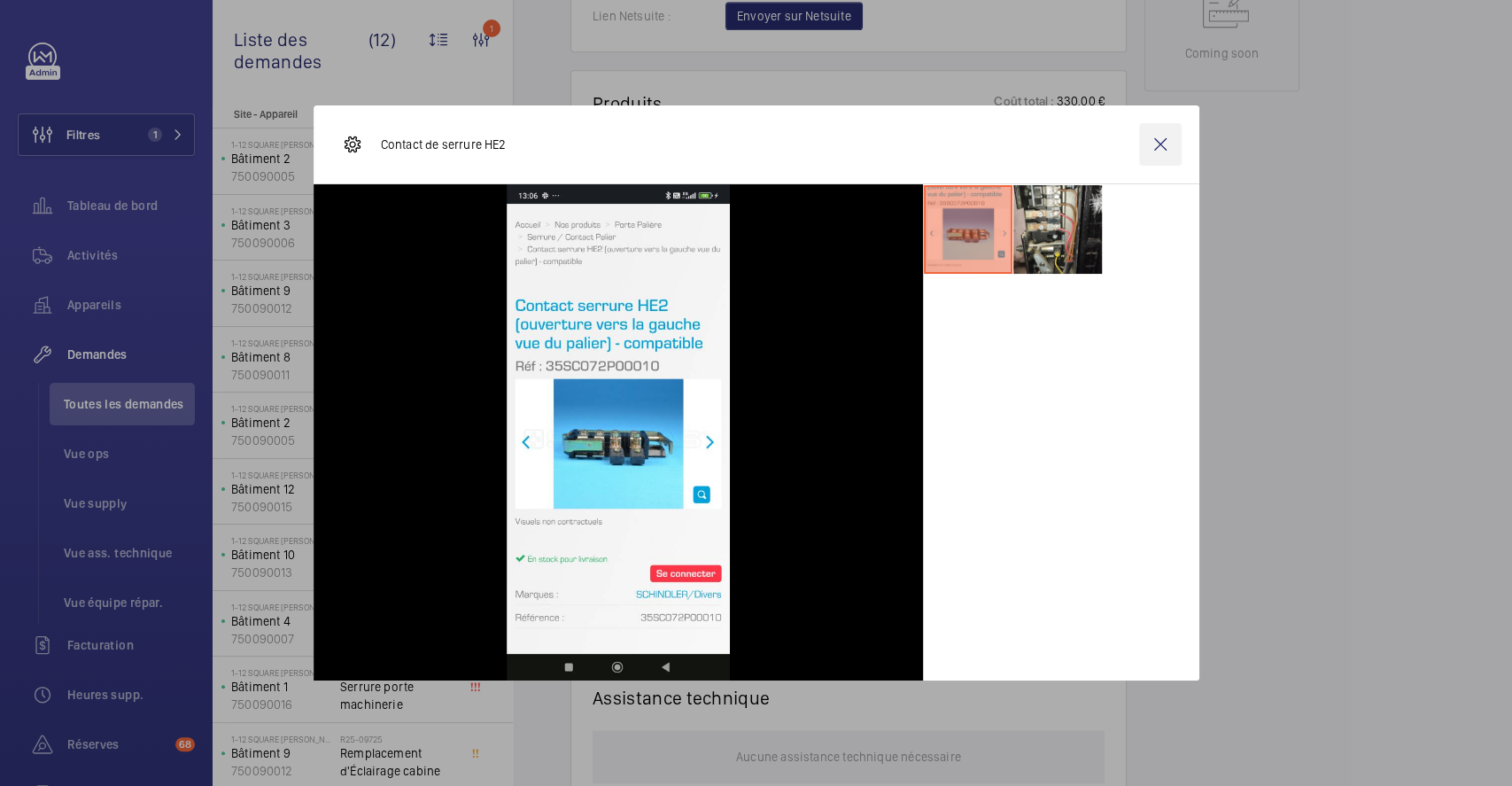
click at [1161, 144] on wm-front-icon-button at bounding box center [1160, 144] width 42 height 42
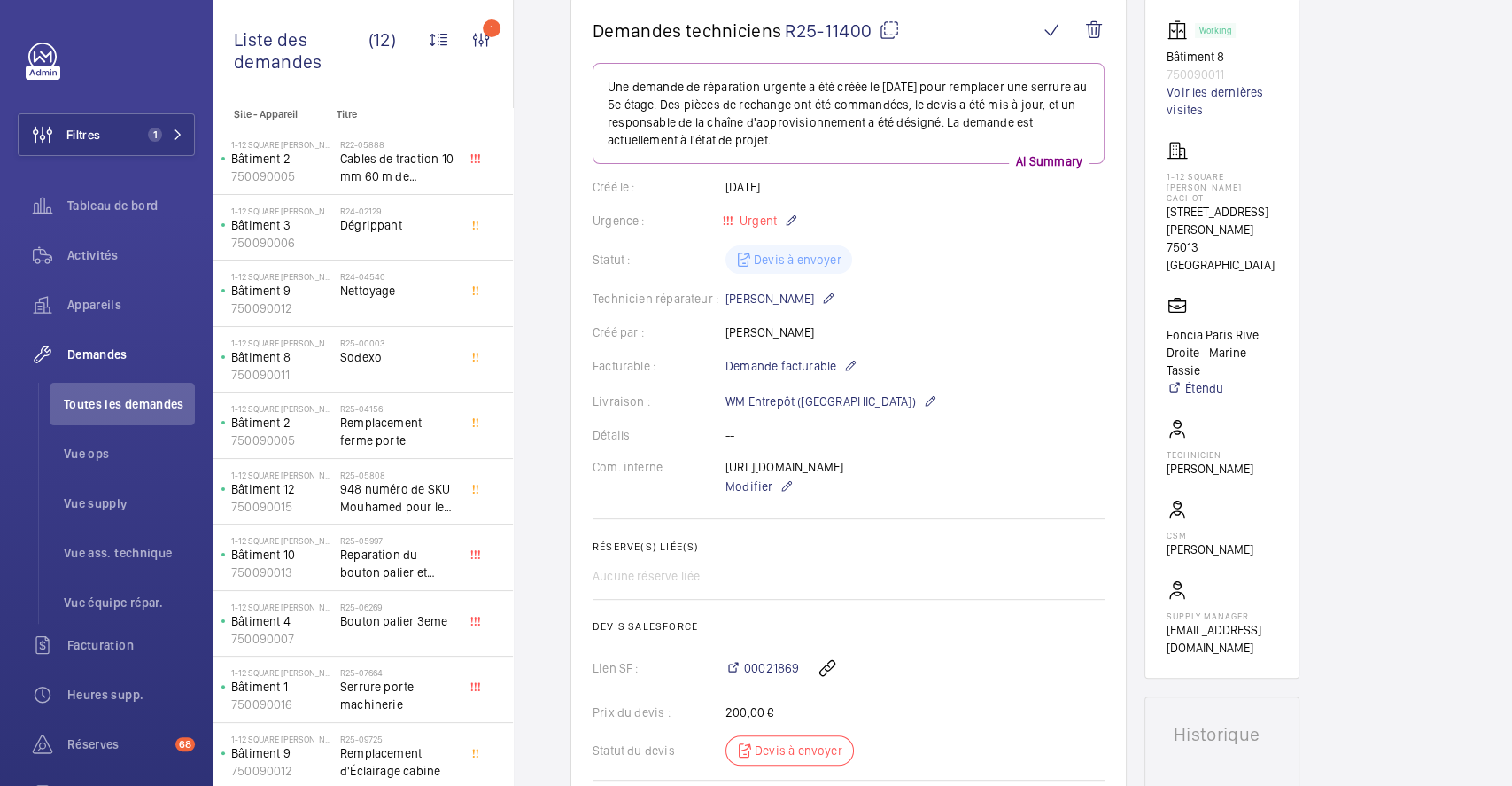
scroll to position [57, 0]
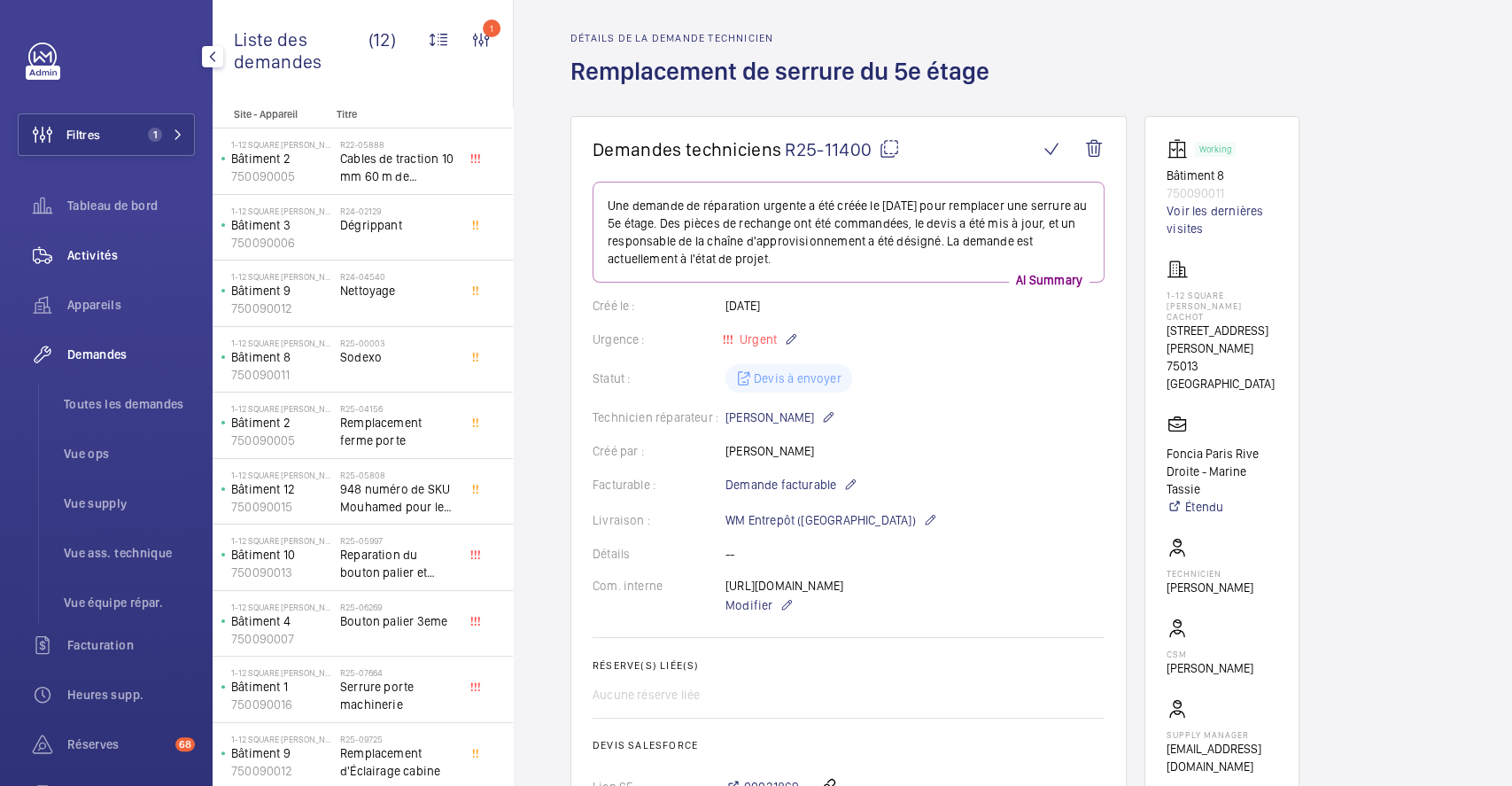
click at [113, 252] on span "Activités" at bounding box center [130, 255] width 127 height 18
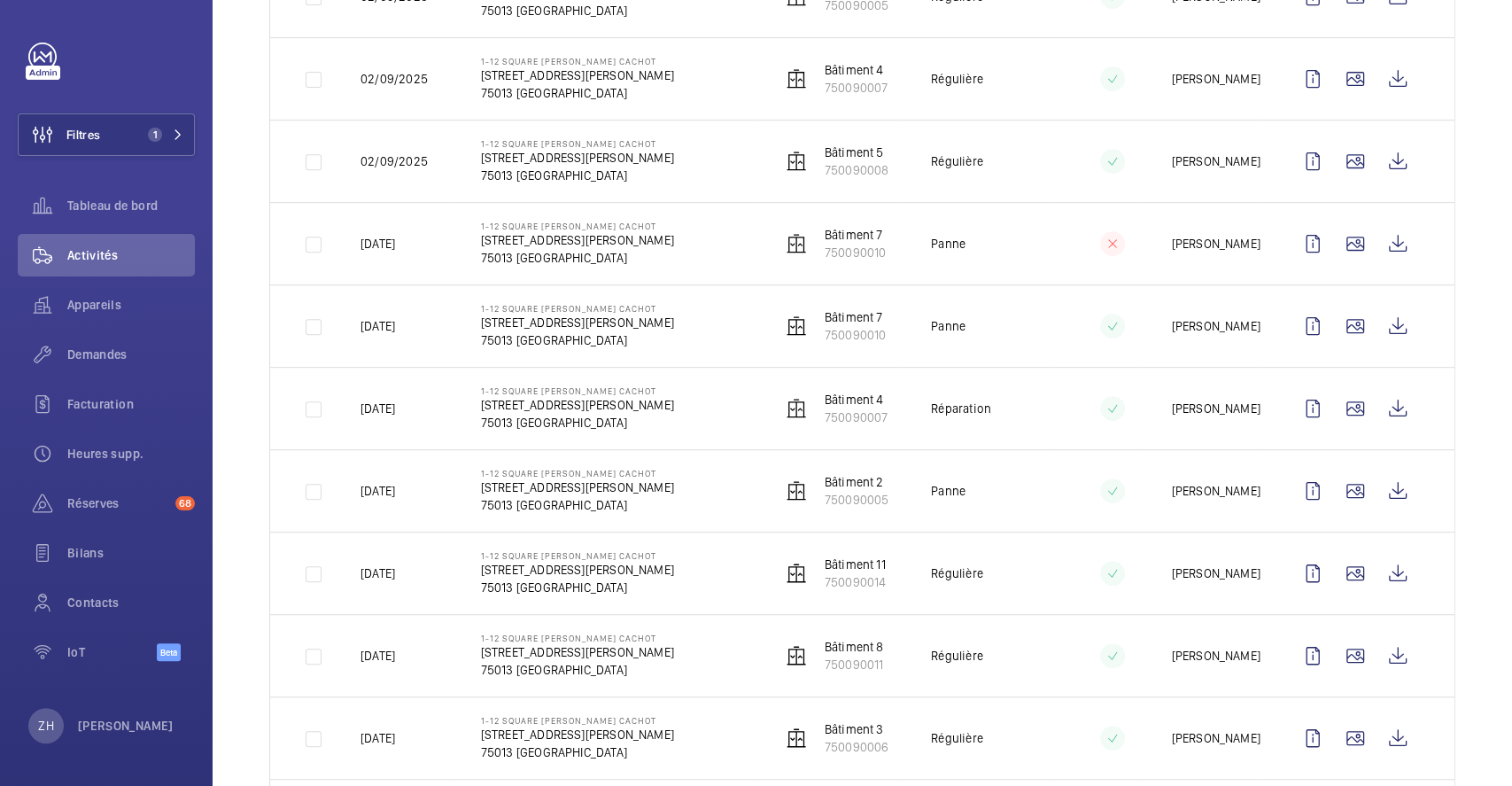
scroll to position [591, 0]
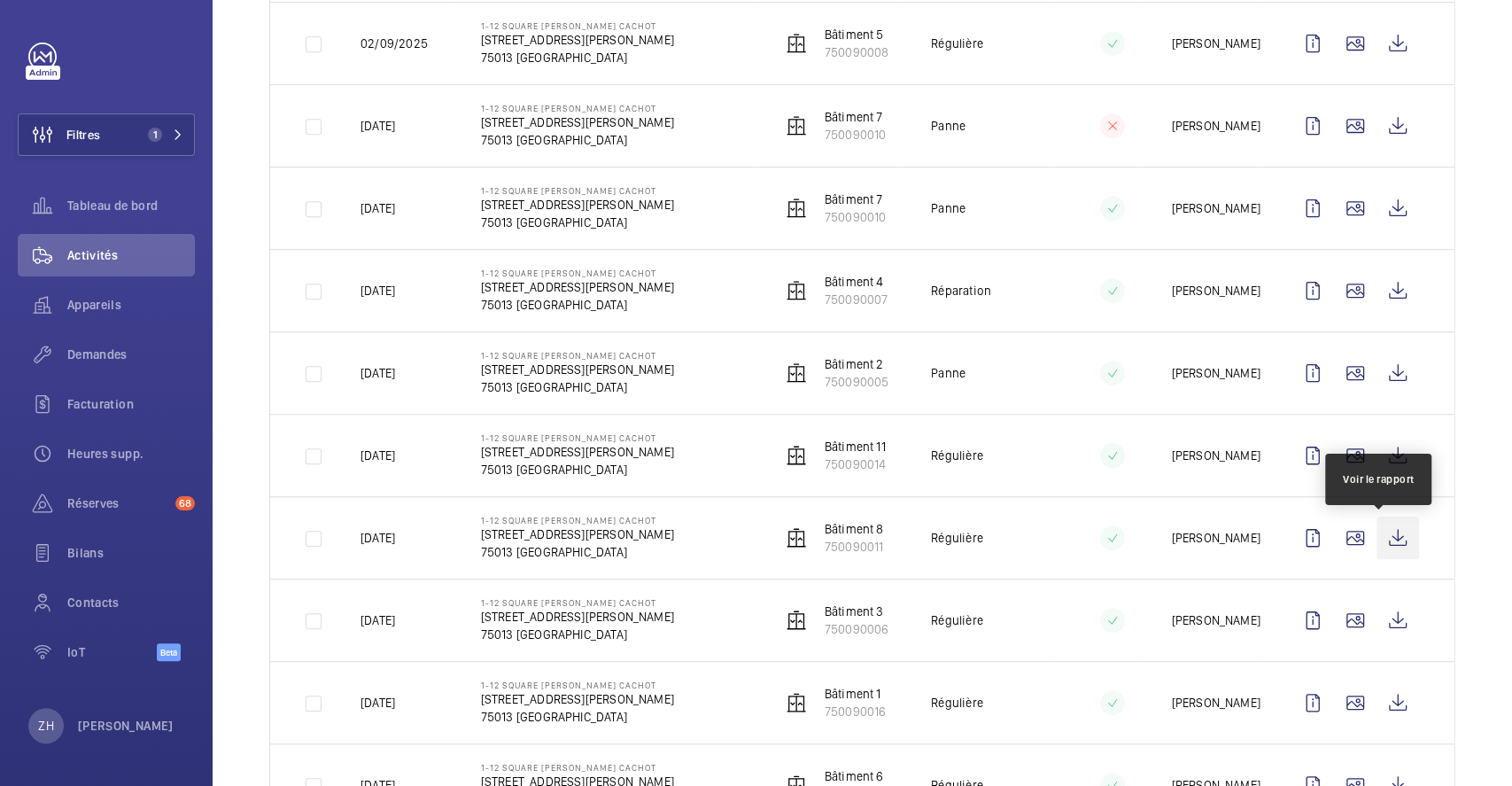
click at [1387, 542] on wm-front-icon-button at bounding box center [1398, 538] width 42 height 42
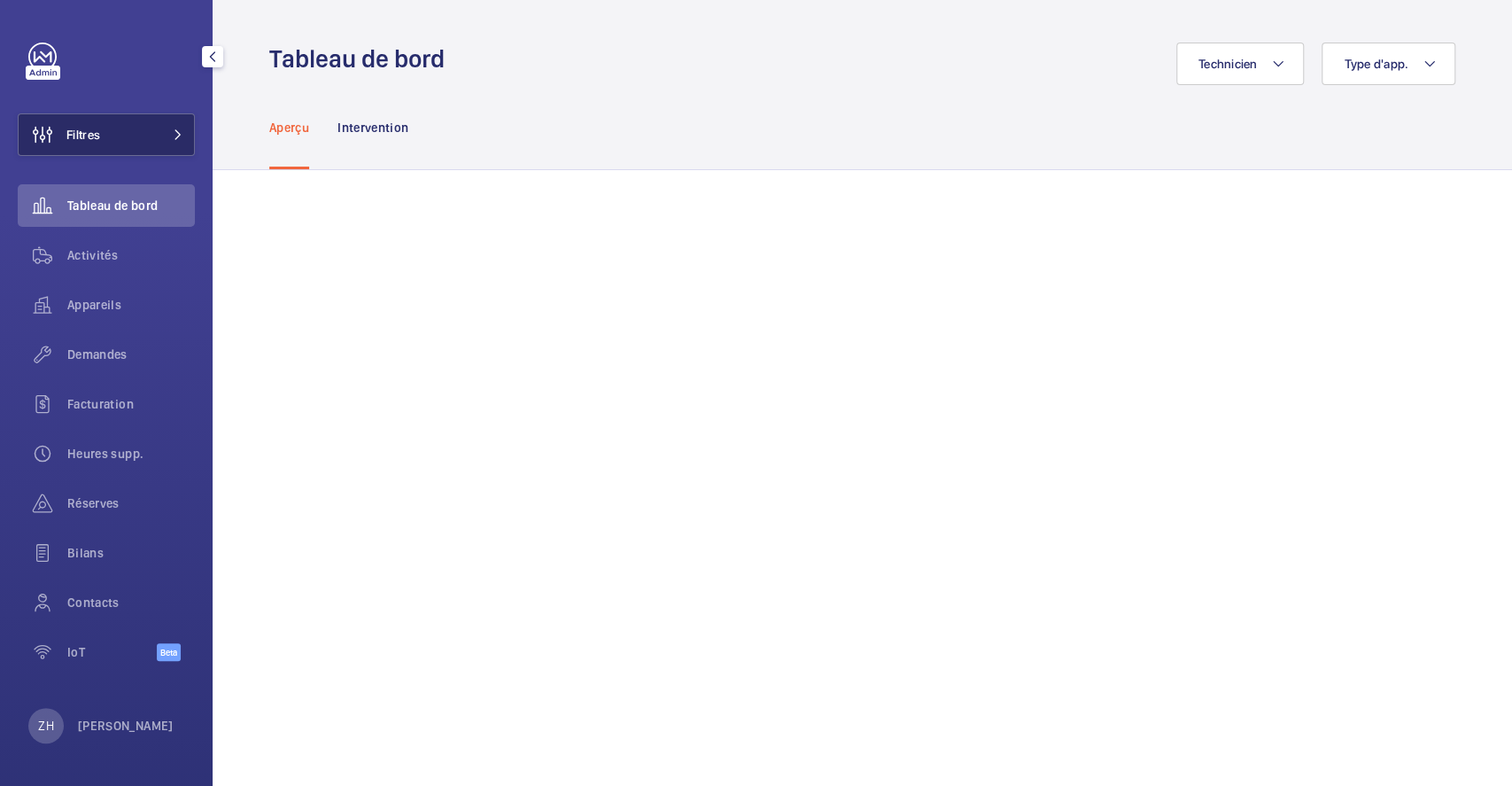
click at [144, 131] on button "Filtres" at bounding box center [107, 134] width 177 height 42
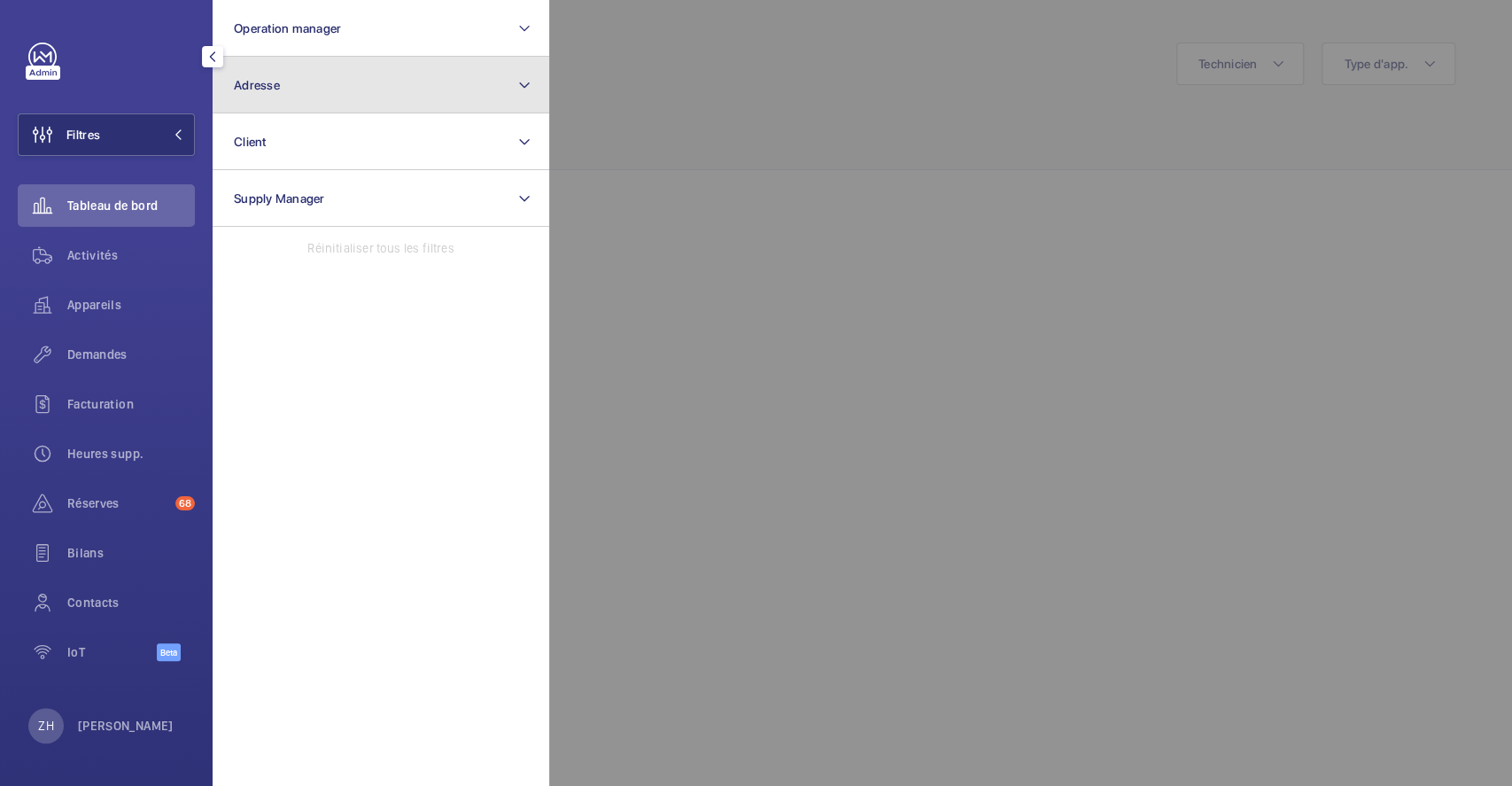
click at [355, 75] on button "Adresse" at bounding box center [380, 85] width 337 height 57
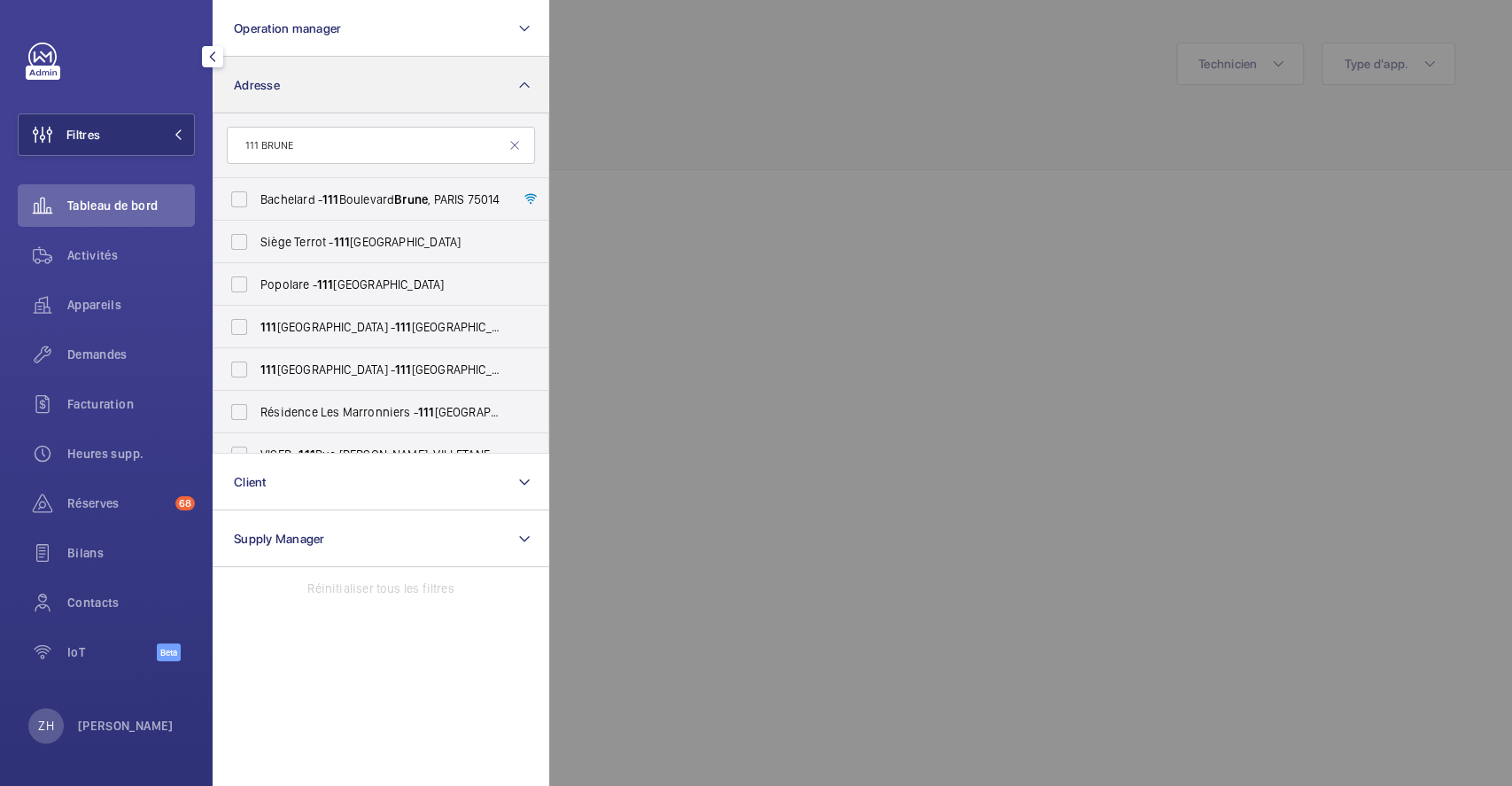
type input "111 BRUNE"
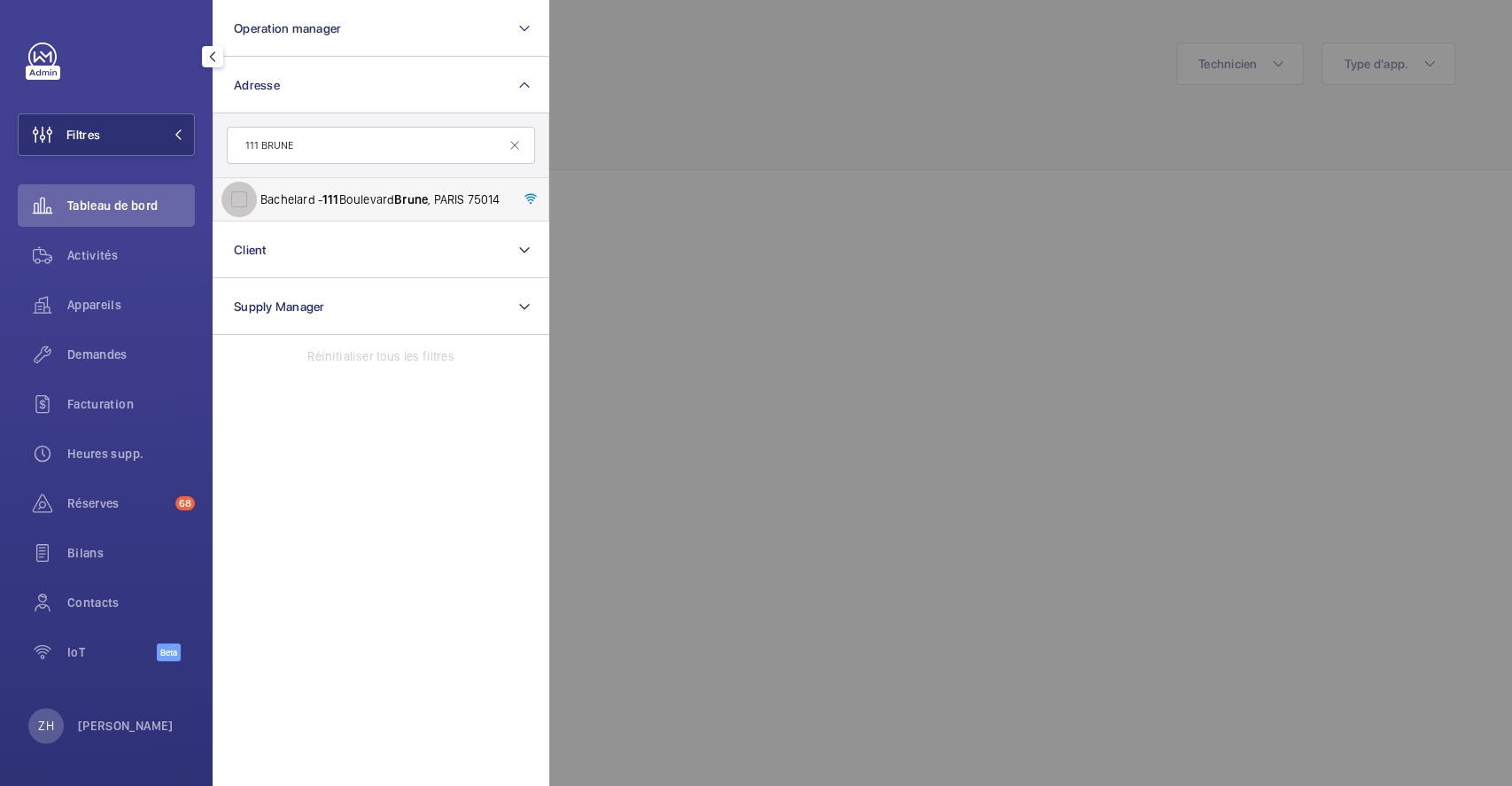
click at [237, 201] on input "Bachelard - [STREET_ADDRESS]" at bounding box center [240, 200] width 36 height 36
checkbox input "true"
click at [85, 351] on span "Demandes" at bounding box center [130, 354] width 127 height 18
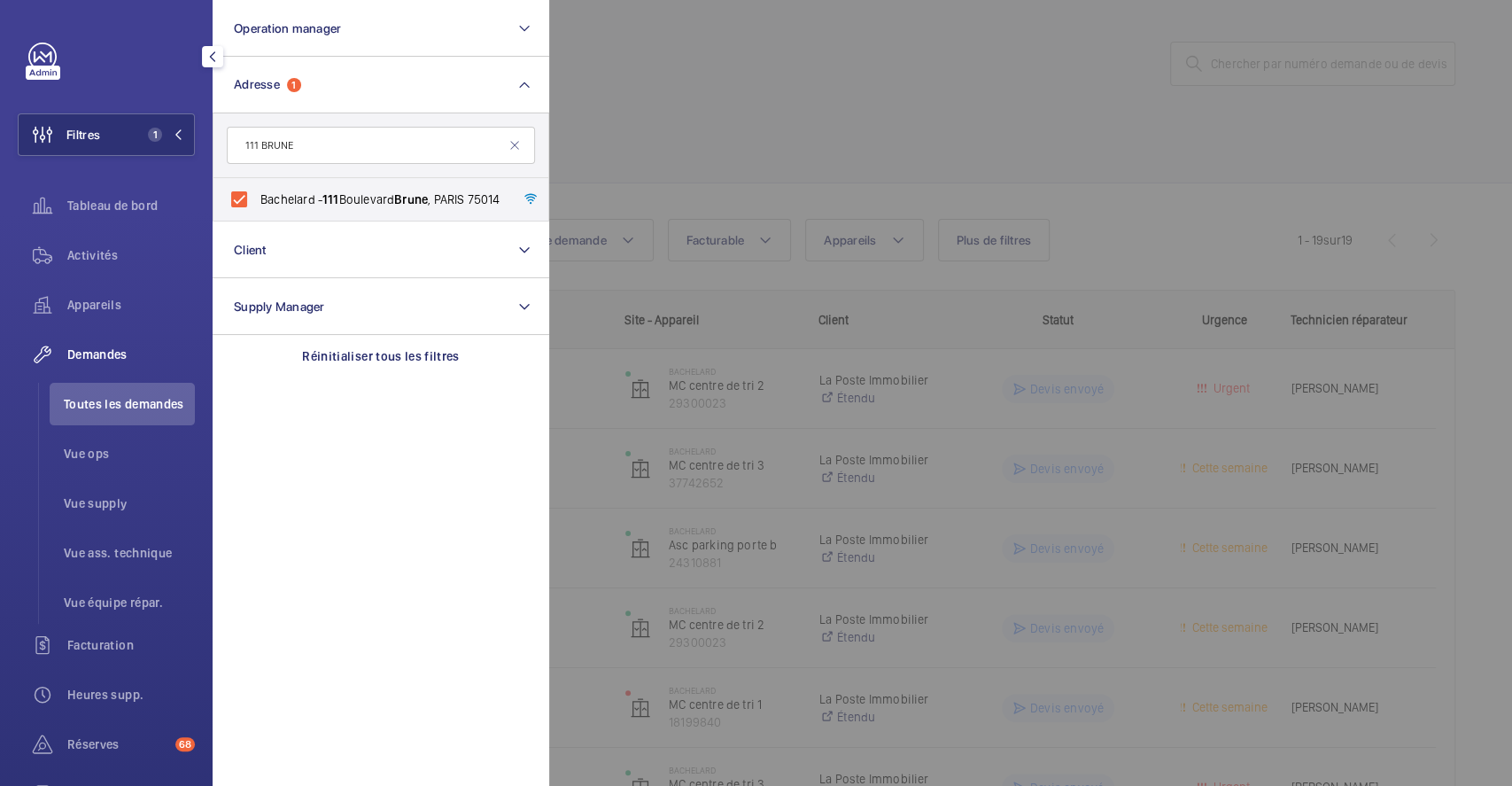
click at [921, 124] on div at bounding box center [1304, 393] width 1512 height 786
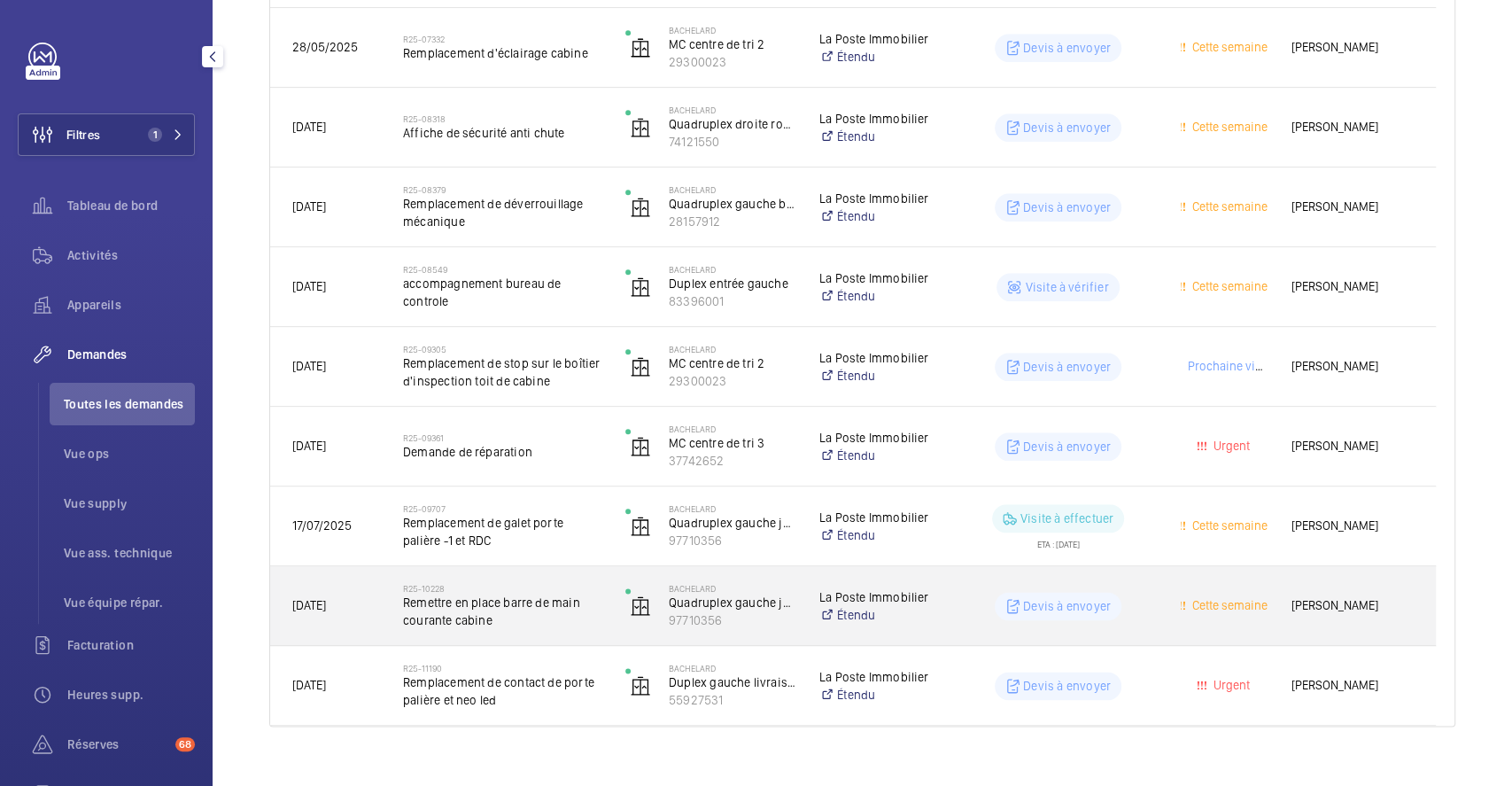
scroll to position [1163, 0]
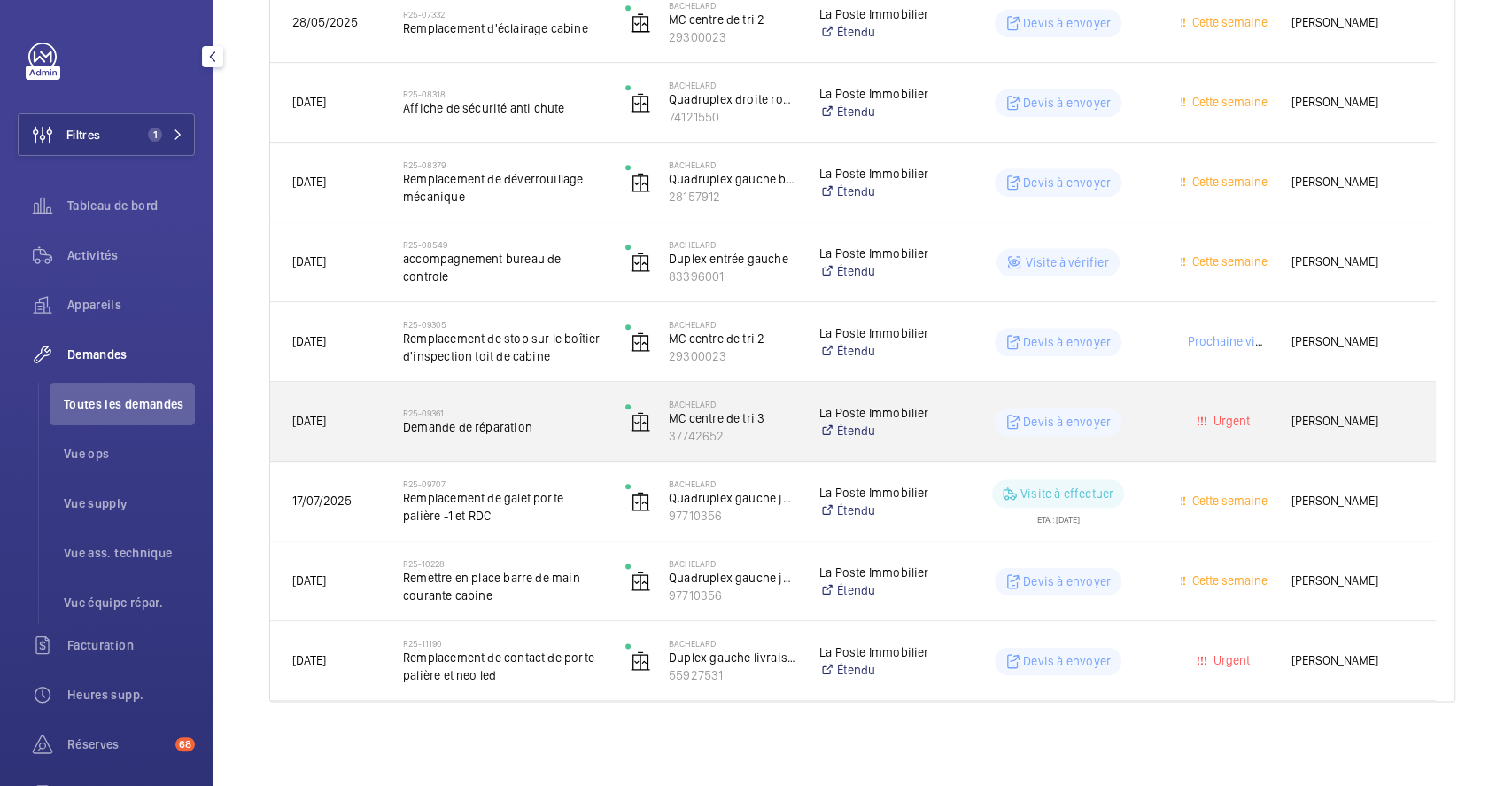
click at [561, 405] on div "R25-09361 Demande de réparation" at bounding box center [502, 422] width 199 height 51
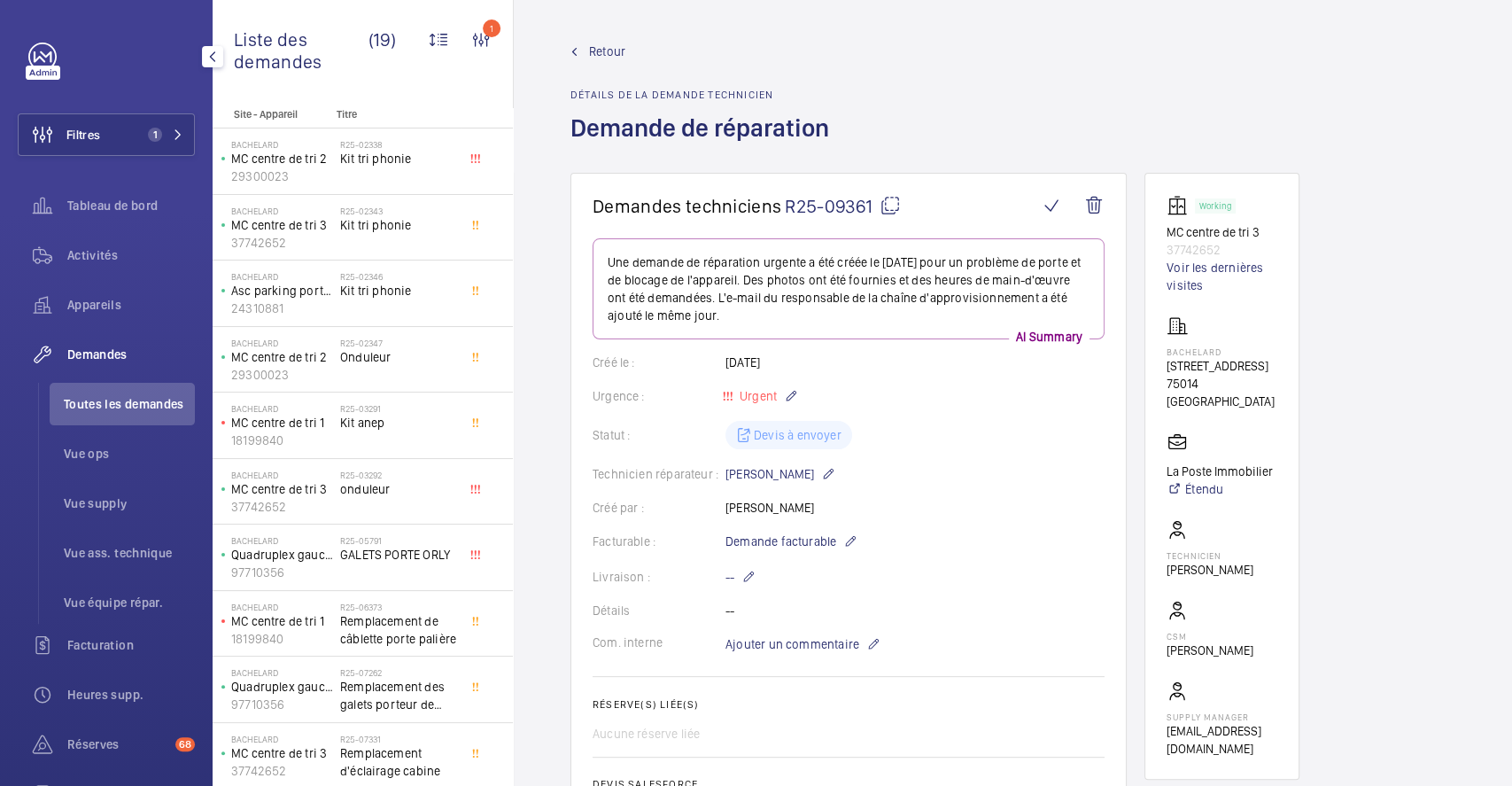
click at [595, 40] on wm-front-admin-header "Retour Détails de la demande technicien Demande de réparation" at bounding box center [1013, 86] width 998 height 173
click at [609, 52] on span "Retour" at bounding box center [607, 51] width 37 height 18
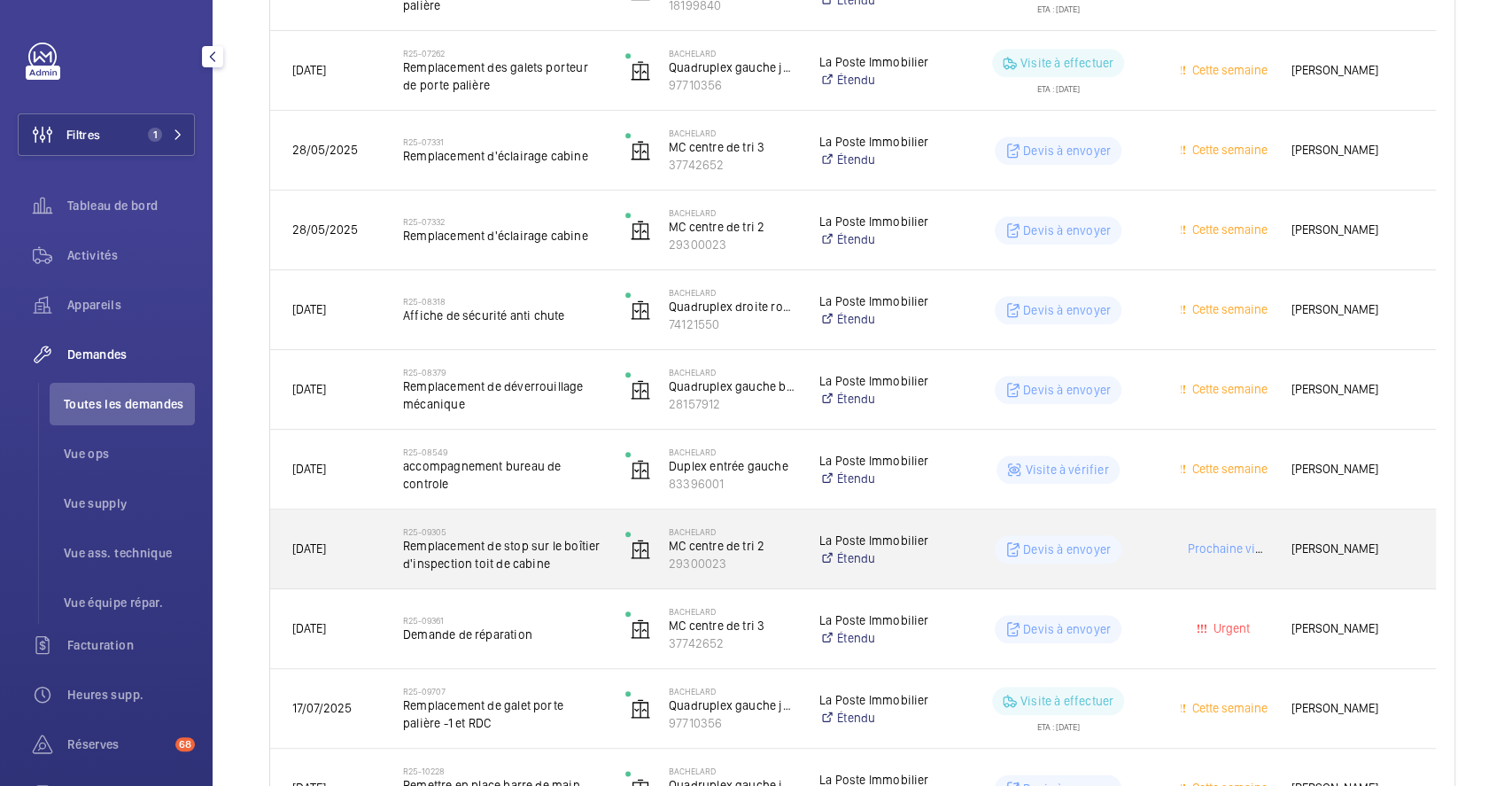
scroll to position [928, 0]
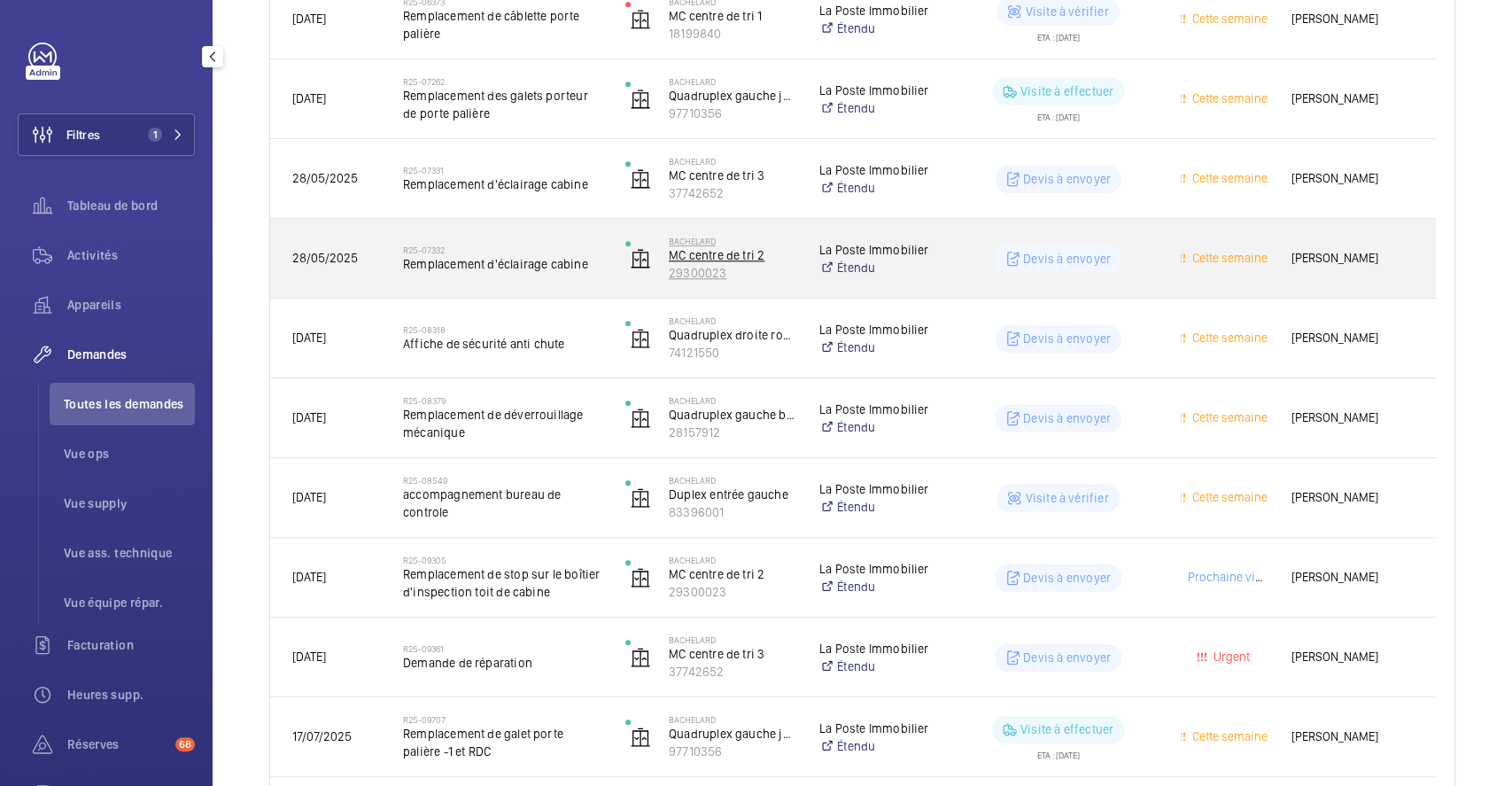
click at [713, 246] on p "MC centre de tri 2" at bounding box center [732, 255] width 127 height 18
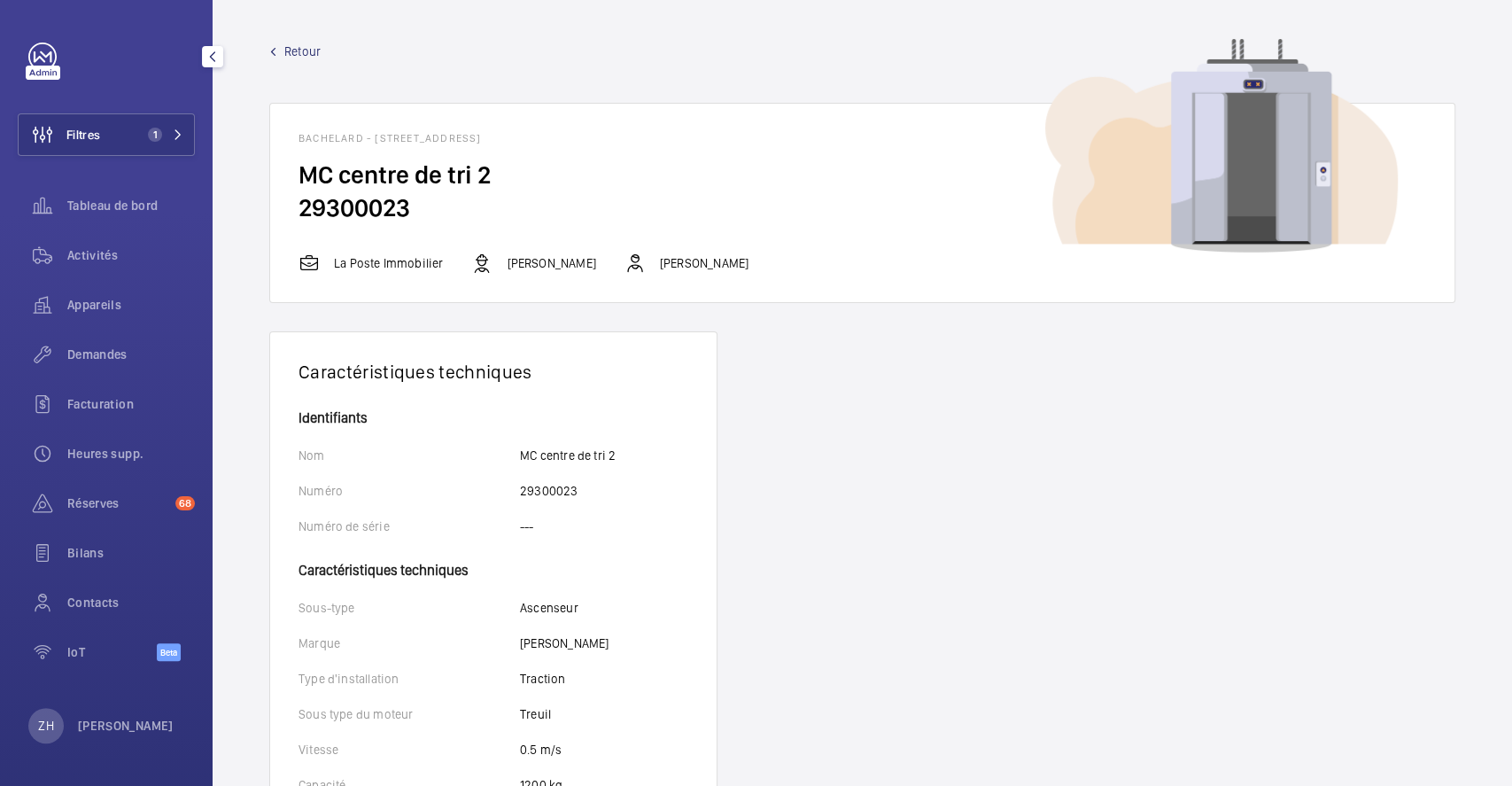
click at [299, 51] on span "Retour" at bounding box center [302, 51] width 37 height 18
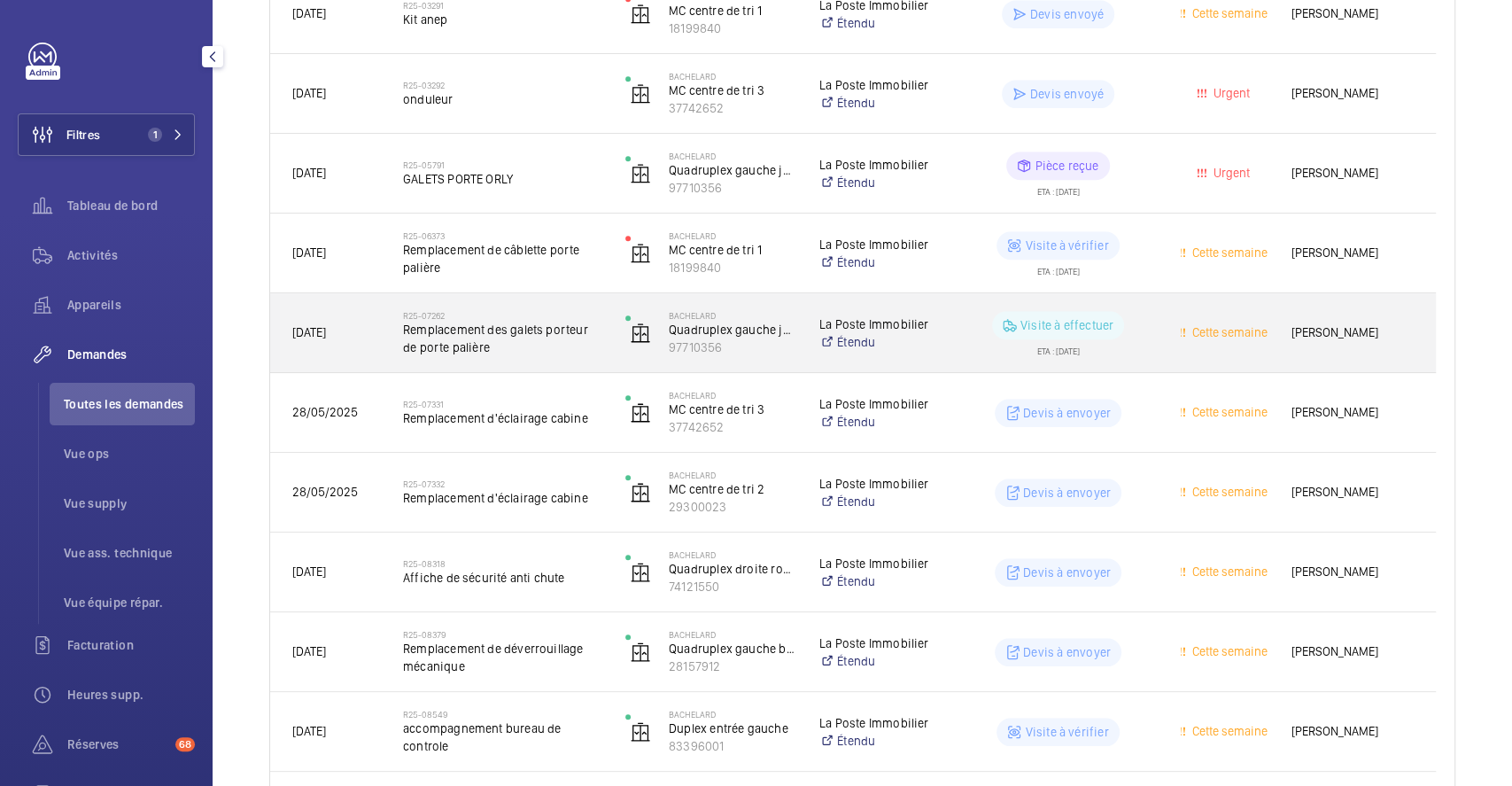
scroll to position [709, 0]
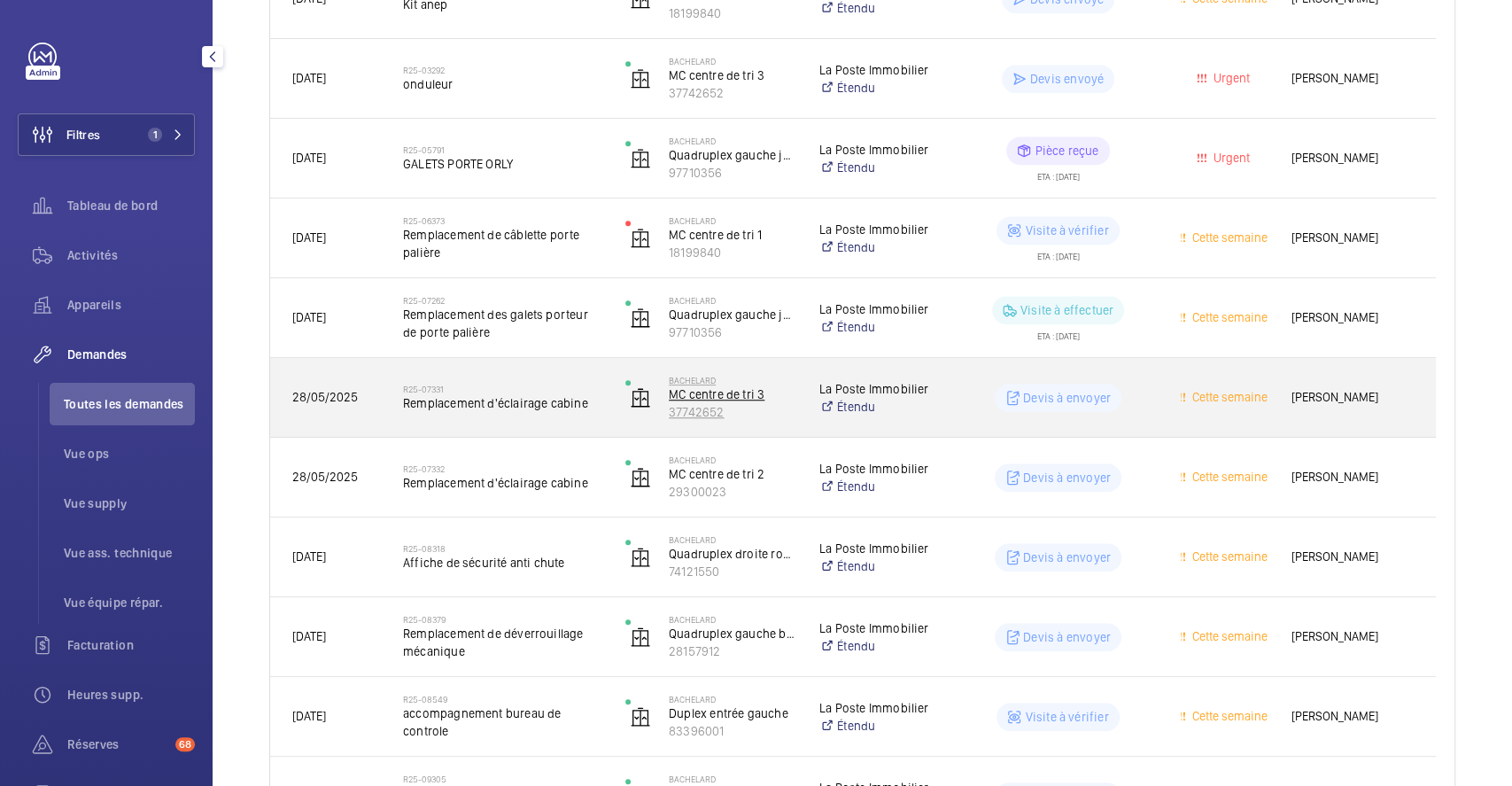
click at [794, 386] on p "MC centre de tri 3" at bounding box center [732, 394] width 127 height 18
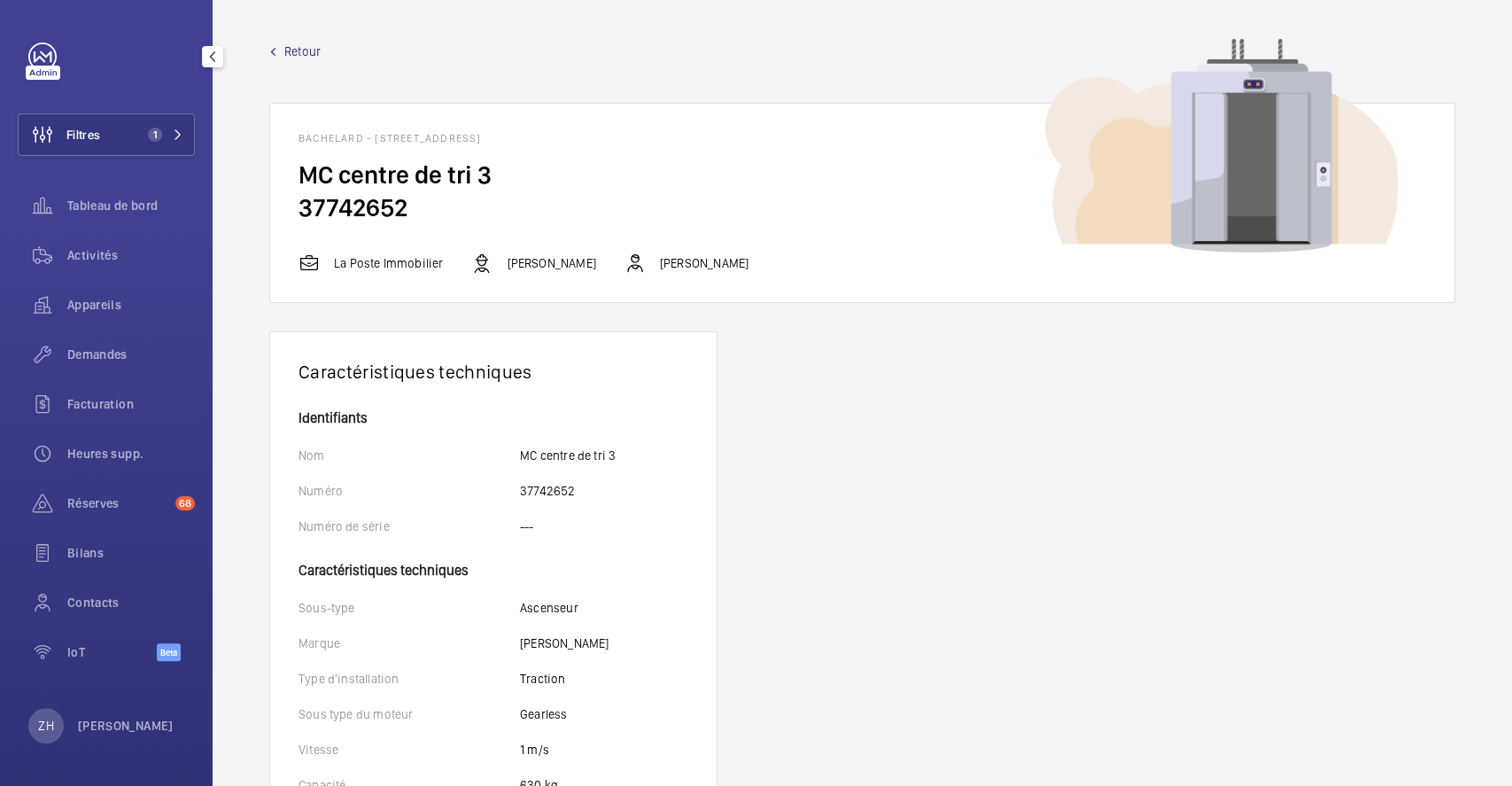
click at [306, 52] on span "Retour" at bounding box center [302, 51] width 37 height 18
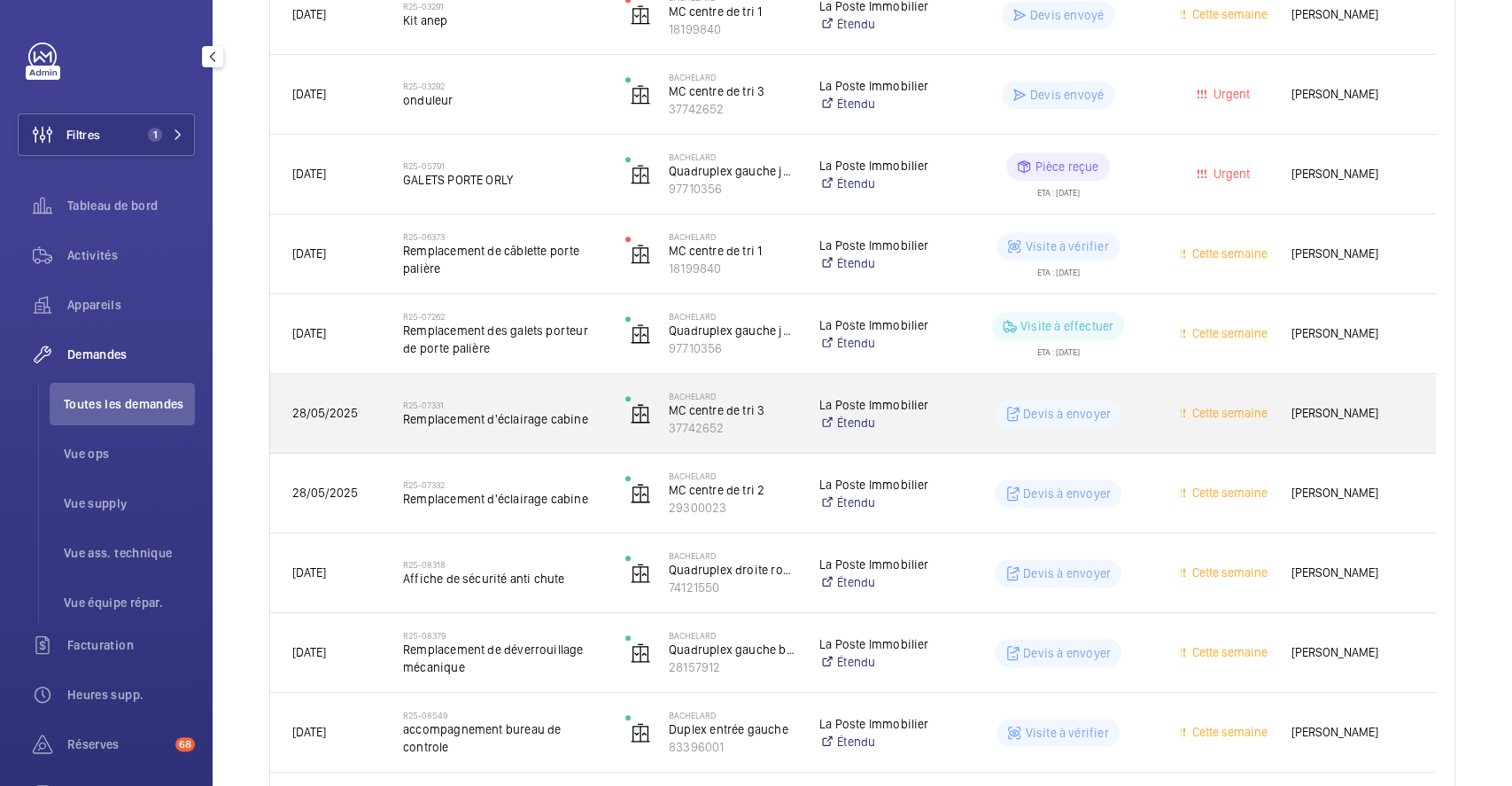
scroll to position [827, 0]
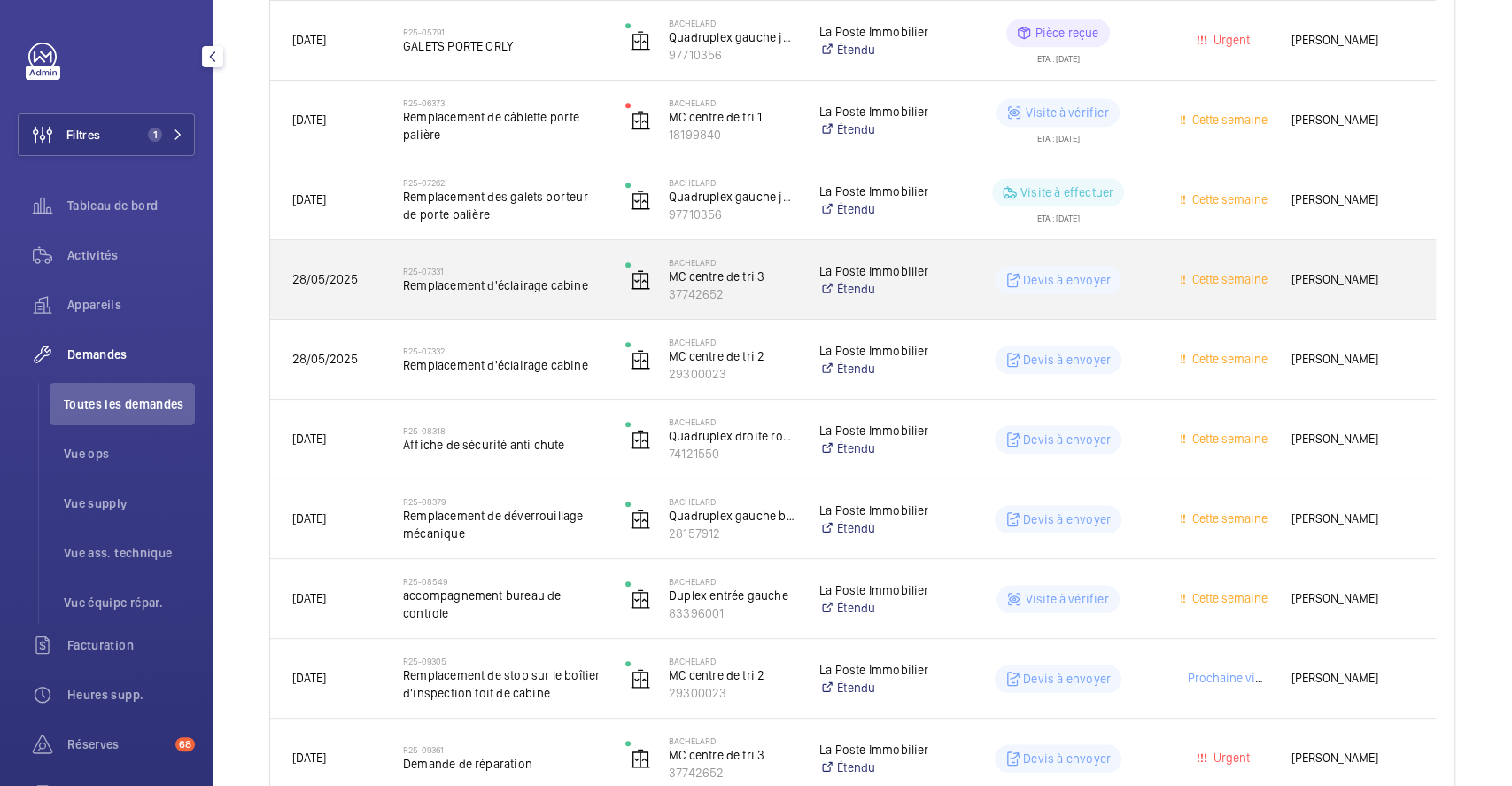
click at [1148, 259] on div "Devis à envoyer" at bounding box center [1048, 280] width 221 height 64
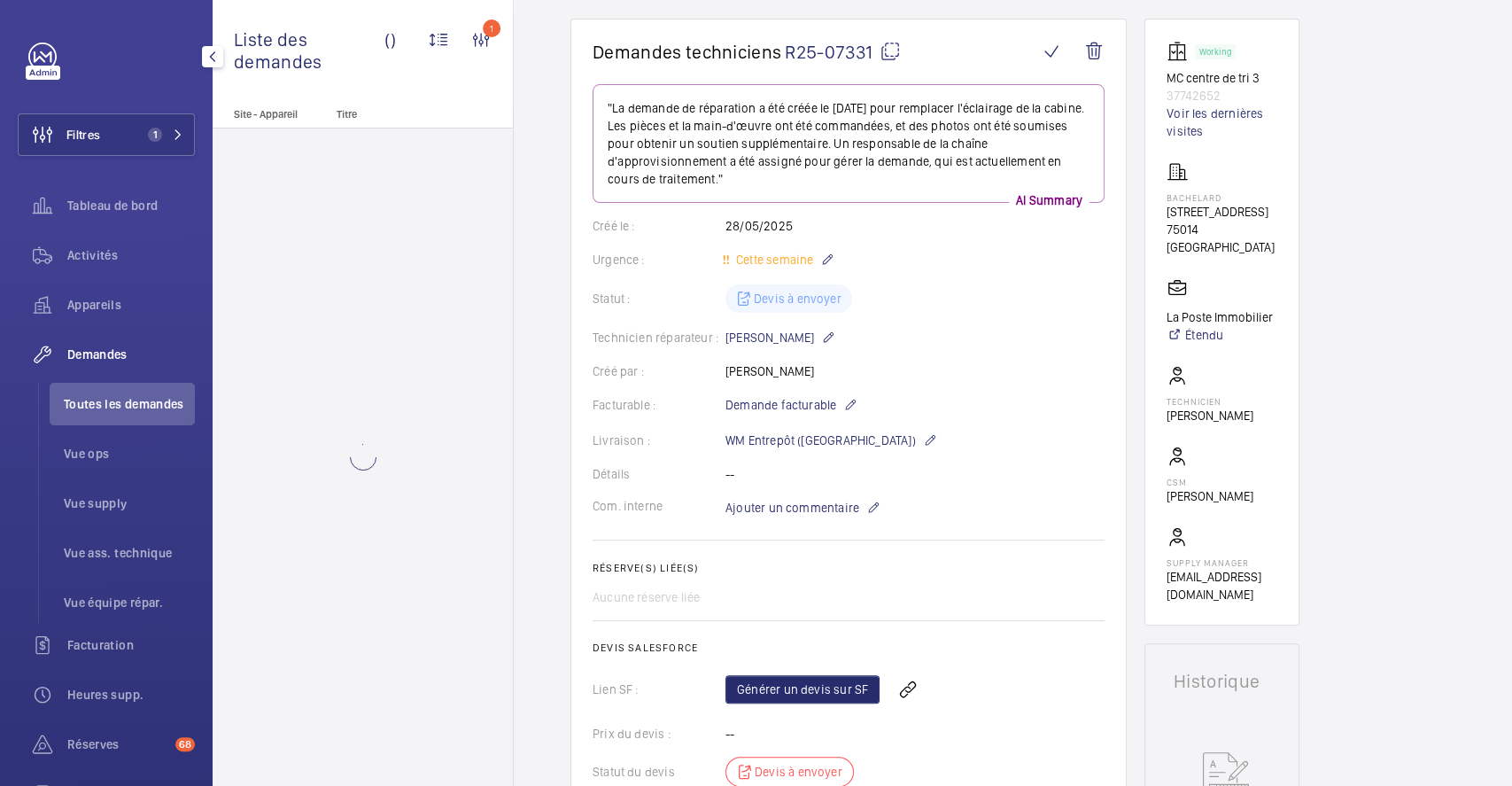
scroll to position [355, 0]
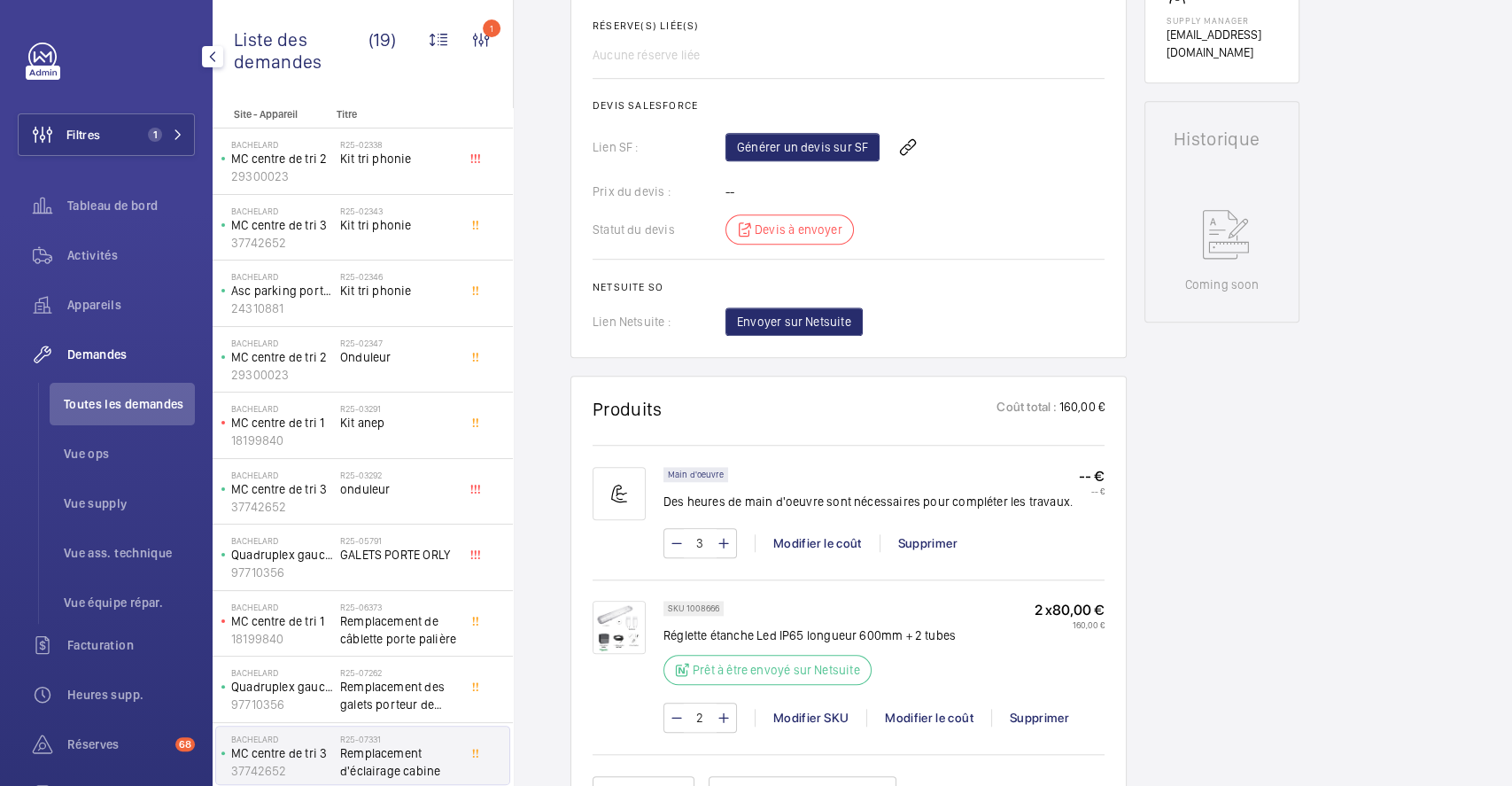
scroll to position [827, 0]
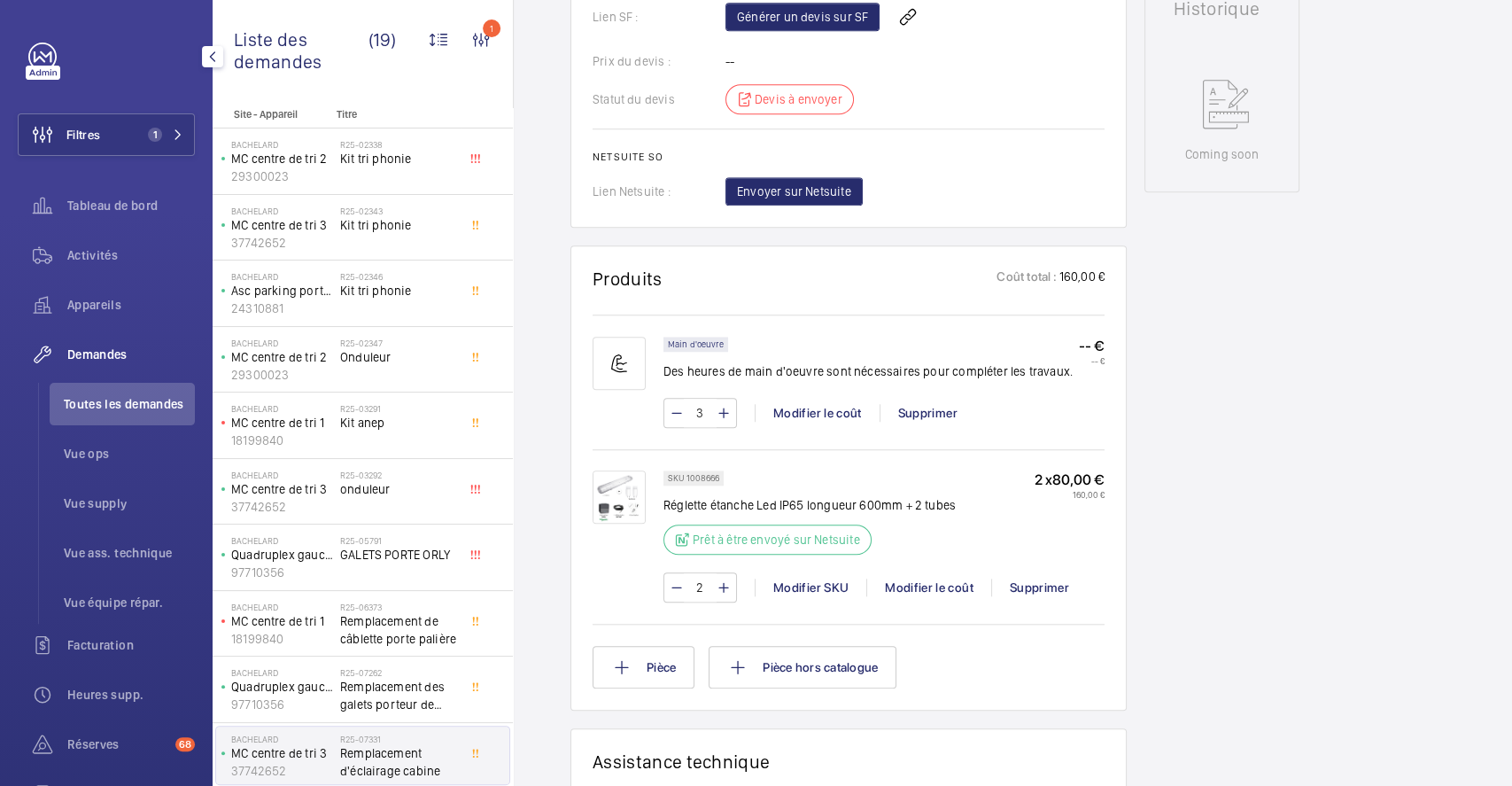
click at [630, 487] on img at bounding box center [619, 497] width 53 height 53
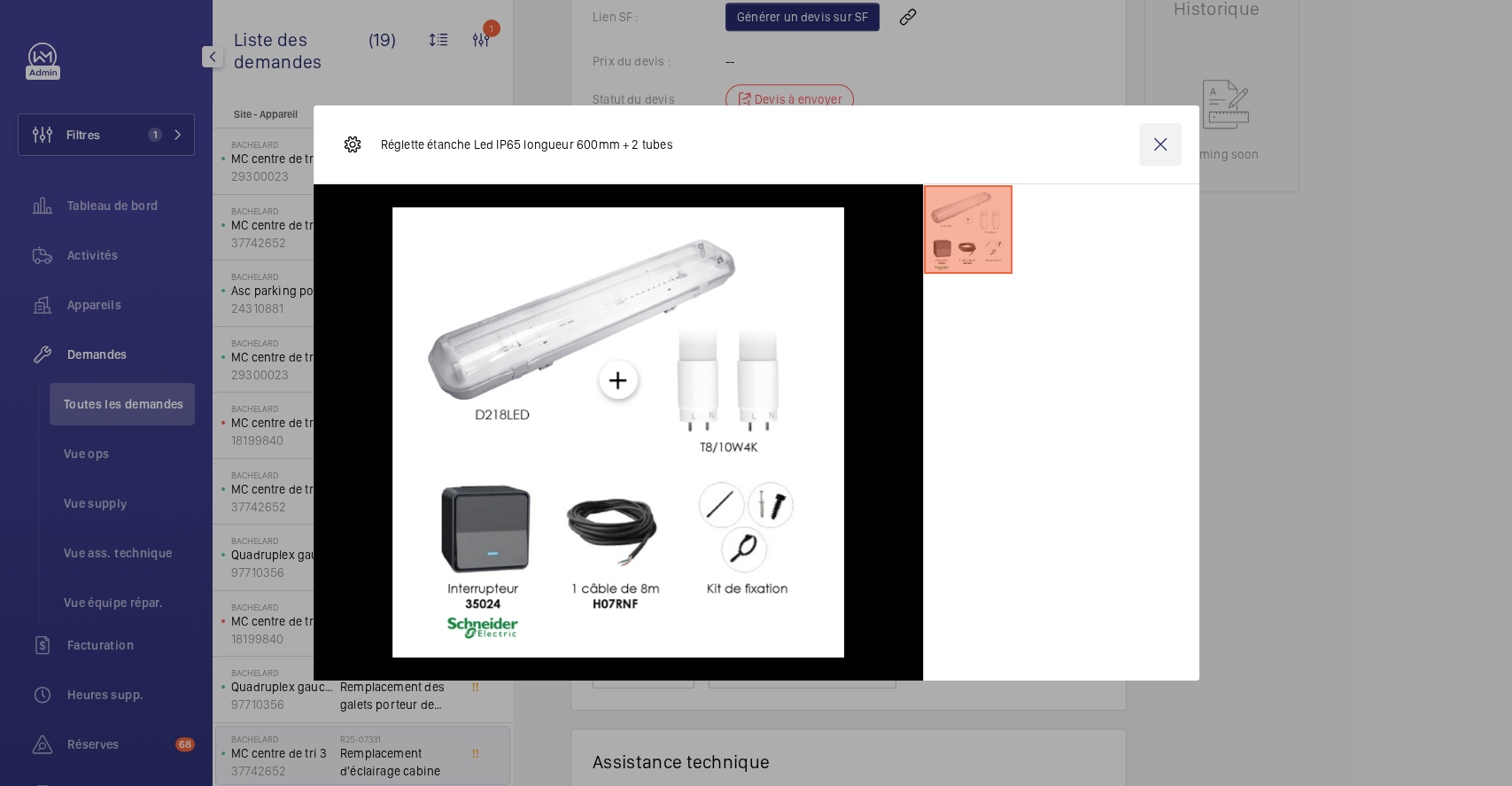
click at [1154, 131] on wm-front-icon-button at bounding box center [1160, 144] width 42 height 42
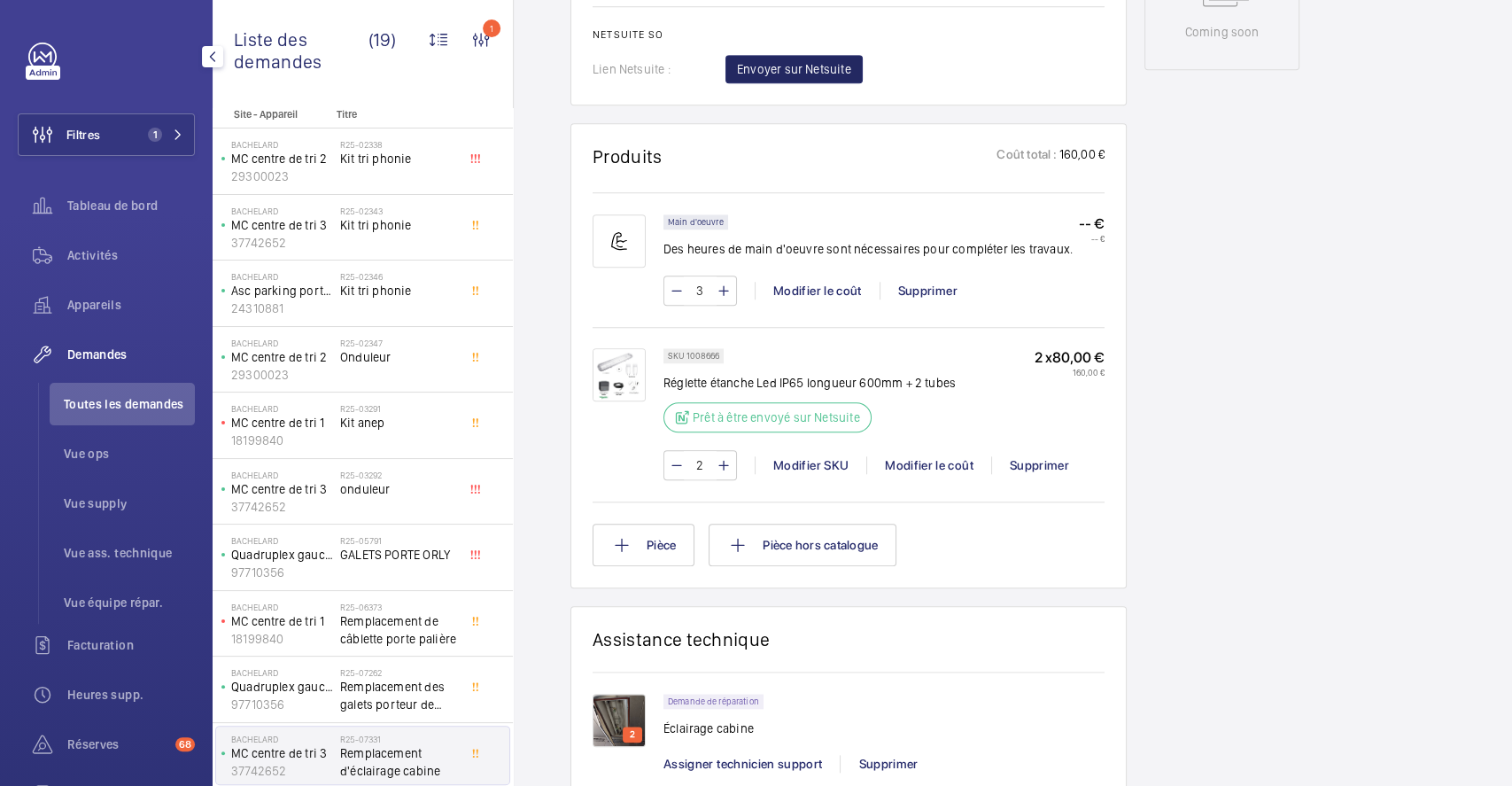
scroll to position [1063, 0]
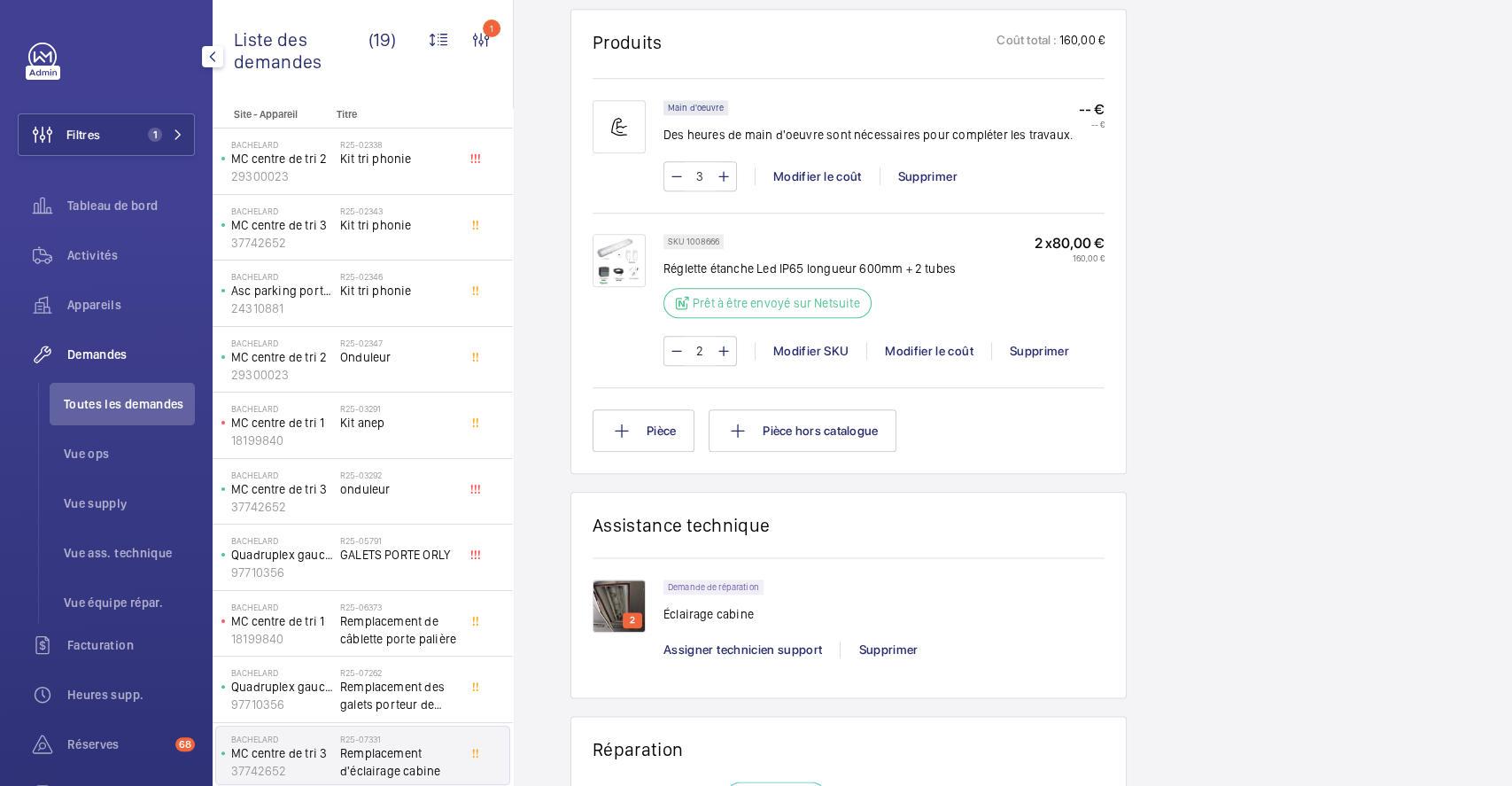
click at [634, 606] on img at bounding box center [619, 606] width 53 height 53
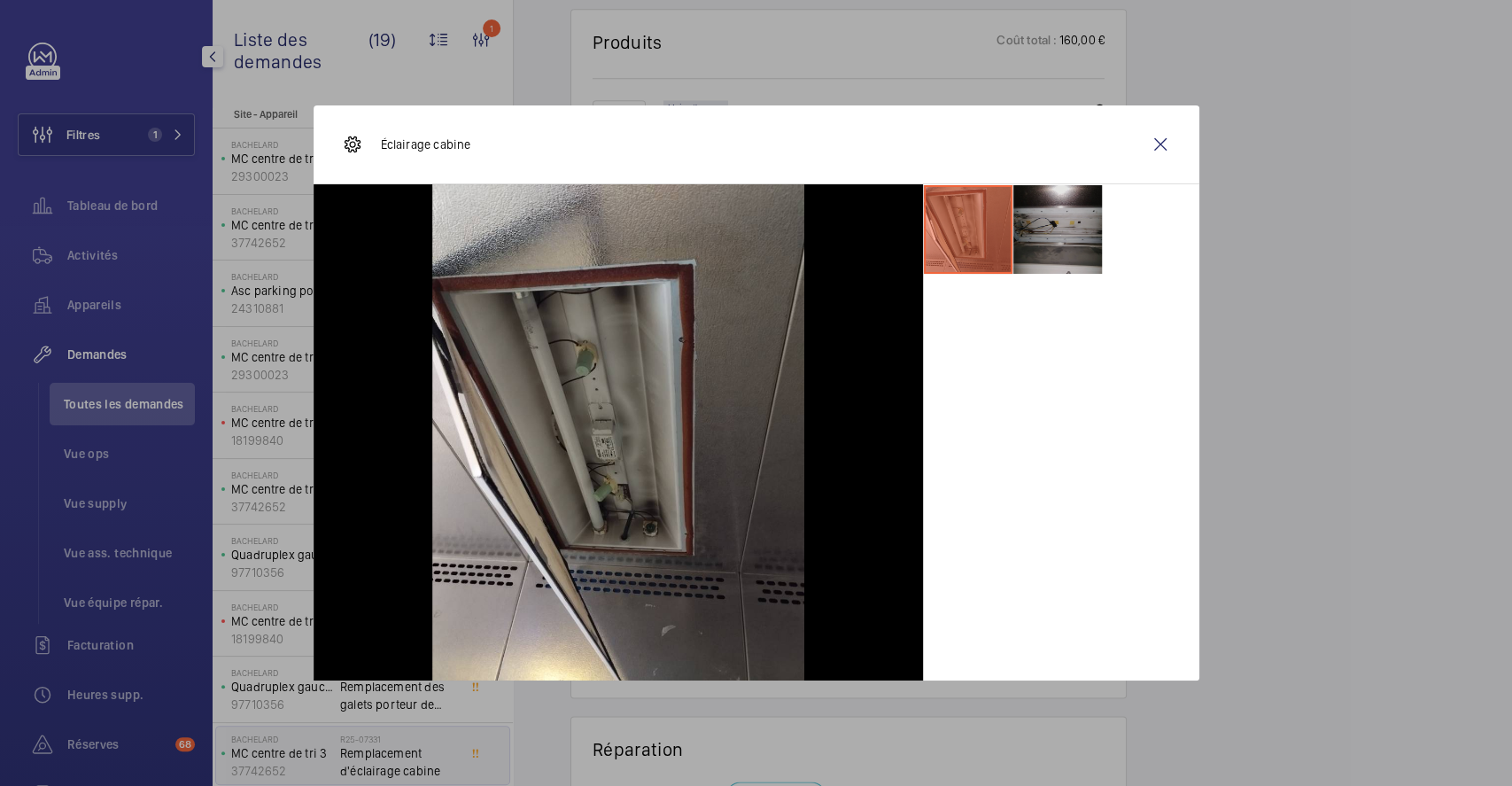
click at [1068, 211] on li at bounding box center [1057, 229] width 89 height 89
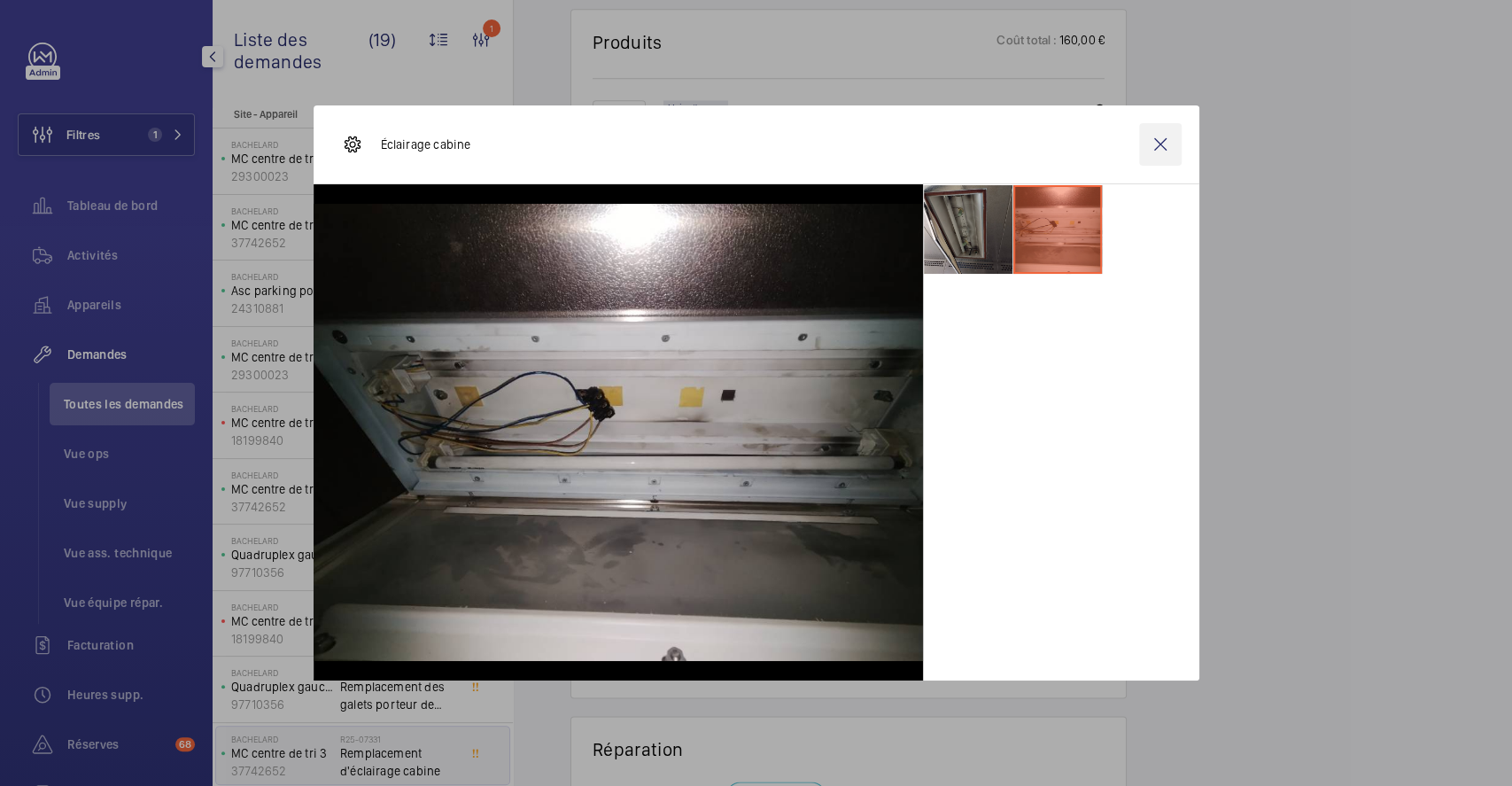
click at [1164, 146] on wm-front-icon-button at bounding box center [1160, 144] width 42 height 42
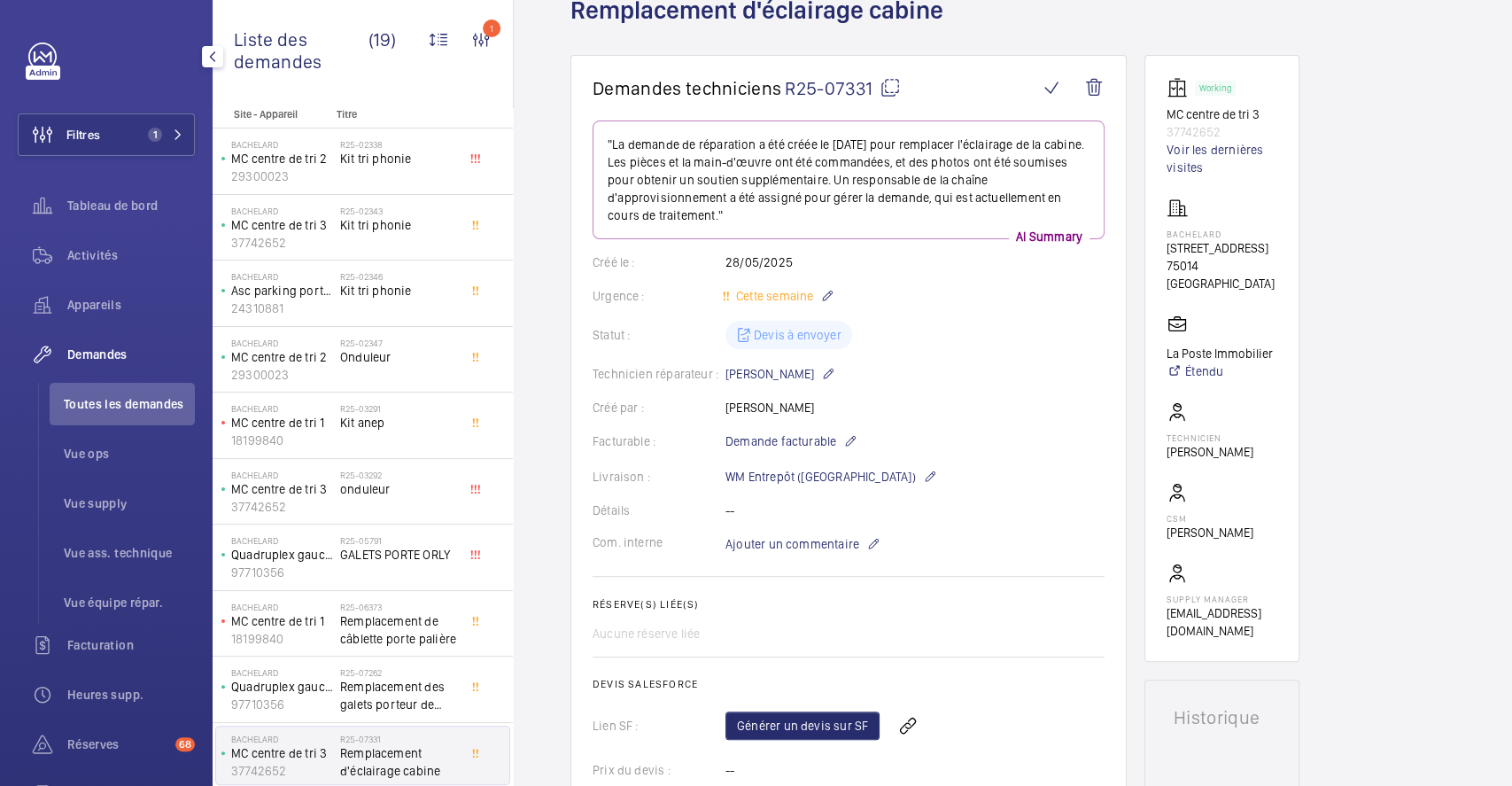
scroll to position [0, 0]
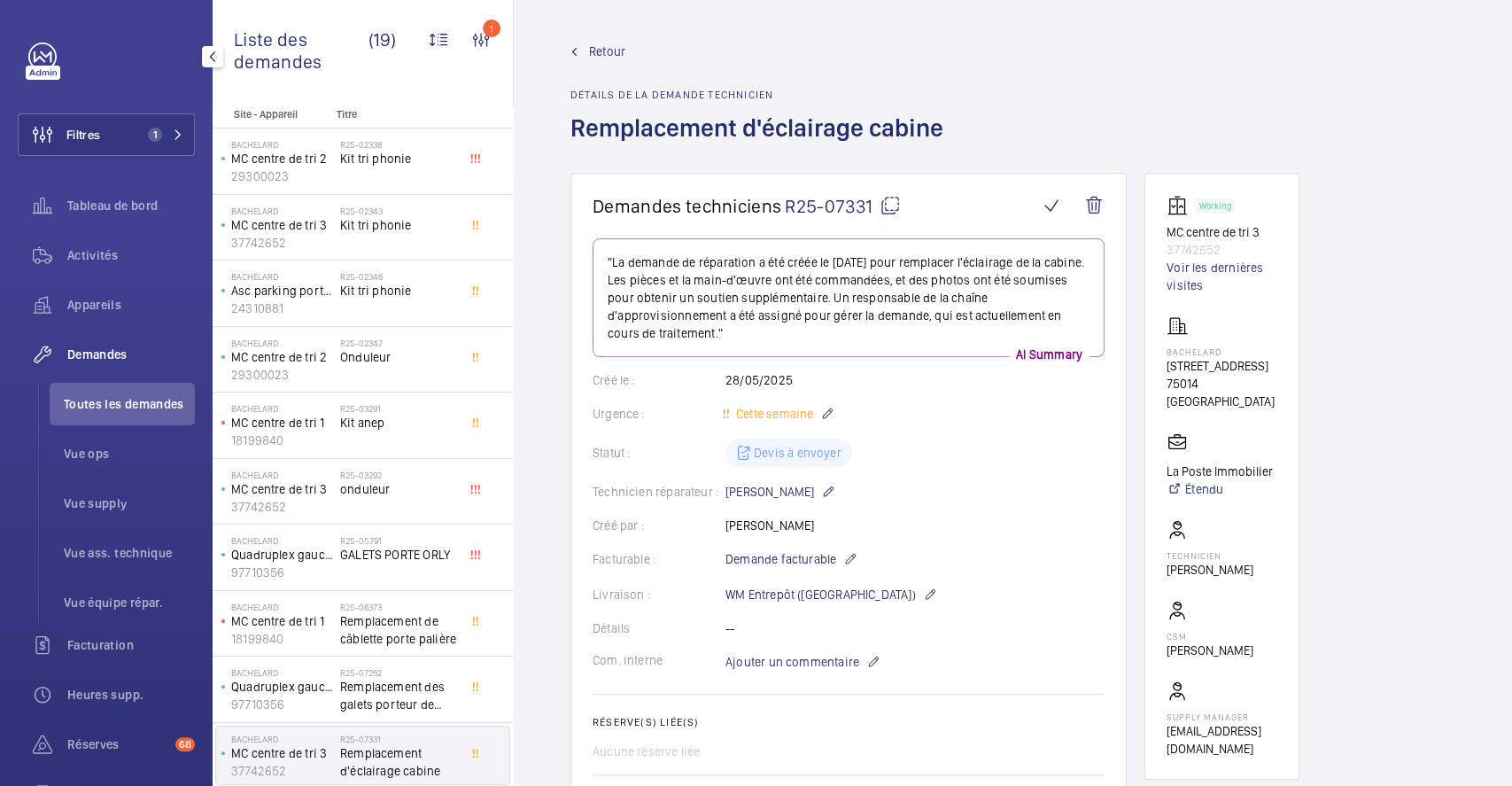
click at [603, 49] on span "Retour" at bounding box center [607, 51] width 37 height 18
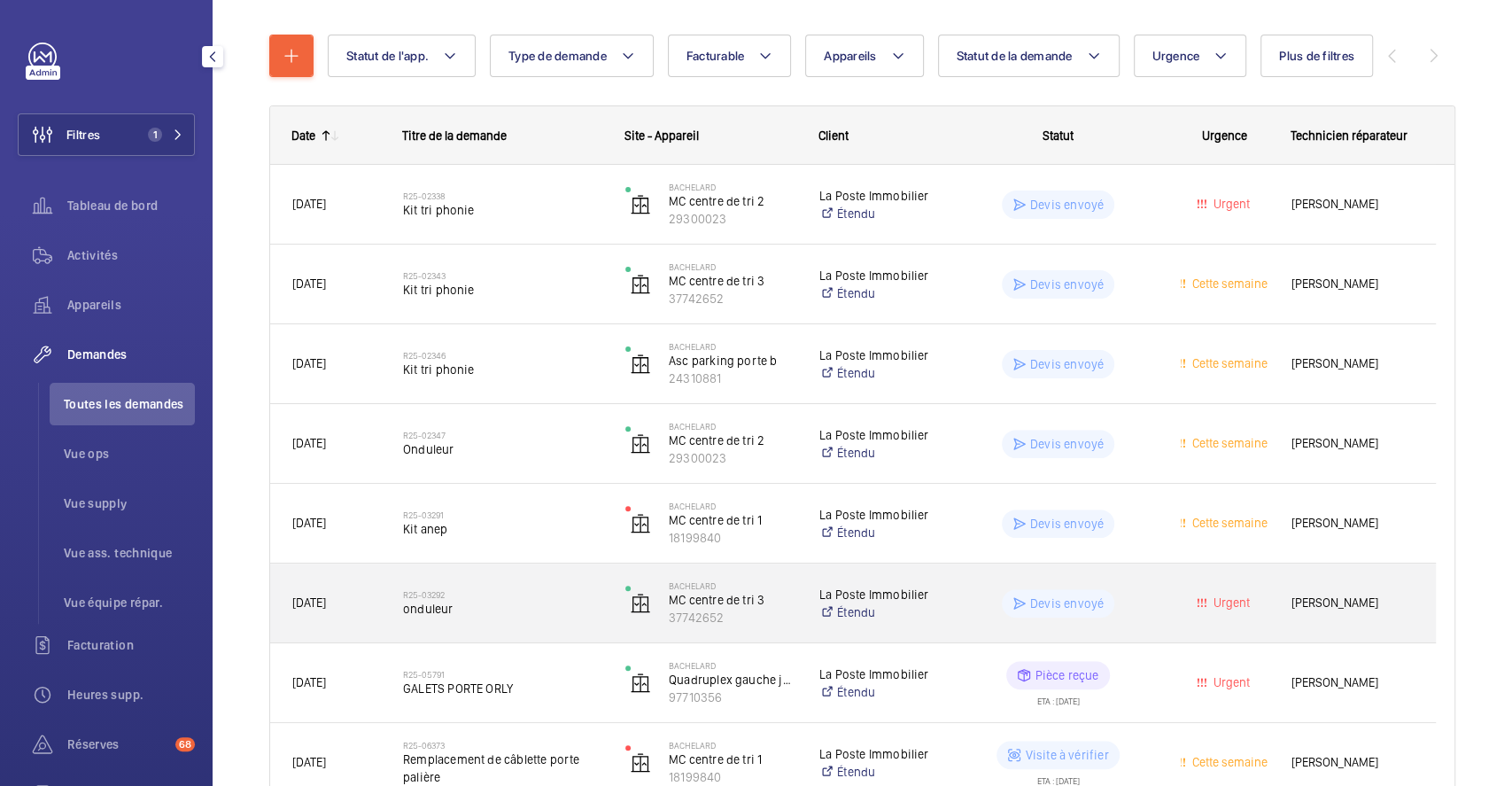
scroll to position [118, 0]
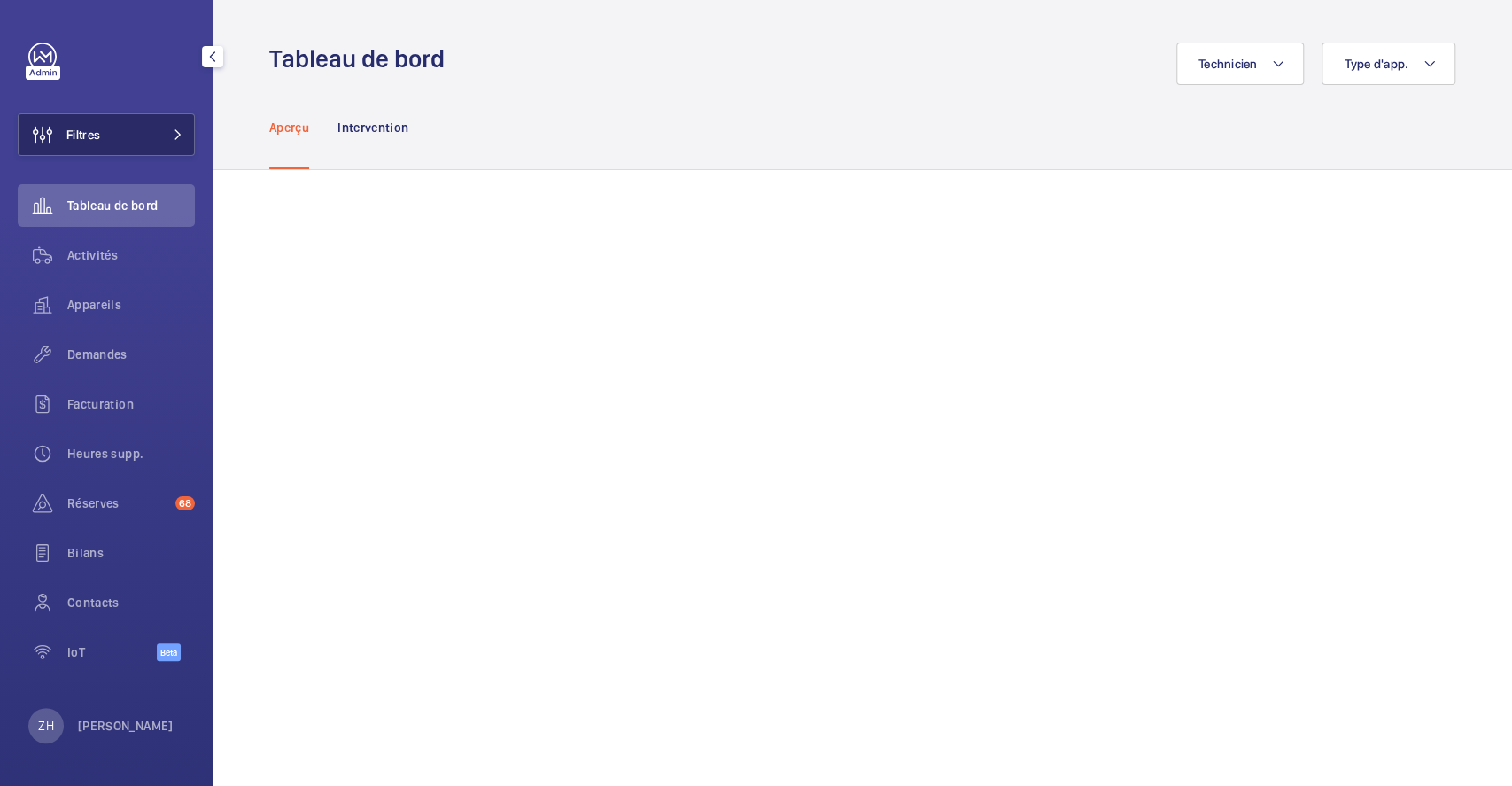
click at [106, 138] on button "Filtres" at bounding box center [107, 134] width 177 height 42
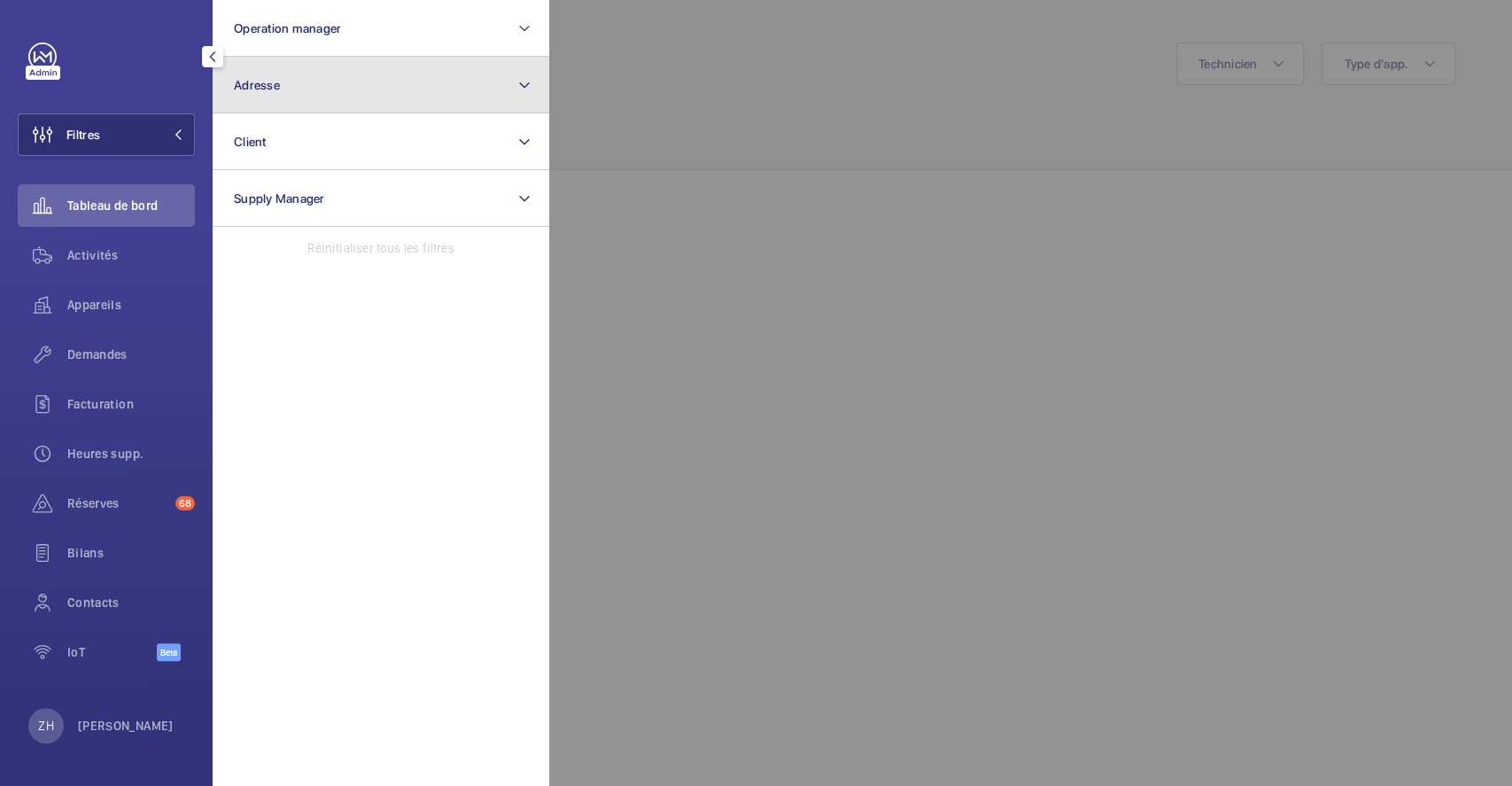
click at [287, 84] on button "Adresse" at bounding box center [380, 85] width 337 height 57
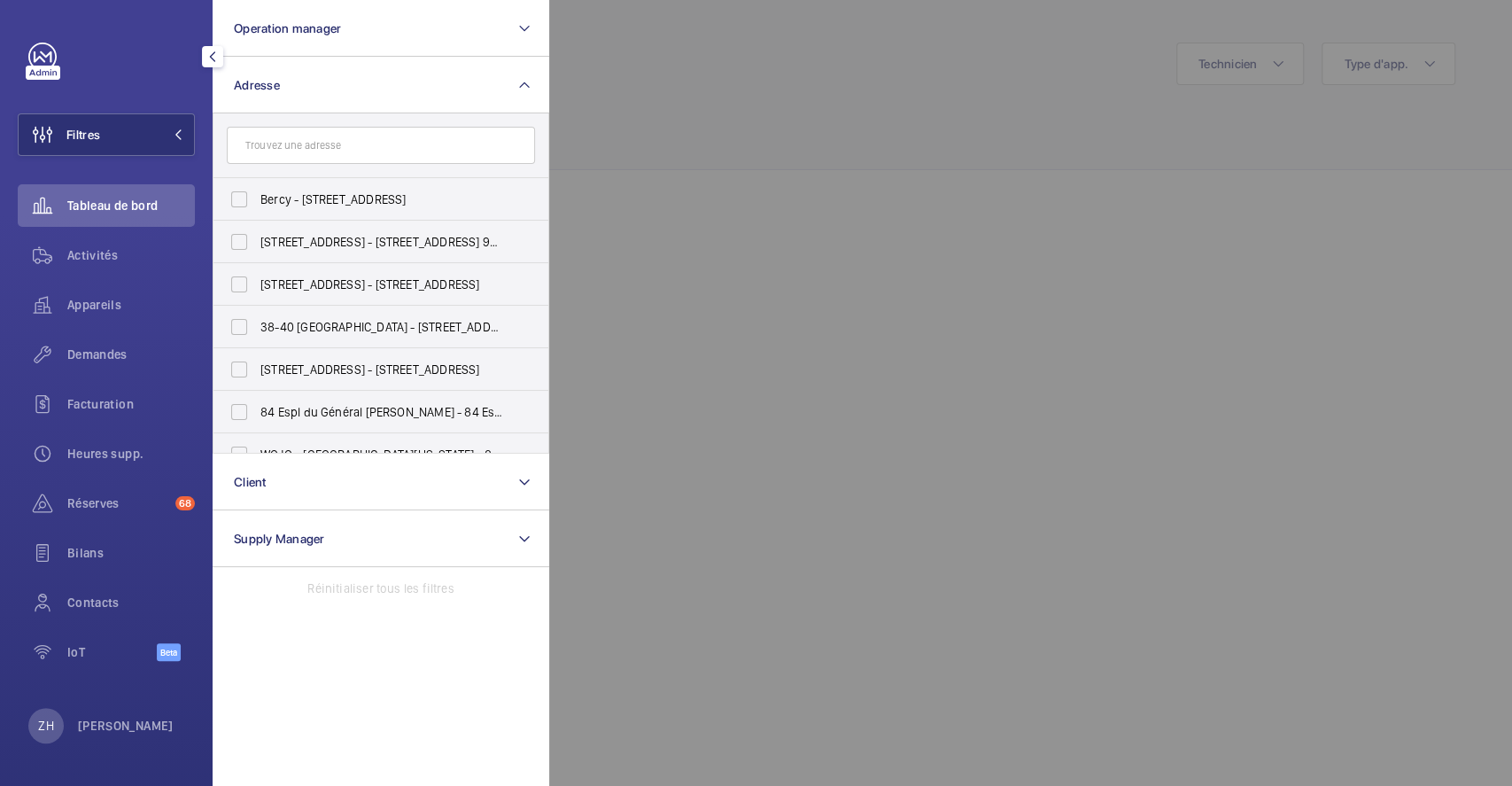
click at [291, 140] on input "text" at bounding box center [380, 144] width 308 height 37
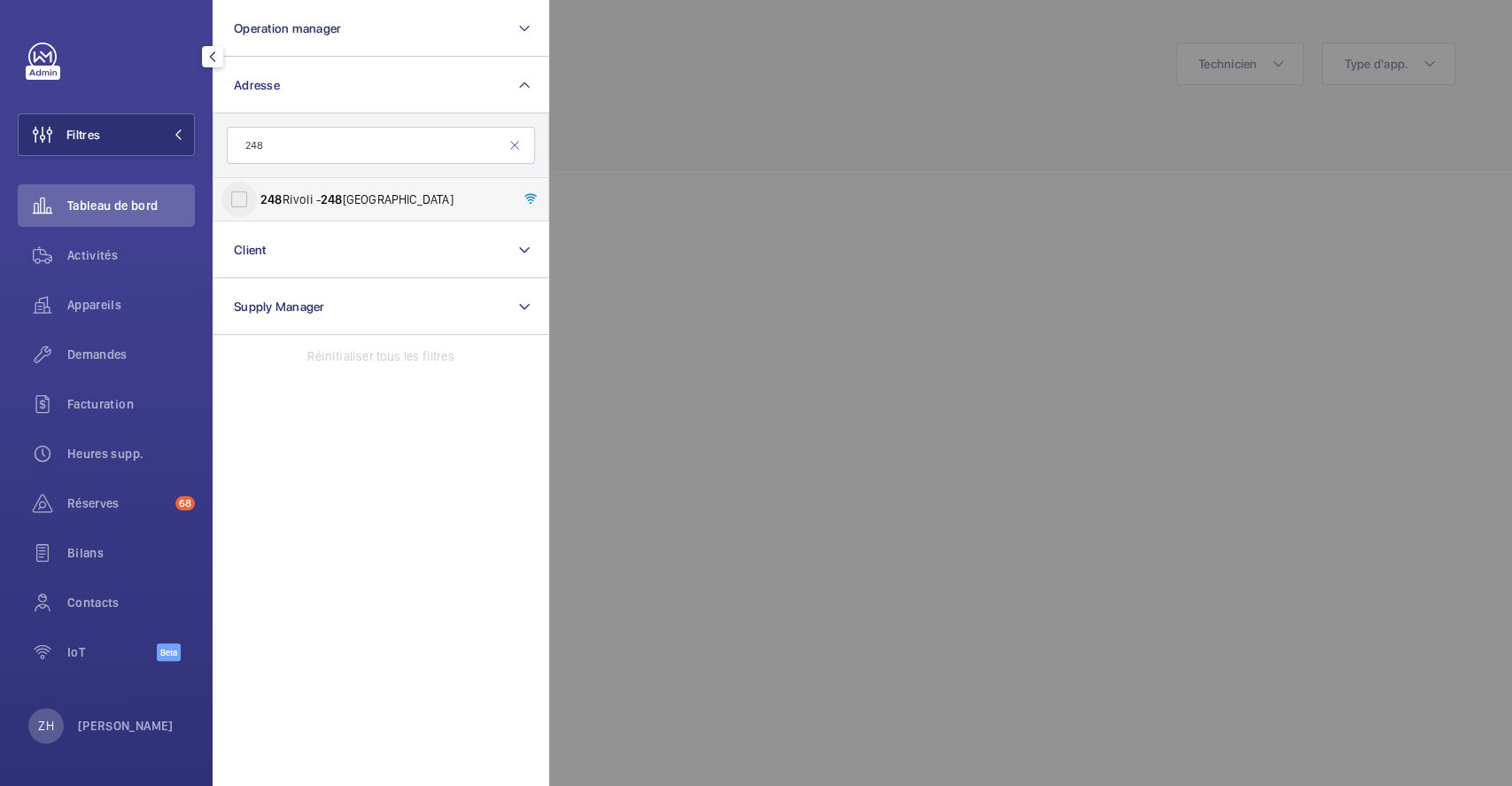
type input "248"
click at [243, 200] on input "248 Rivoli - 248 Rue de Rivoli, 75001 PARIS, PARIS 75001" at bounding box center [240, 200] width 36 height 36
checkbox input "true"
click at [1013, 141] on div at bounding box center [1304, 393] width 1512 height 786
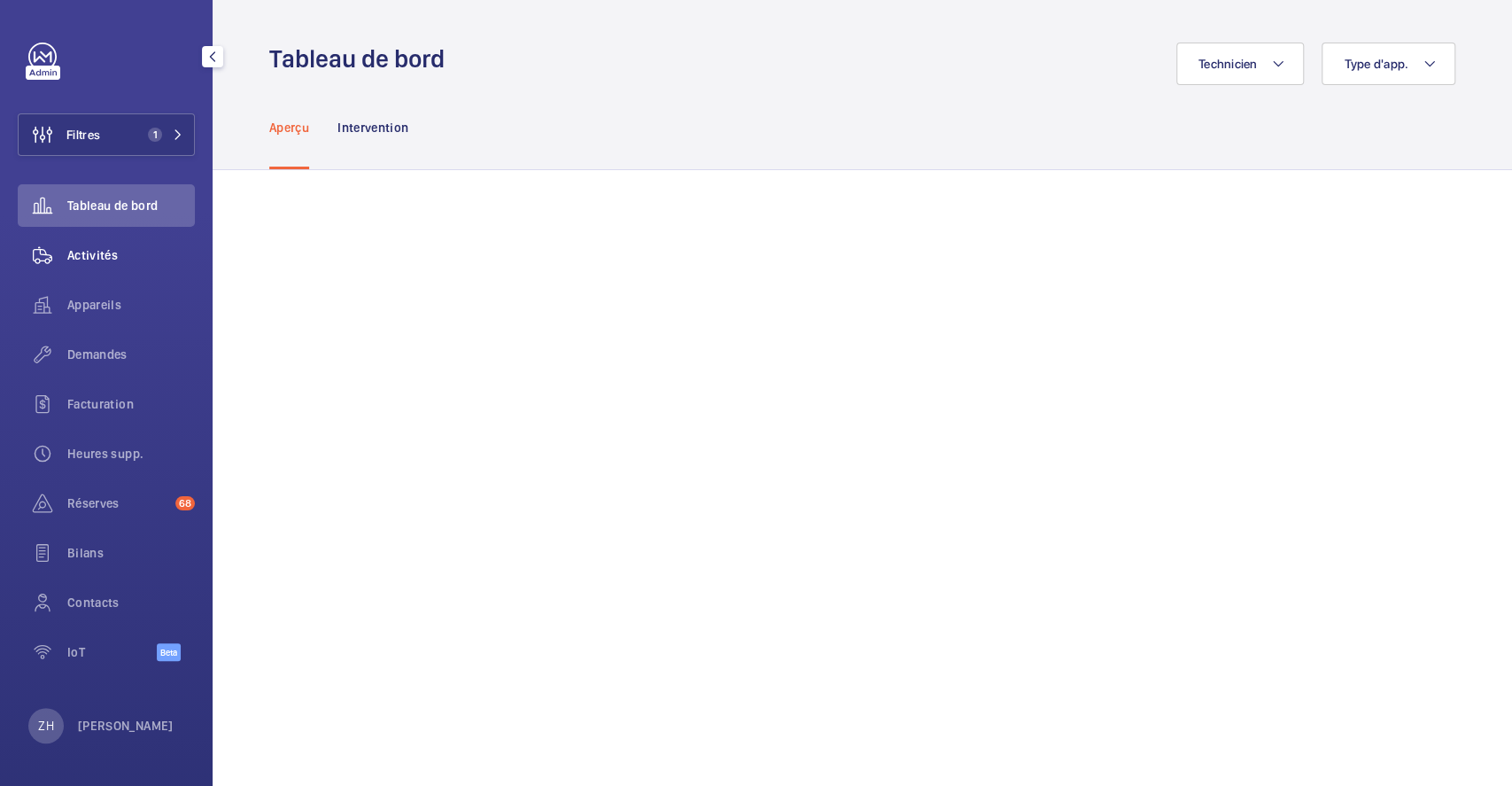
click at [113, 252] on span "Activités" at bounding box center [130, 255] width 127 height 18
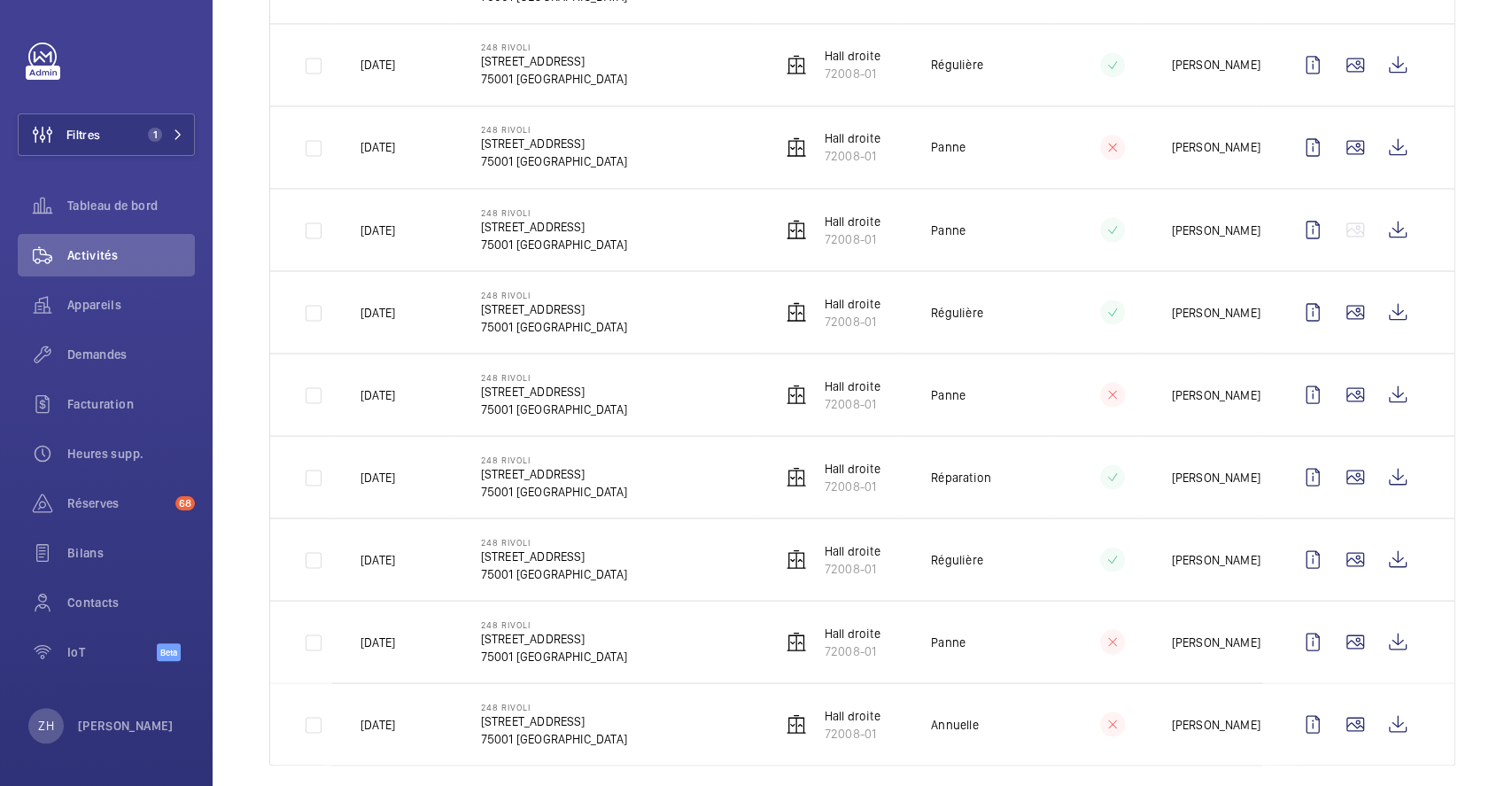
scroll to position [2083, 0]
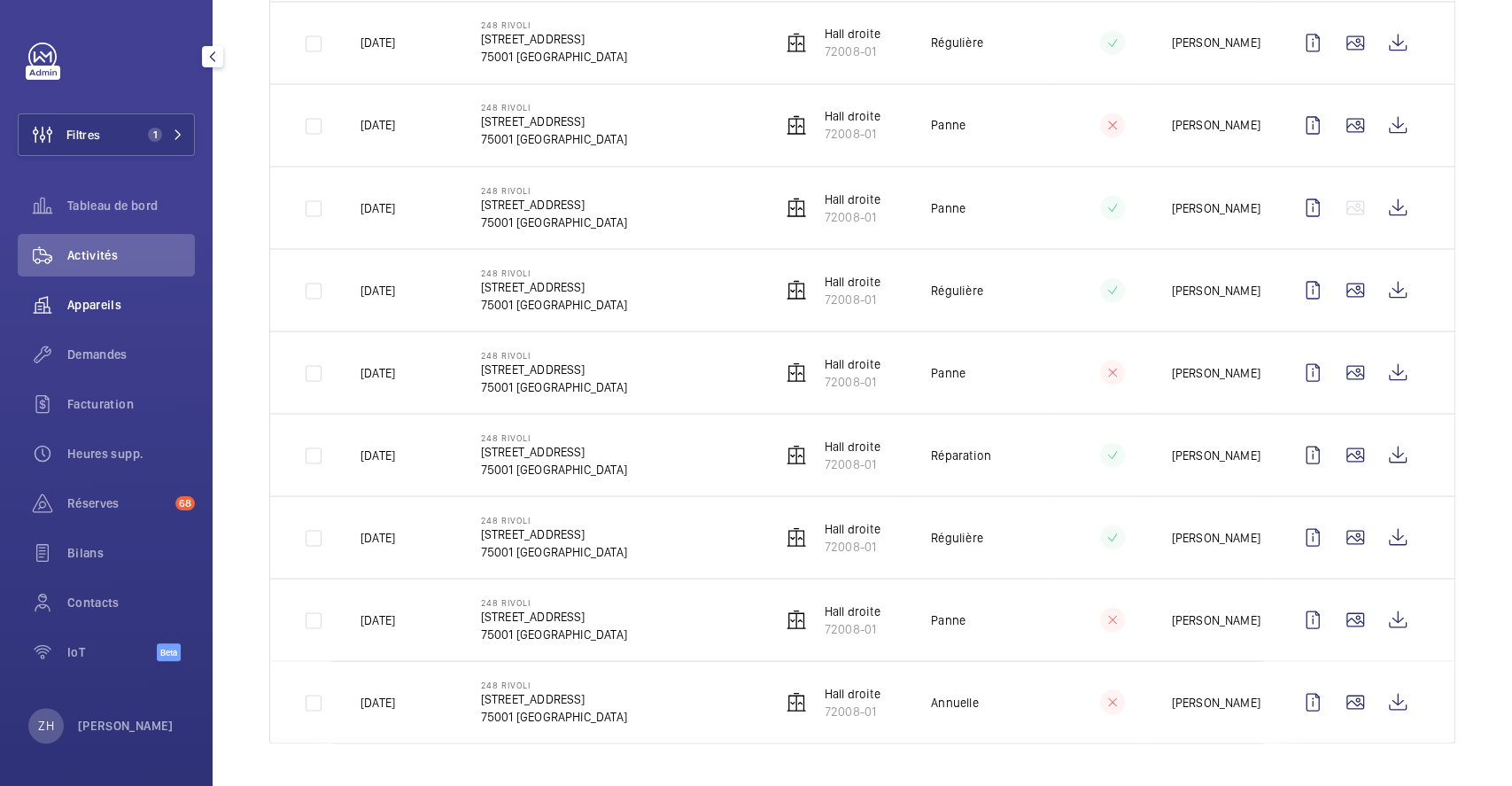
click at [90, 303] on span "Appareils" at bounding box center [130, 305] width 127 height 18
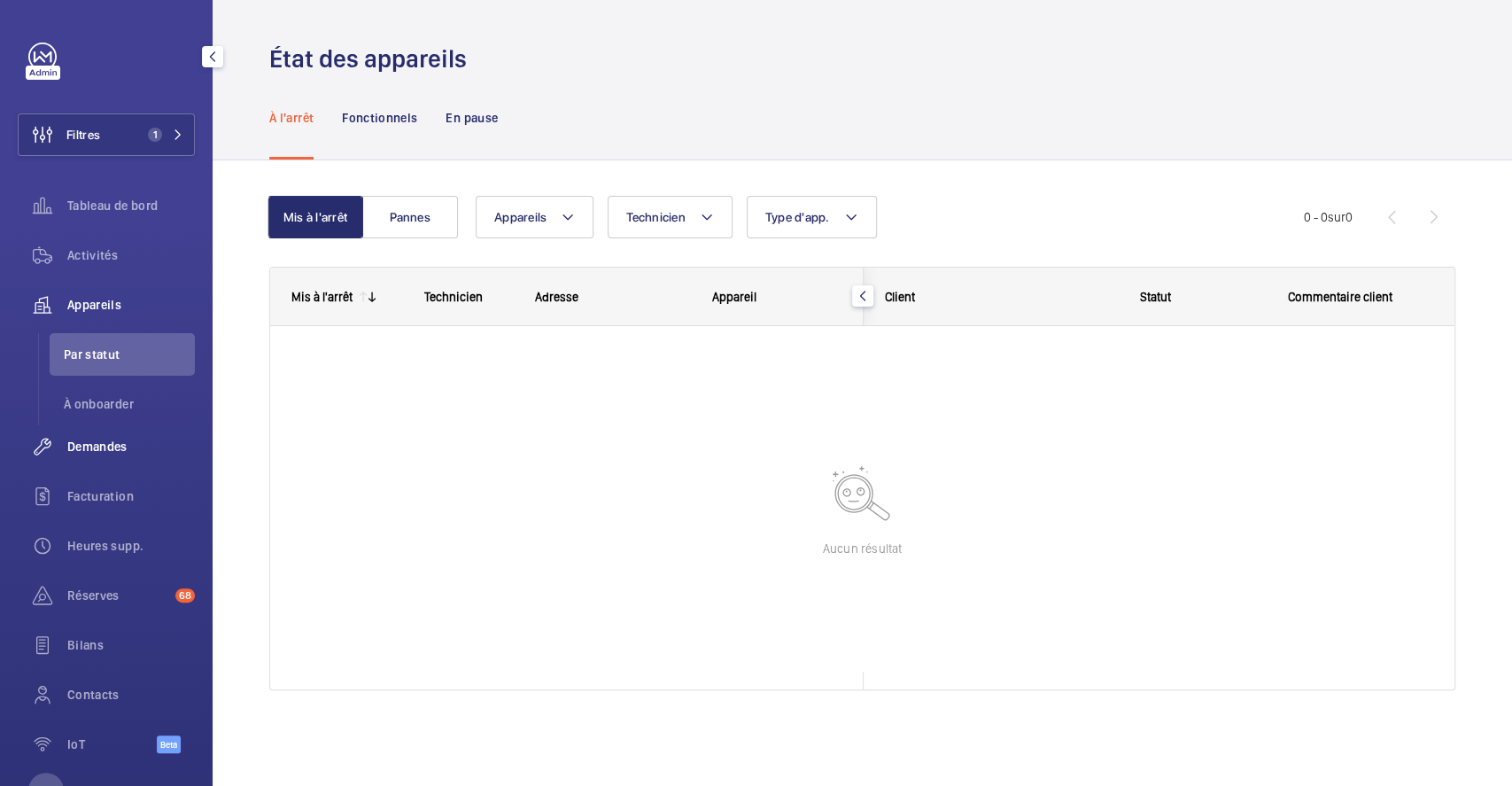
drag, startPoint x: 91, startPoint y: 438, endPoint x: 151, endPoint y: 442, distance: 60.1
click at [92, 439] on span "Demandes" at bounding box center [130, 446] width 127 height 18
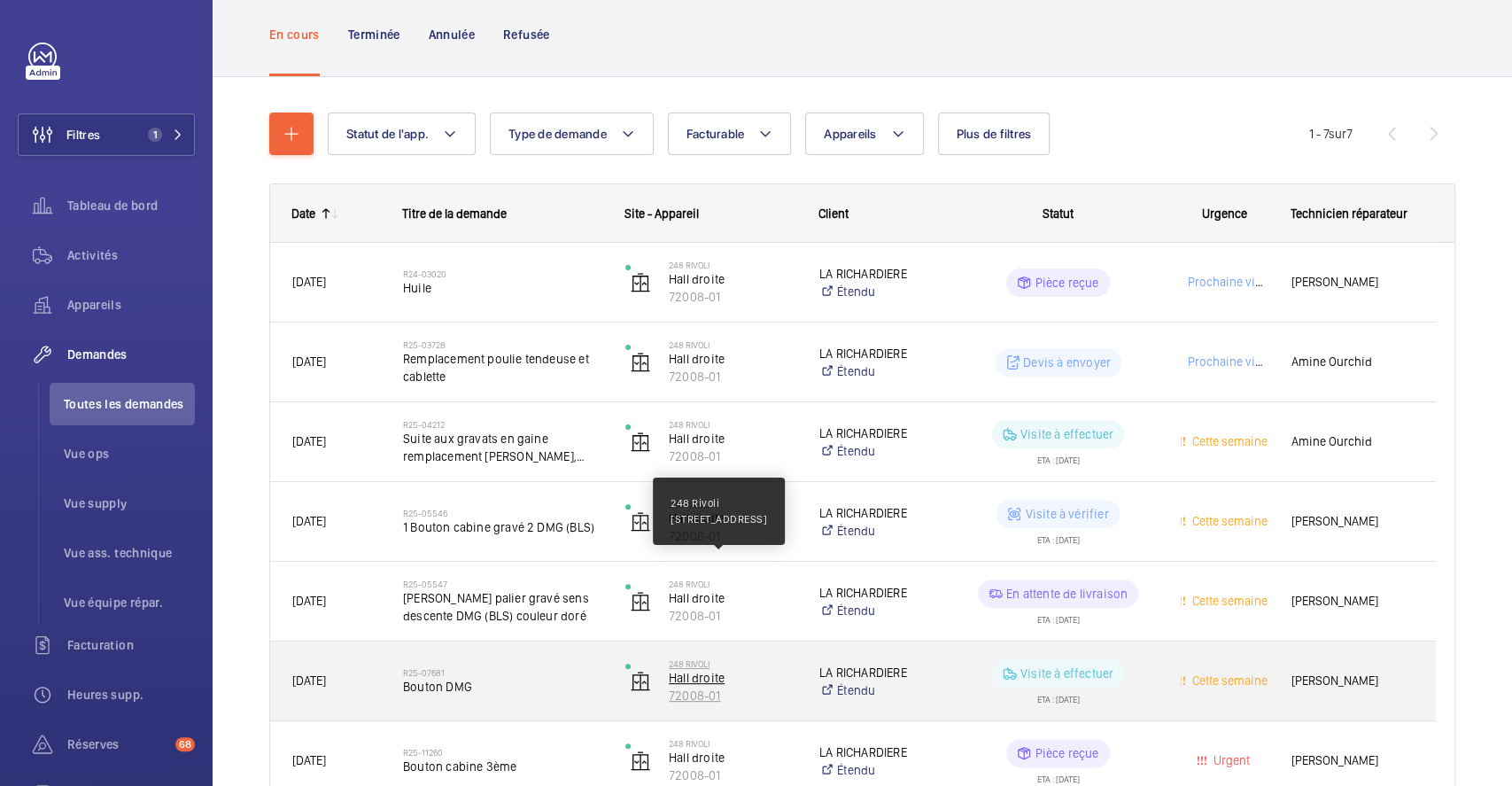
scroll to position [207, 0]
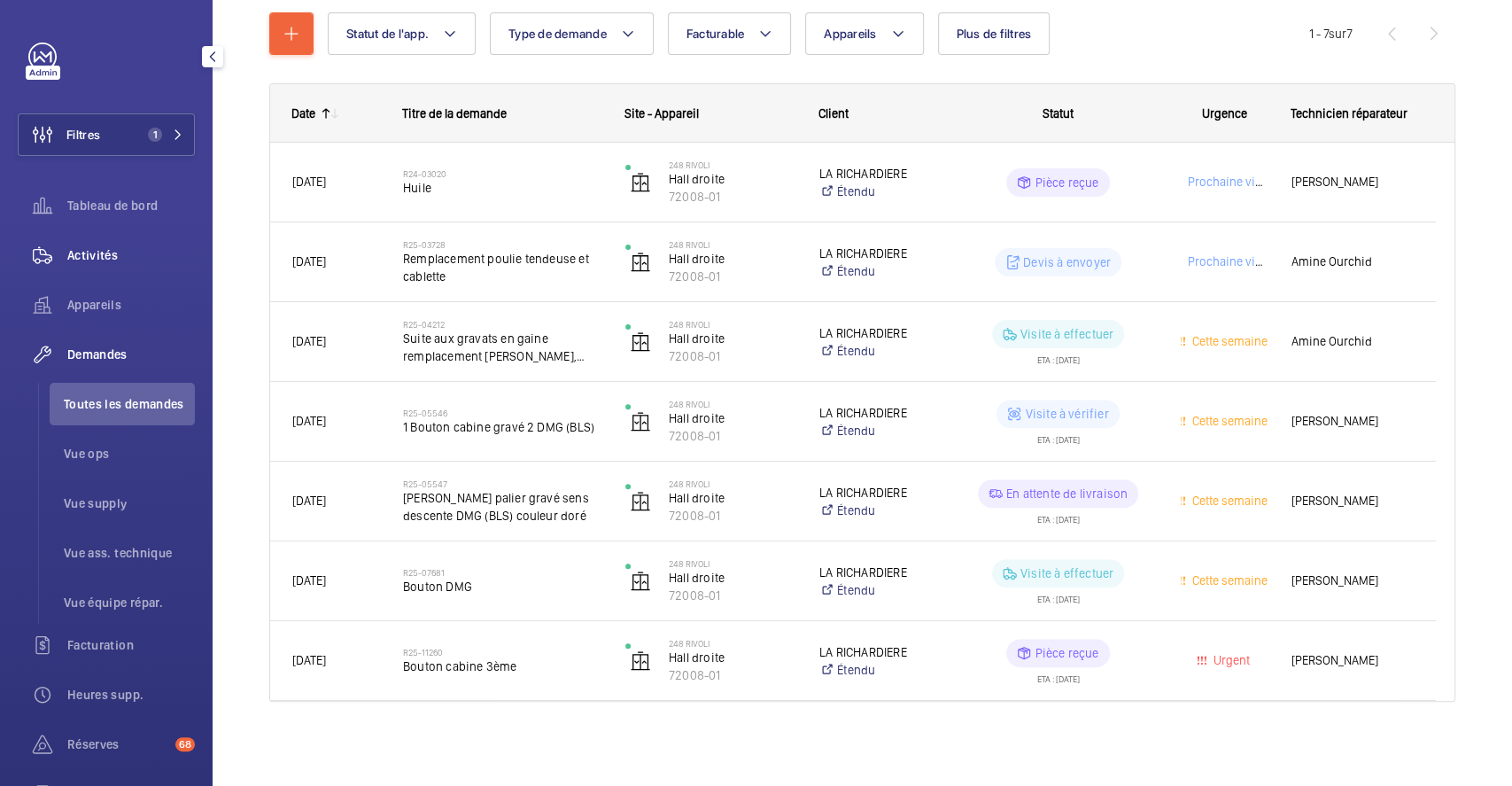
click at [103, 252] on span "Activités" at bounding box center [130, 255] width 127 height 18
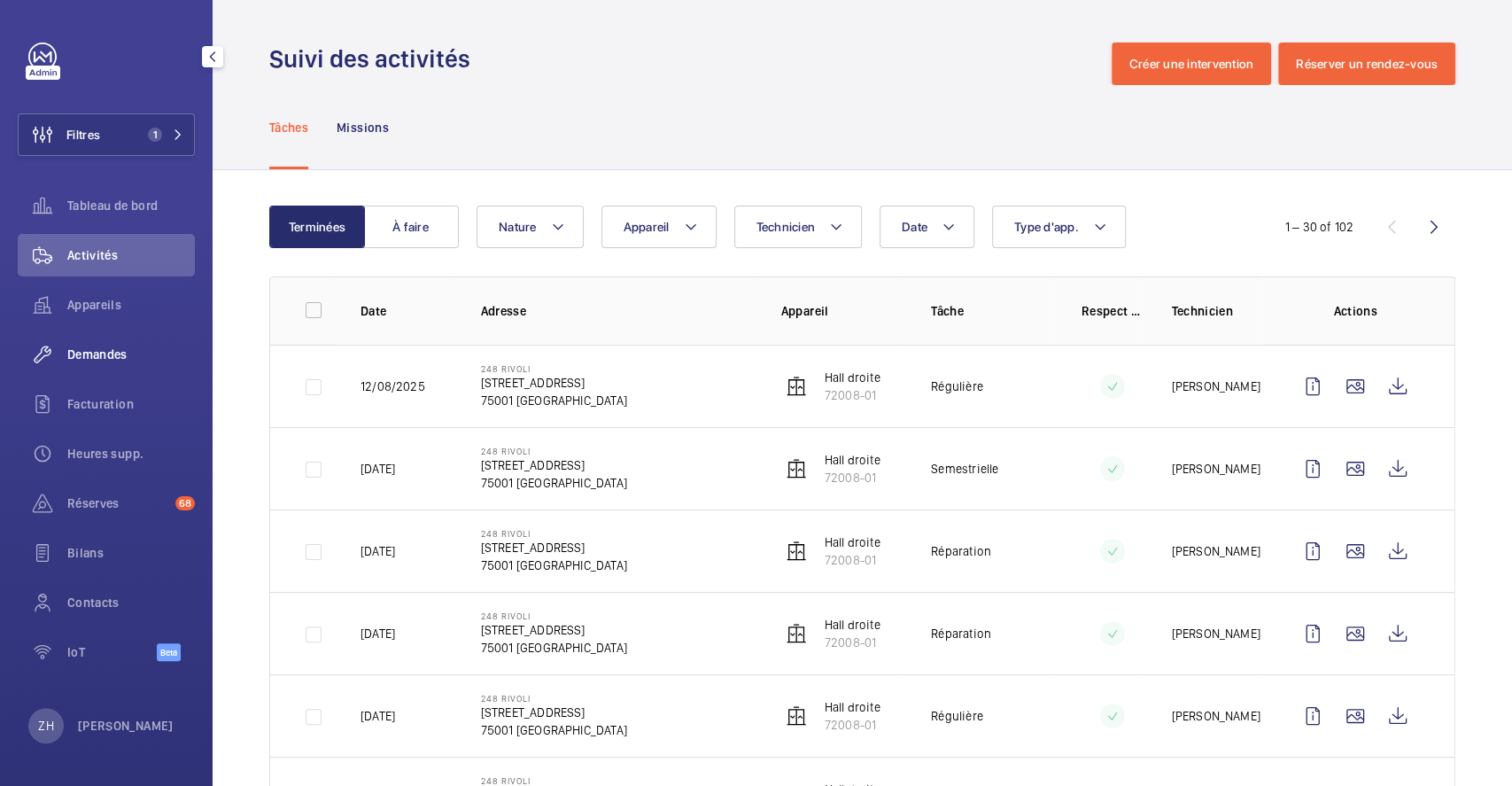
click at [125, 351] on span "Demandes" at bounding box center [130, 354] width 127 height 18
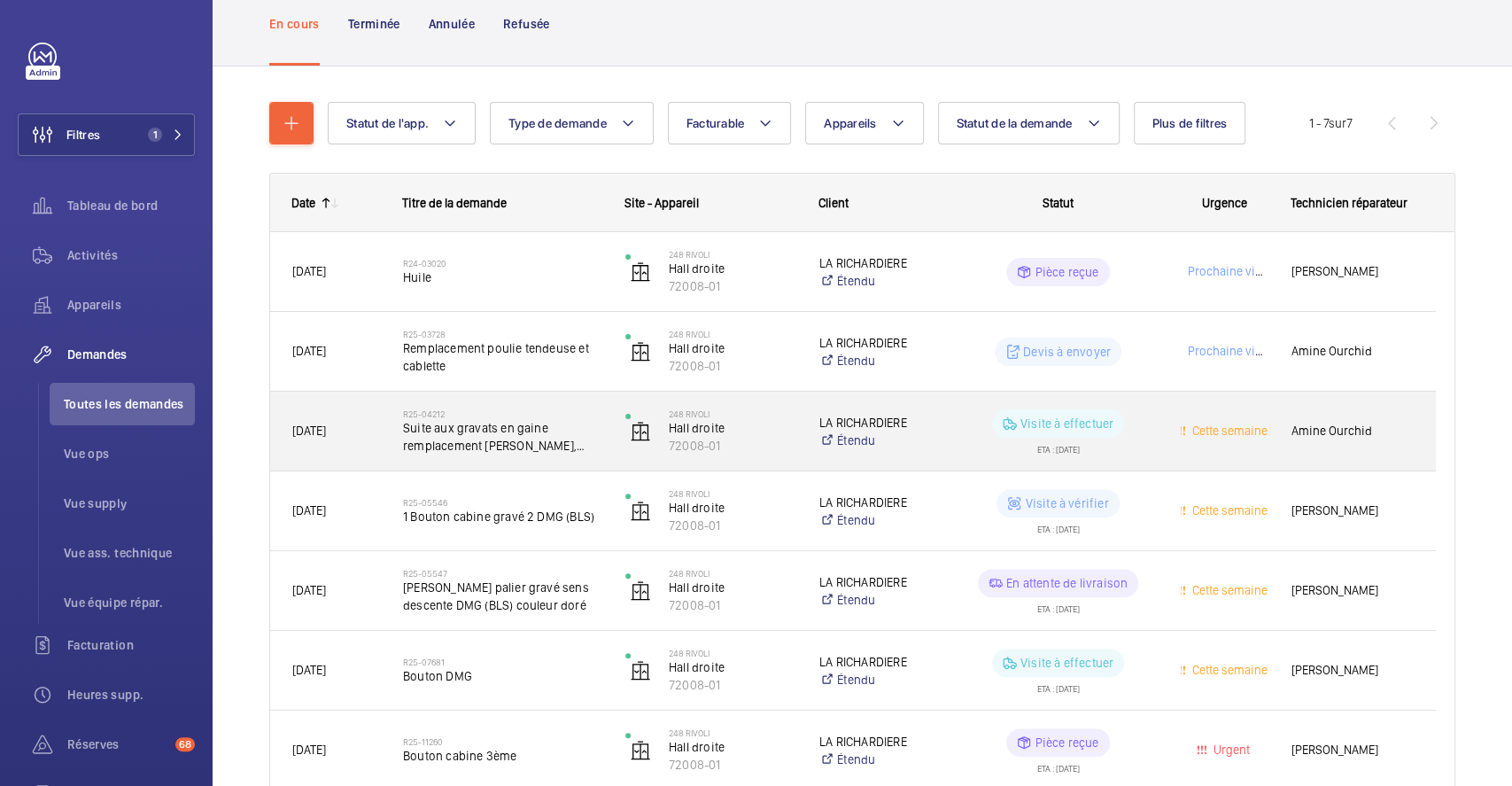
scroll to position [207, 0]
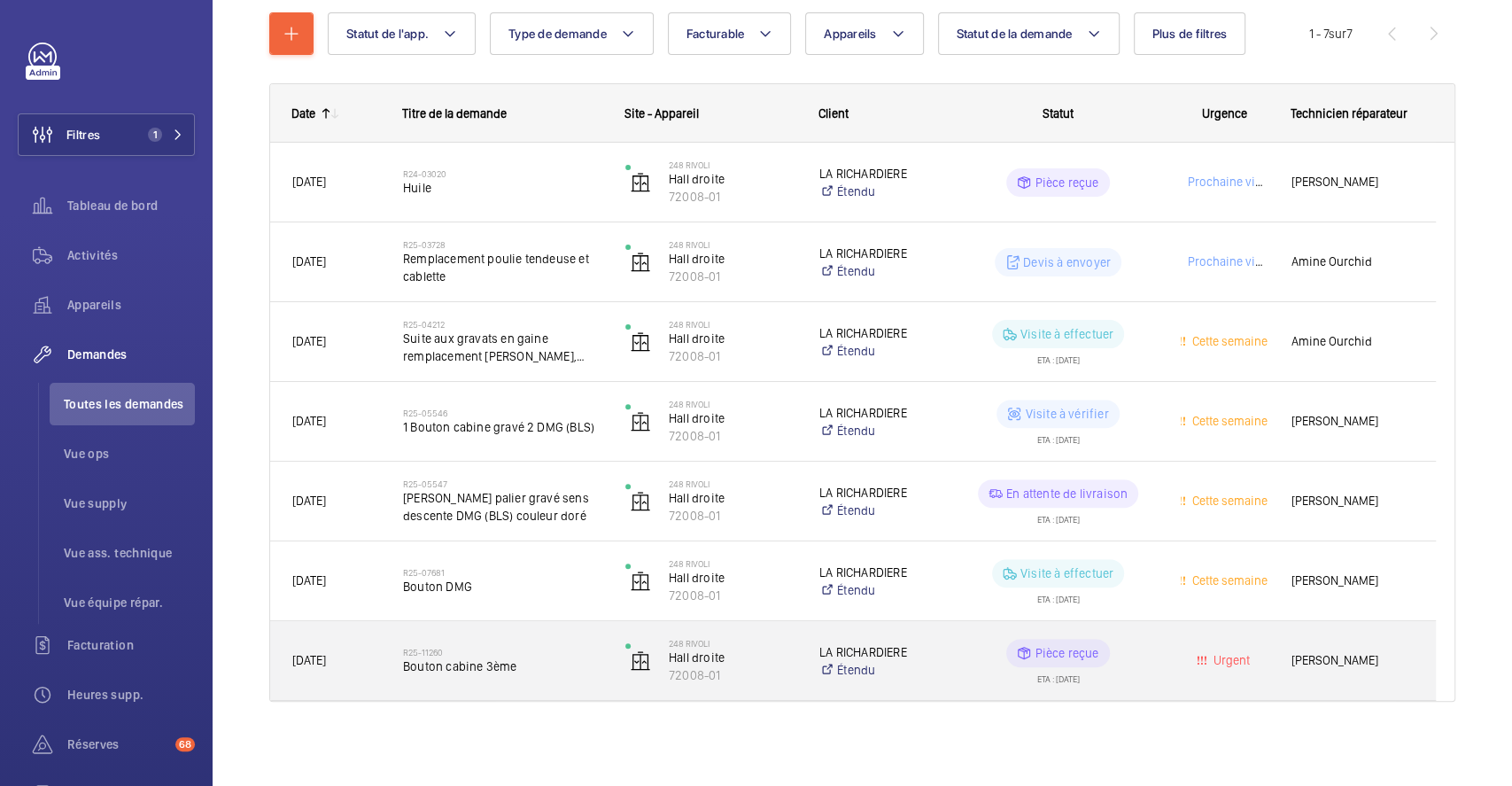
click at [737, 634] on div "248 Rivoli Hall droite 72008-01" at bounding box center [701, 661] width 192 height 73
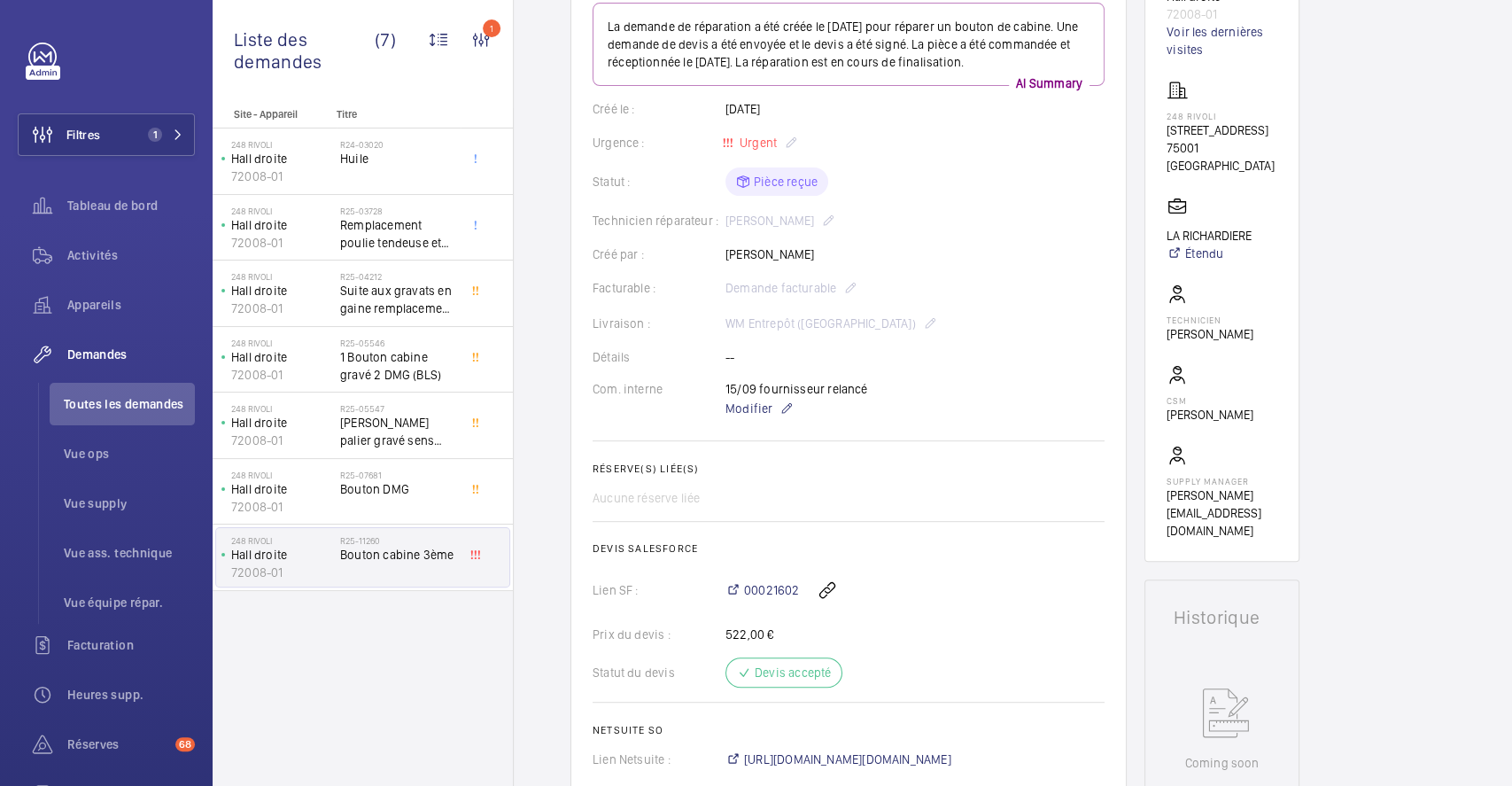
scroll to position [355, 0]
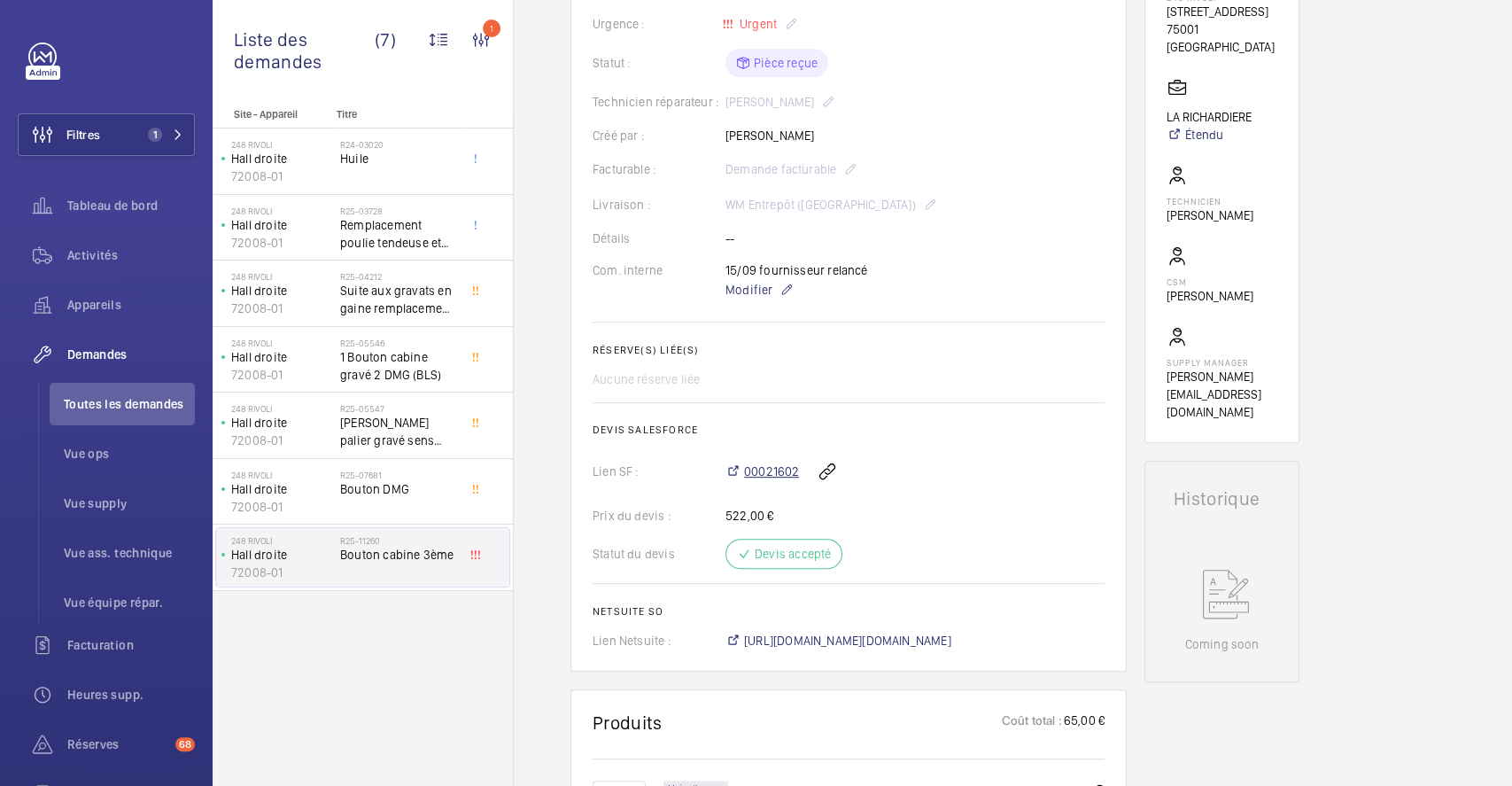
click at [768, 473] on span "00021602" at bounding box center [772, 471] width 55 height 18
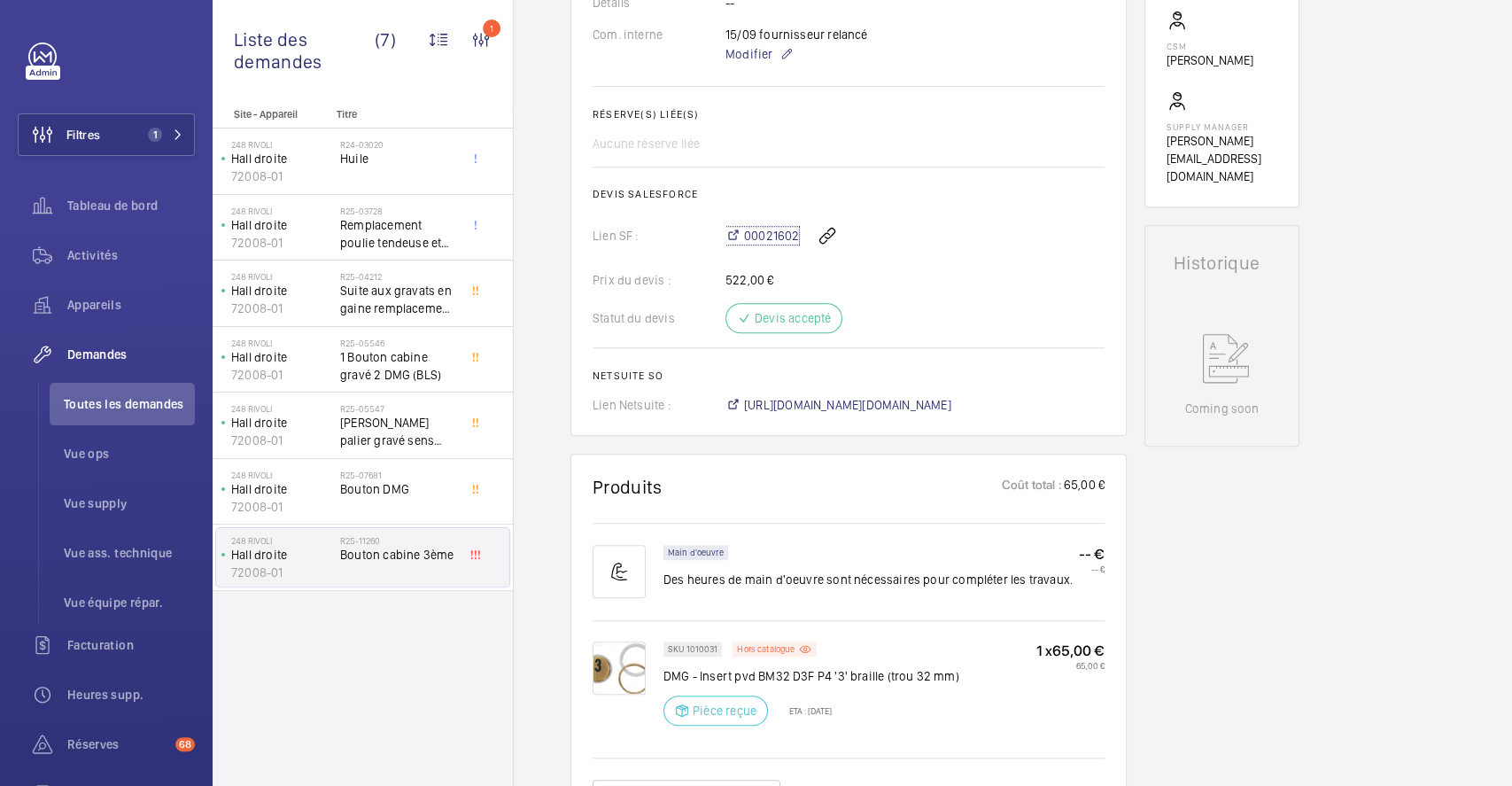
scroll to position [709, 0]
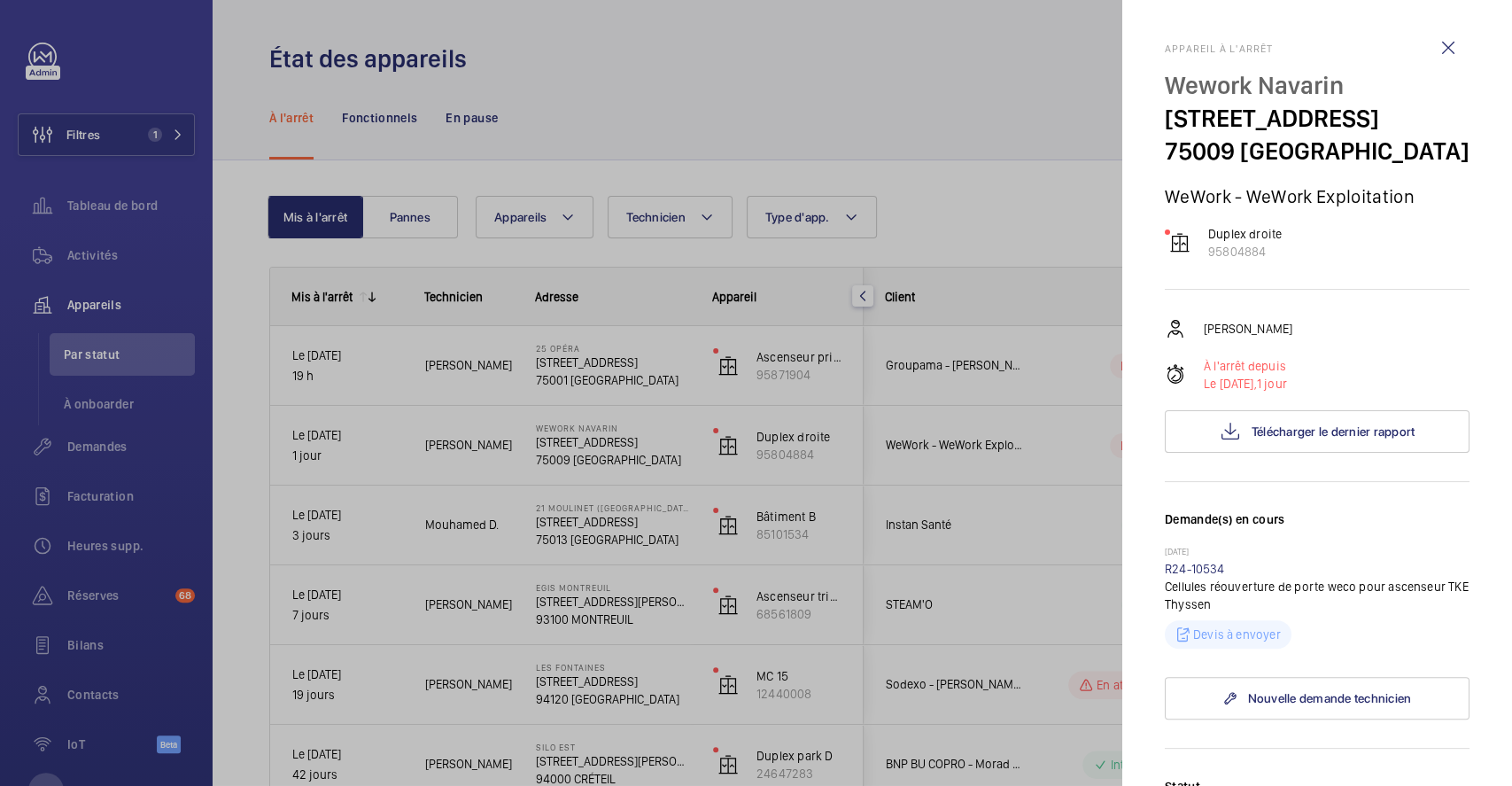
click at [987, 119] on div at bounding box center [756, 393] width 1512 height 786
